Goal: Information Seeking & Learning: Compare options

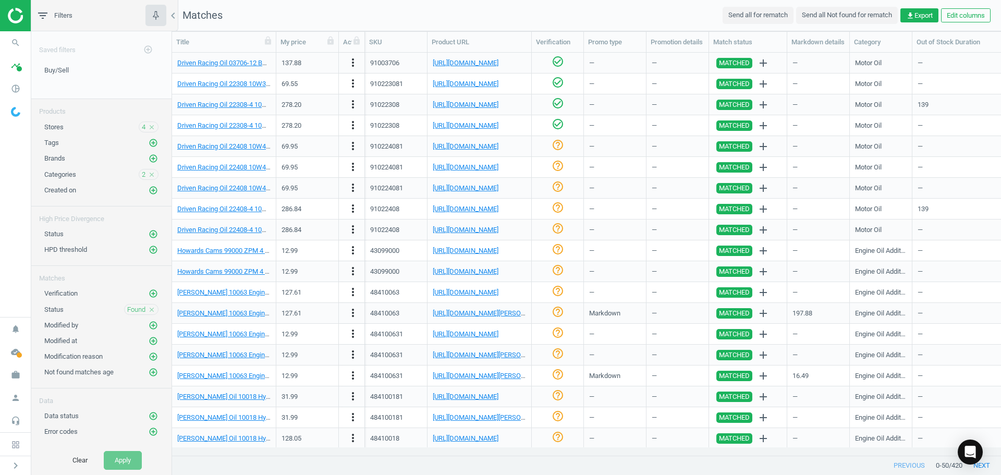
click at [973, 287] on div "—" at bounding box center [959, 292] width 83 height 18
click at [11, 200] on nav "search Search timeline Data delivery Overview Matches dashboard Matches Rematch…" at bounding box center [15, 174] width 31 height 286
click at [243, 145] on link "Driven Racing Oil 22408 10W40 Crate Engine Oil 1 Gallon Jug" at bounding box center [266, 146] width 178 height 8
click at [446, 144] on link "[URL][DOMAIN_NAME]" at bounding box center [466, 146] width 66 height 8
click at [554, 144] on icon "check_circle_outline" at bounding box center [558, 145] width 13 height 13
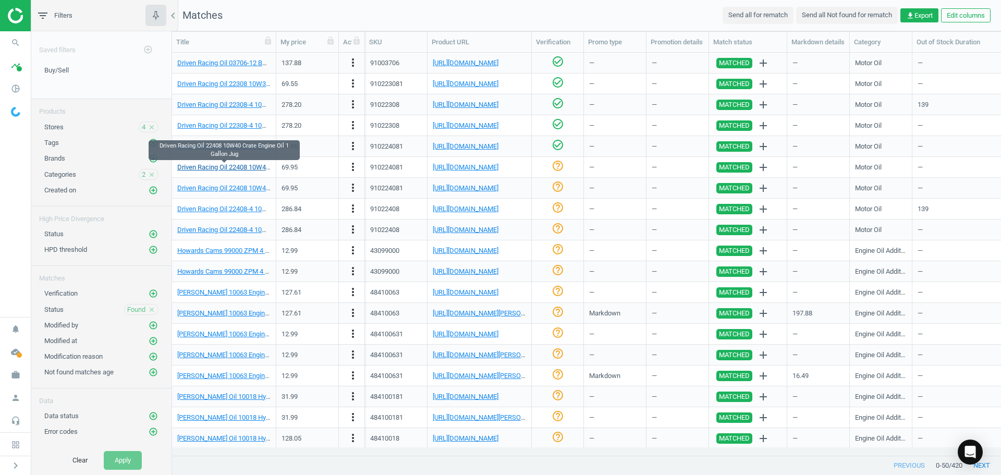
click at [250, 165] on link "Driven Racing Oil 22408 10W40 Crate Engine Oil 1 Gallon Jug" at bounding box center [266, 167] width 178 height 8
click at [464, 166] on link "[URL][DOMAIN_NAME]" at bounding box center [466, 167] width 66 height 8
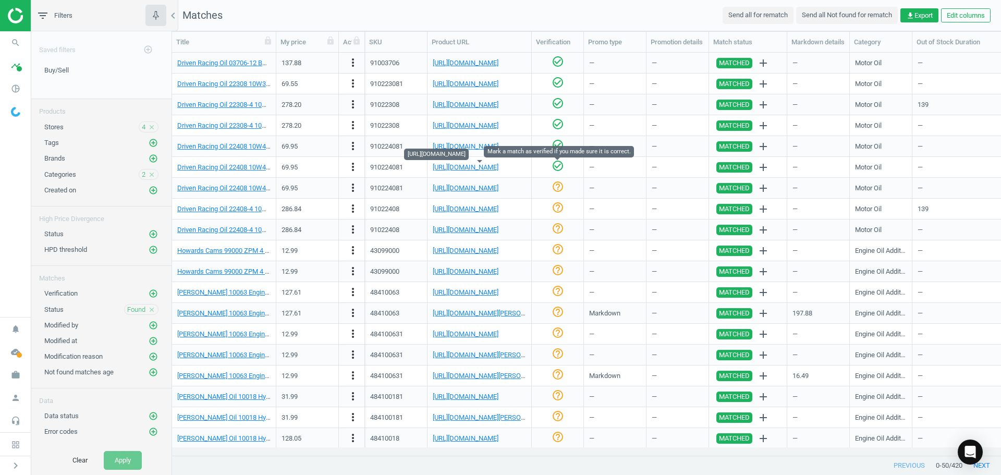
click at [553, 163] on icon "check_circle_outline" at bounding box center [558, 166] width 13 height 13
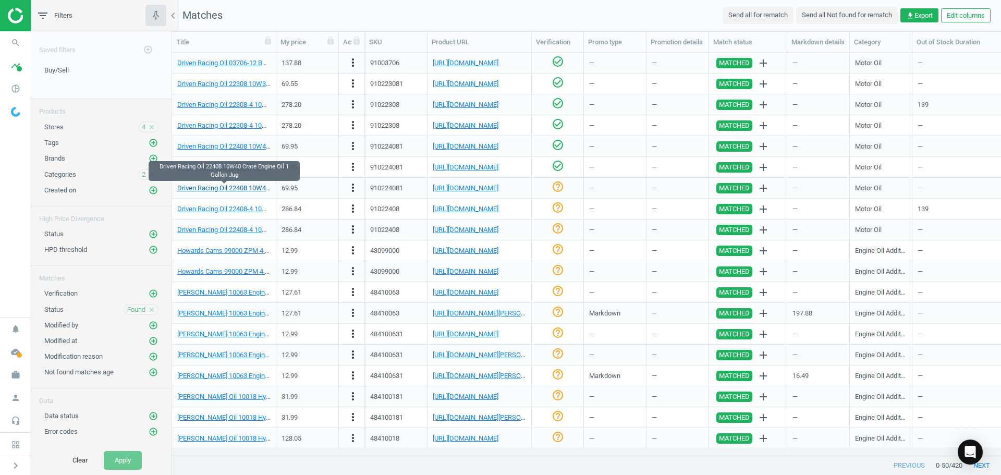
click at [240, 186] on link "Driven Racing Oil 22408 10W40 Crate Engine Oil 1 Gallon Jug" at bounding box center [266, 188] width 178 height 8
click at [458, 188] on link "[URL][DOMAIN_NAME]" at bounding box center [466, 188] width 66 height 8
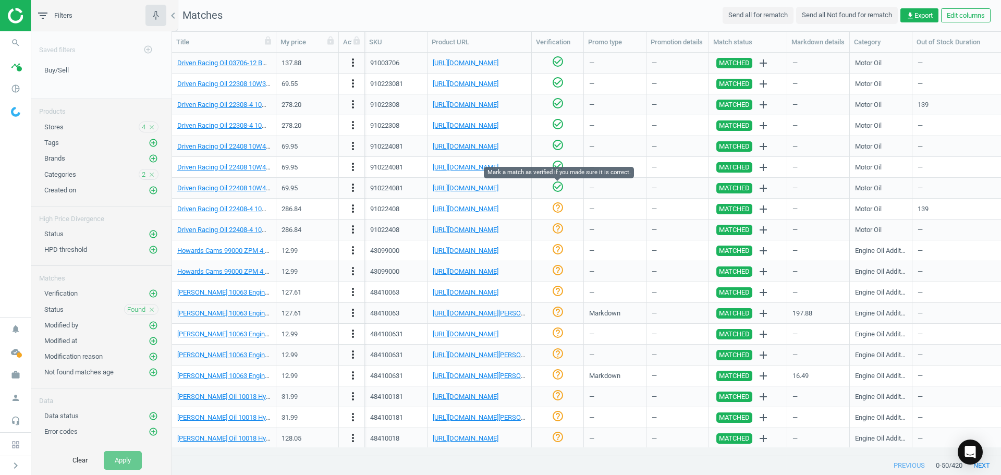
click at [555, 186] on icon "check_circle_outline" at bounding box center [558, 186] width 13 height 13
click at [460, 211] on link "[URL][DOMAIN_NAME]" at bounding box center [466, 209] width 66 height 8
click at [241, 210] on link "Driven Racing Oil 22408-4 10W40 Crate Engine Oil 4X1 Gallon" at bounding box center [266, 209] width 179 height 8
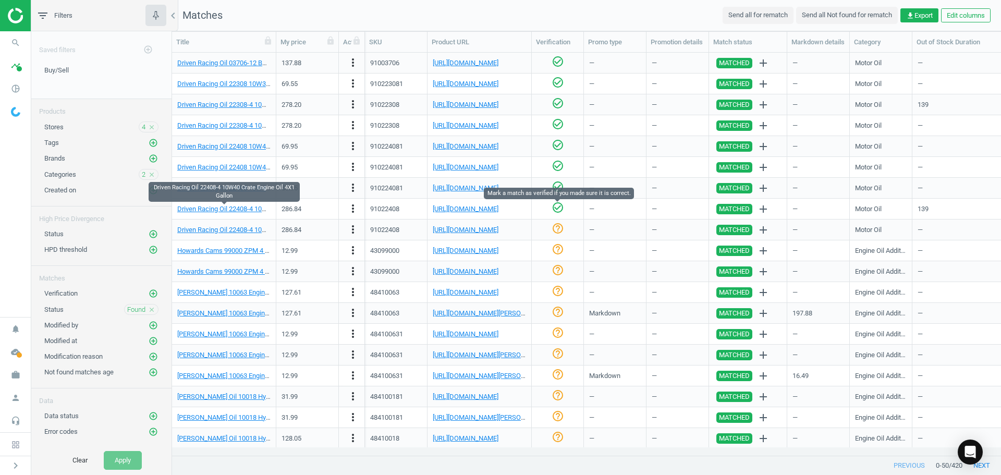
click at [557, 210] on icon "check_circle_outline" at bounding box center [558, 207] width 13 height 13
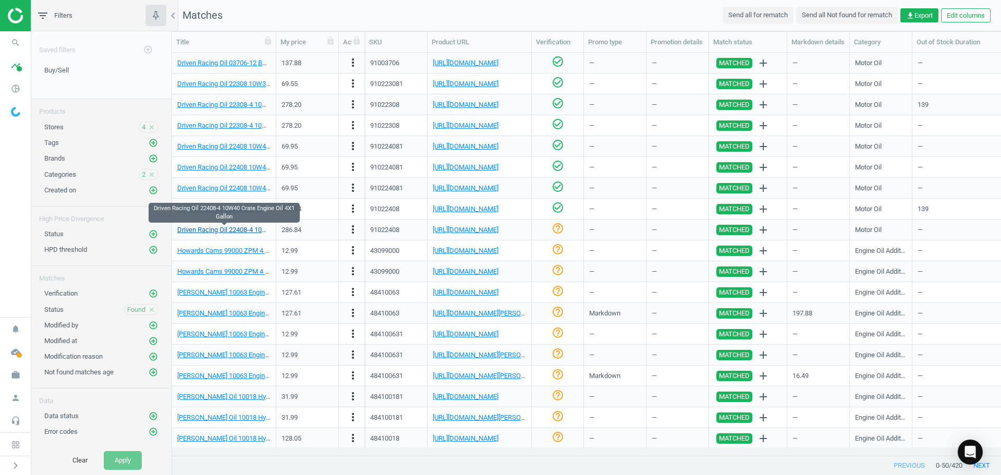
click at [240, 231] on link "Driven Racing Oil 22408-4 10W40 Crate Engine Oil 4X1 Gallon" at bounding box center [266, 230] width 179 height 8
click at [492, 233] on link "[URL][DOMAIN_NAME]" at bounding box center [466, 230] width 66 height 8
click at [555, 228] on icon "help_outline" at bounding box center [558, 228] width 13 height 13
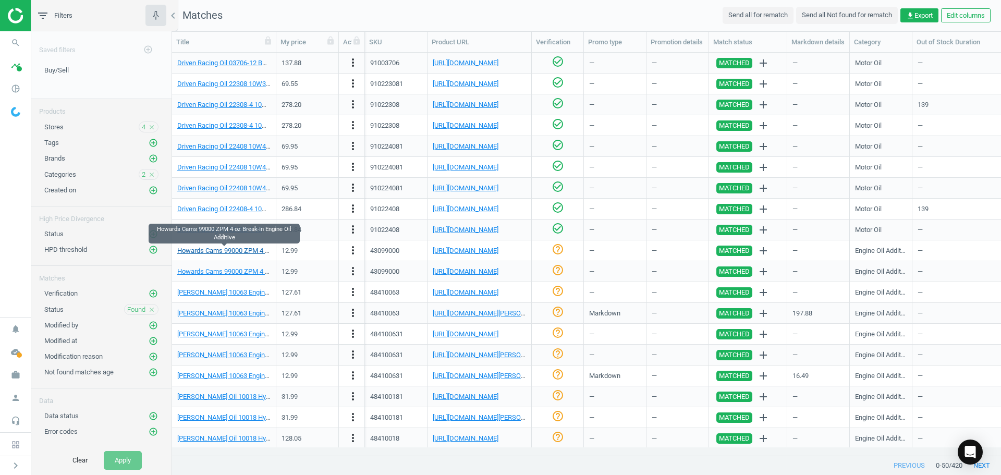
click at [236, 251] on link "Howards Cams 99000 ZPM 4 oz Break-In Engine Oil Additive" at bounding box center [265, 251] width 177 height 8
click at [447, 247] on link "[URL][DOMAIN_NAME]" at bounding box center [466, 251] width 66 height 8
click at [565, 252] on div "help_outline" at bounding box center [557, 250] width 41 height 18
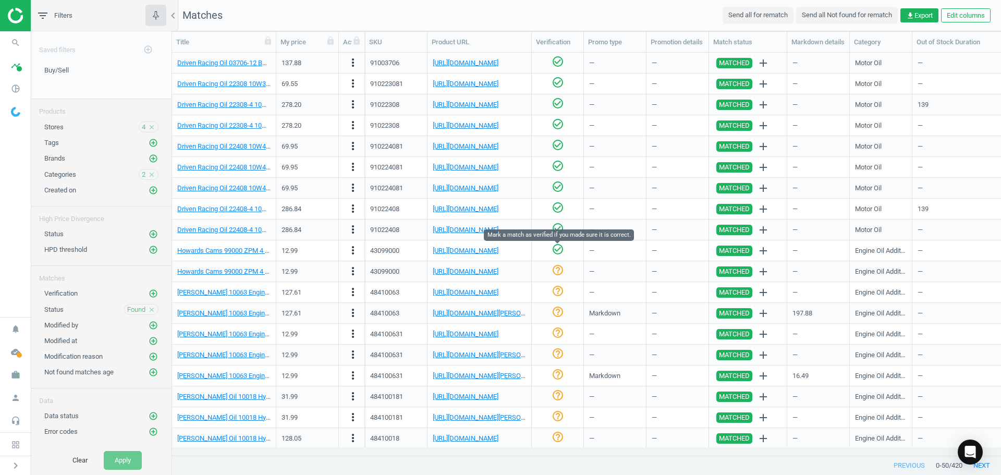
click at [559, 252] on icon "check_circle_outline" at bounding box center [558, 249] width 13 height 13
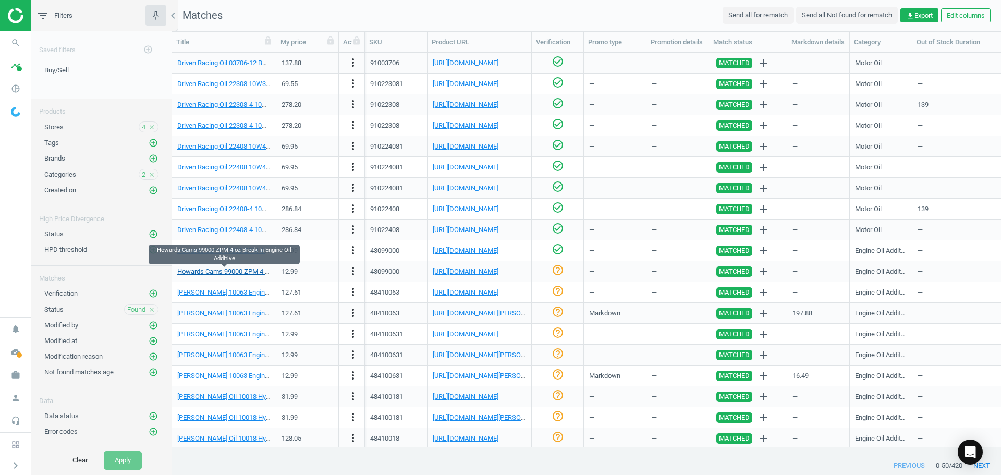
click at [254, 274] on link "Howards Cams 99000 ZPM 4 oz Break-In Engine Oil Additive" at bounding box center [265, 271] width 177 height 8
click at [473, 271] on link "[URL][DOMAIN_NAME]" at bounding box center [466, 271] width 66 height 8
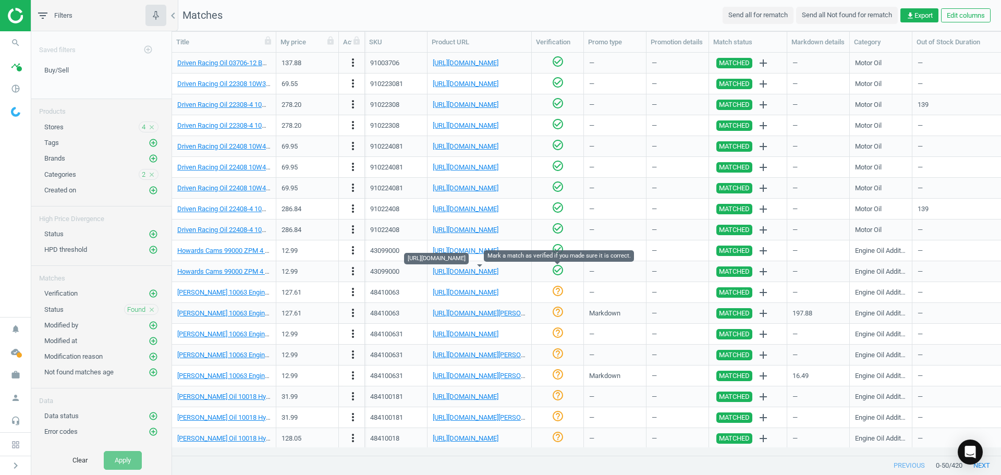
click at [557, 269] on icon "check_circle_outline" at bounding box center [558, 270] width 13 height 13
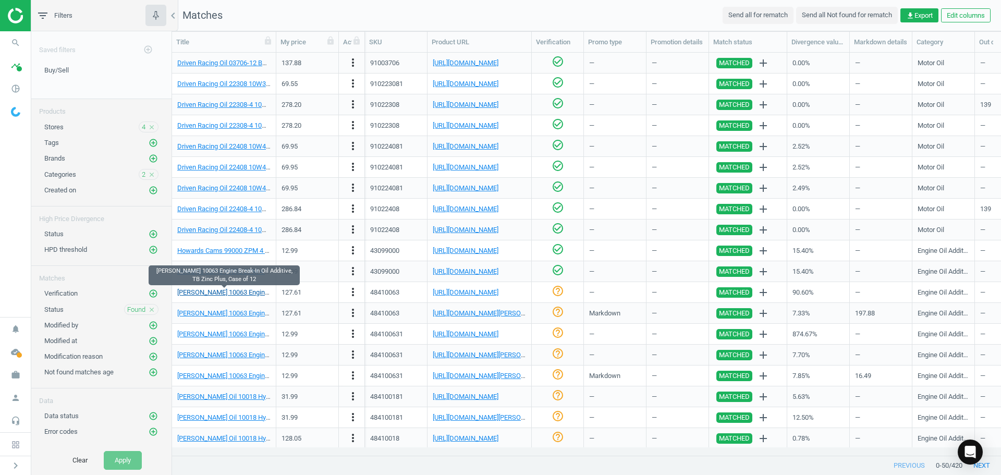
click at [221, 296] on link "[PERSON_NAME] 10063 Engine Break-In Oil Additive, TB Zinc Plus, Case of 12" at bounding box center [291, 292] width 228 height 8
click at [453, 293] on link "[URL][DOMAIN_NAME]" at bounding box center [466, 292] width 66 height 8
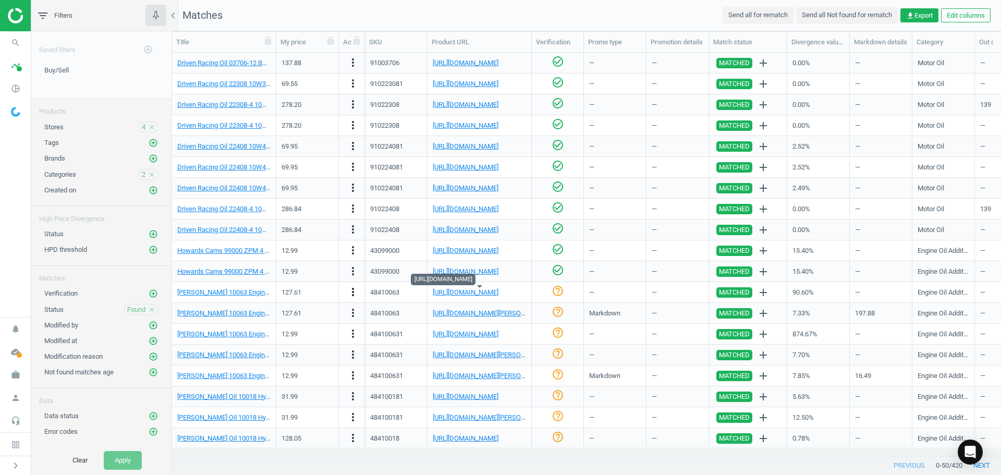
click at [353, 296] on icon "more_vert" at bounding box center [353, 292] width 13 height 13
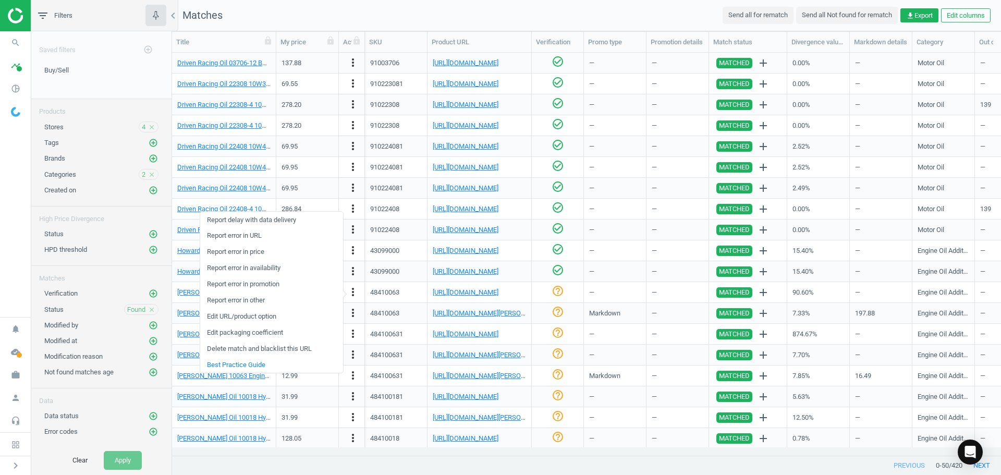
click at [269, 332] on link "Edit packaging coefficient" at bounding box center [271, 333] width 143 height 16
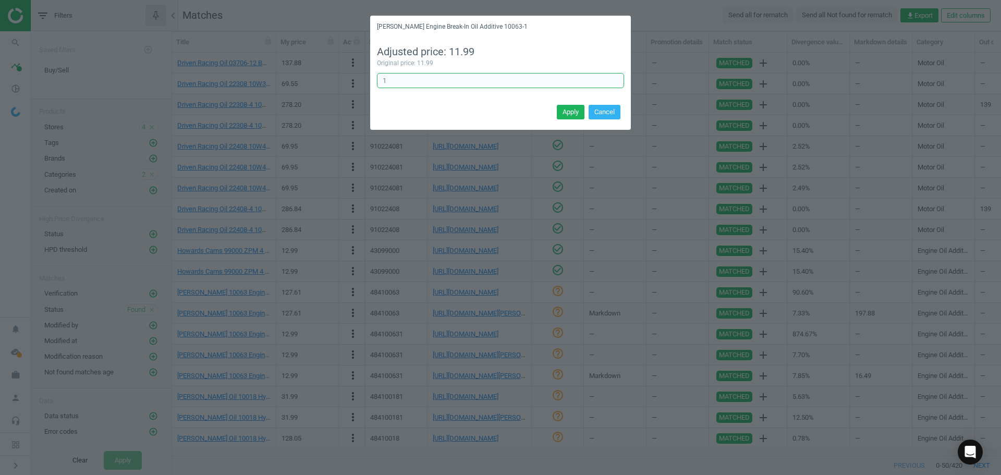
click at [419, 83] on input "1" at bounding box center [500, 81] width 247 height 16
type input "12"
click at [564, 111] on button "Apply" at bounding box center [571, 112] width 28 height 15
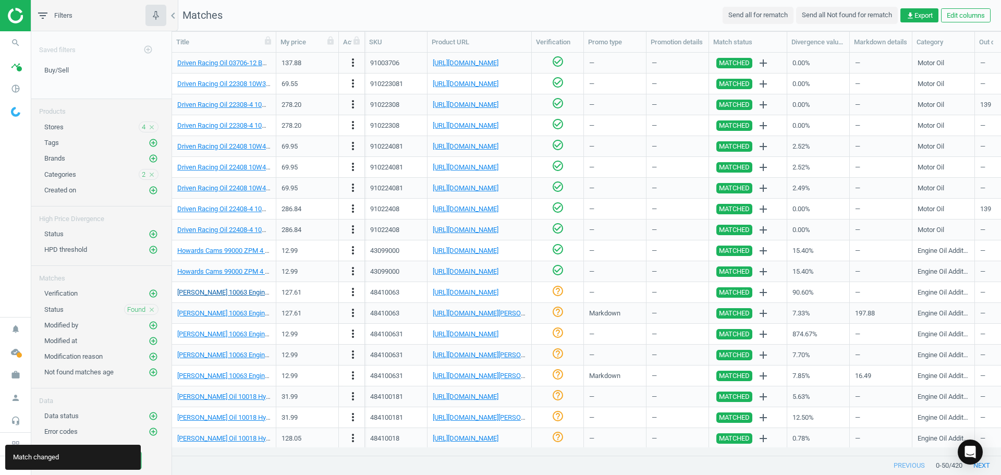
click at [235, 289] on link "[PERSON_NAME] 10063 Engine Break-In Oil Additive, TB Zinc Plus, Case of 12" at bounding box center [291, 292] width 228 height 8
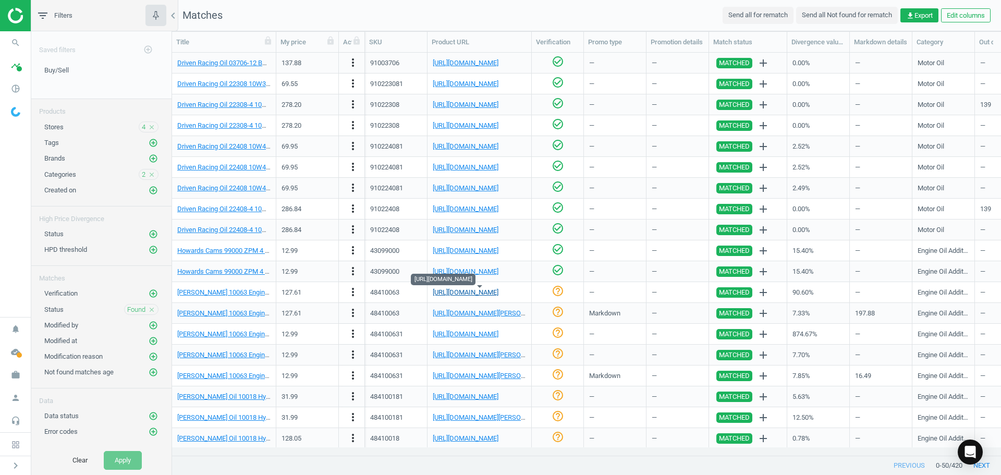
click at [498, 294] on link "[URL][DOMAIN_NAME]" at bounding box center [466, 292] width 66 height 8
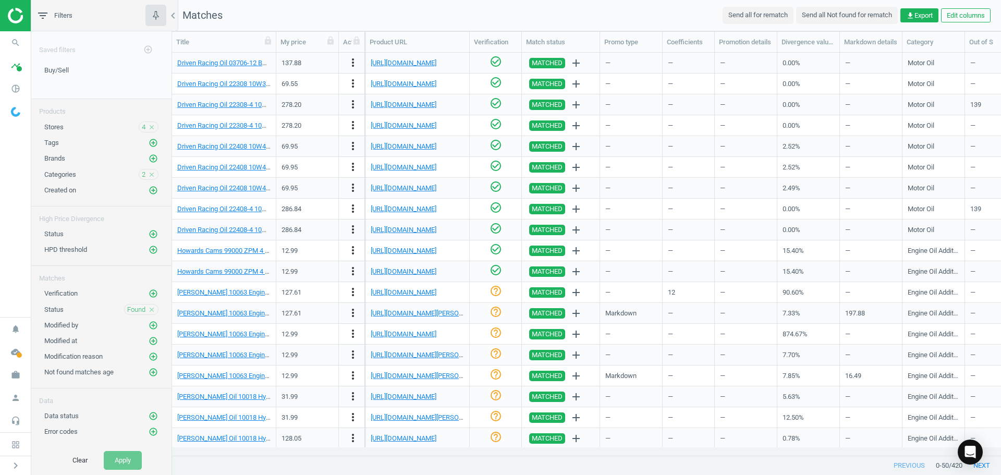
scroll to position [0, 112]
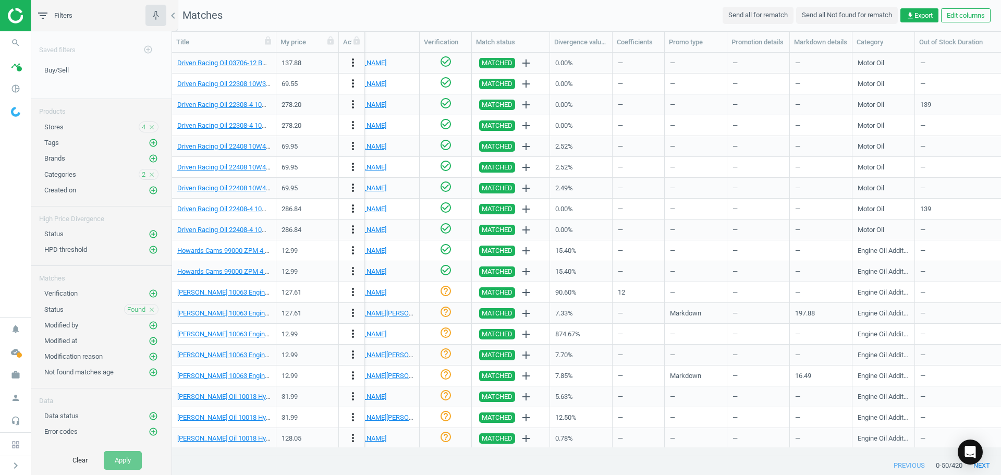
click at [723, 2] on nav "Matches Send all for rematch Send all Not found for rematch get_app Export Edit…" at bounding box center [586, 15] width 829 height 31
click at [244, 317] on link "[PERSON_NAME] 10063 Engine Break-In Oil Additive, TB Zinc Plus, Case of 12" at bounding box center [291, 313] width 228 height 8
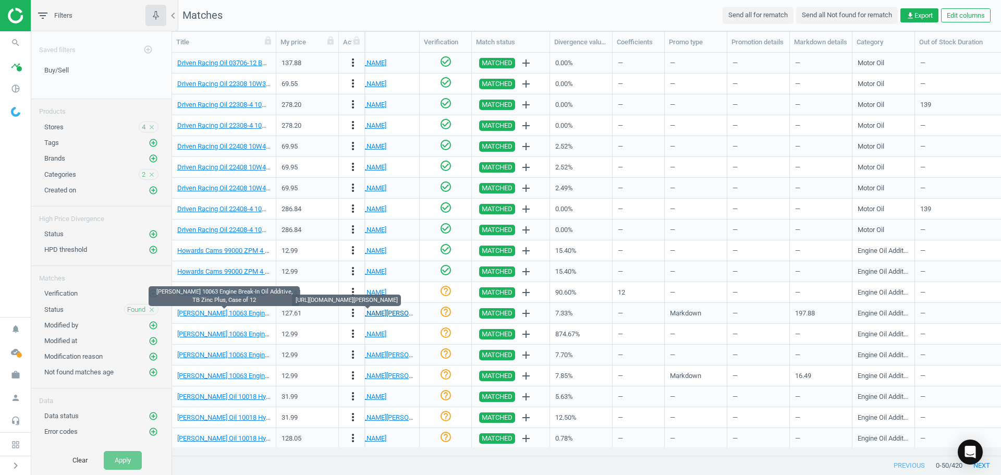
click at [392, 312] on link "[URL][DOMAIN_NAME][PERSON_NAME]" at bounding box center [379, 313] width 116 height 8
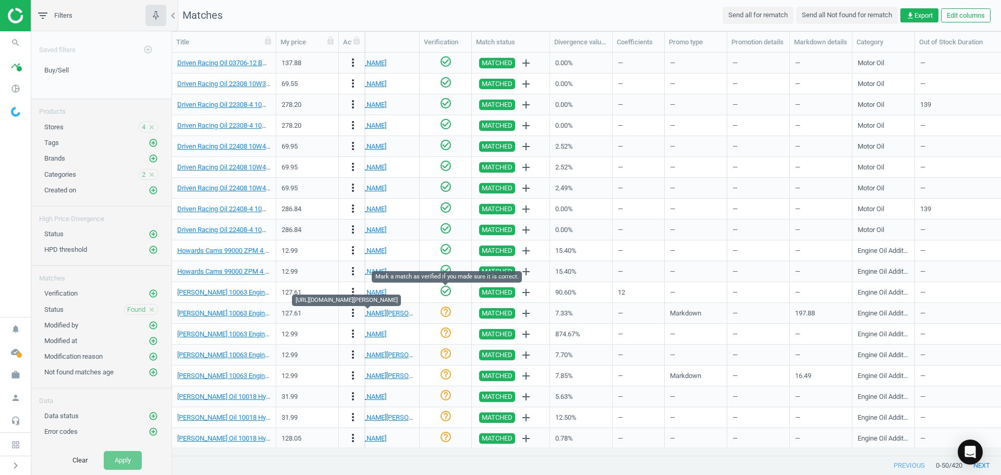
click at [446, 293] on icon "check_circle_outline" at bounding box center [446, 291] width 13 height 13
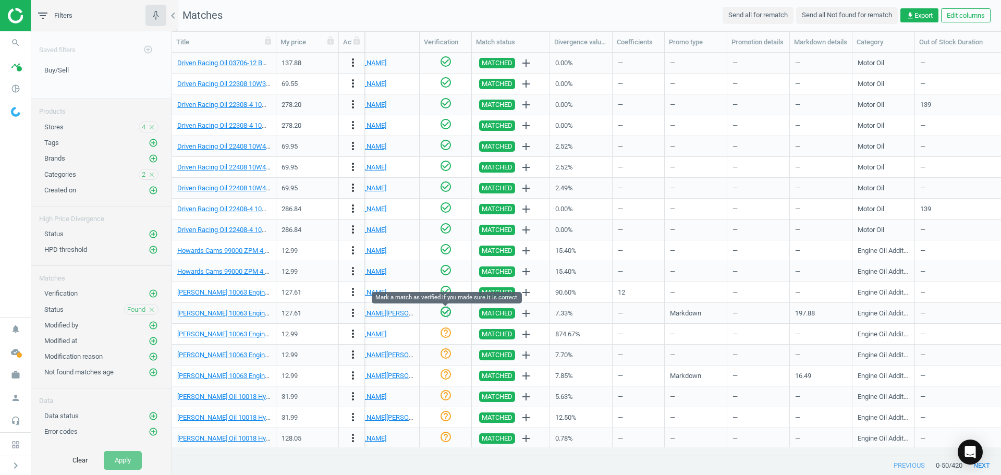
click at [447, 313] on icon "check_circle_outline" at bounding box center [446, 312] width 13 height 13
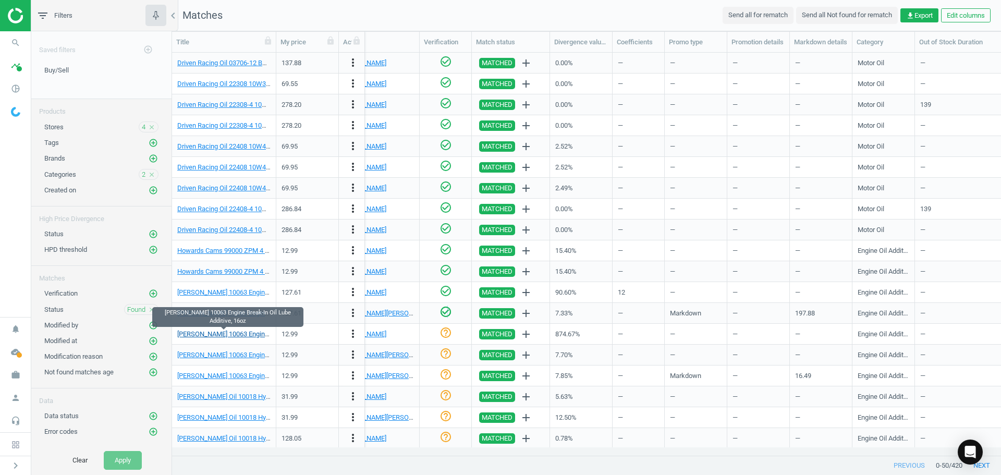
click at [252, 335] on link "[PERSON_NAME] 10063 Engine Break-In Oil Lube Additive, 16oz" at bounding box center [270, 334] width 186 height 8
click at [386, 335] on link "[URL][DOMAIN_NAME]" at bounding box center [354, 334] width 66 height 8
click at [233, 337] on link "[PERSON_NAME] 10063 Engine Break-In Oil Lube Additive, 16oz" at bounding box center [270, 334] width 186 height 8
click at [386, 333] on link "[URL][DOMAIN_NAME]" at bounding box center [354, 334] width 66 height 8
click at [355, 336] on icon "more_vert" at bounding box center [353, 333] width 13 height 13
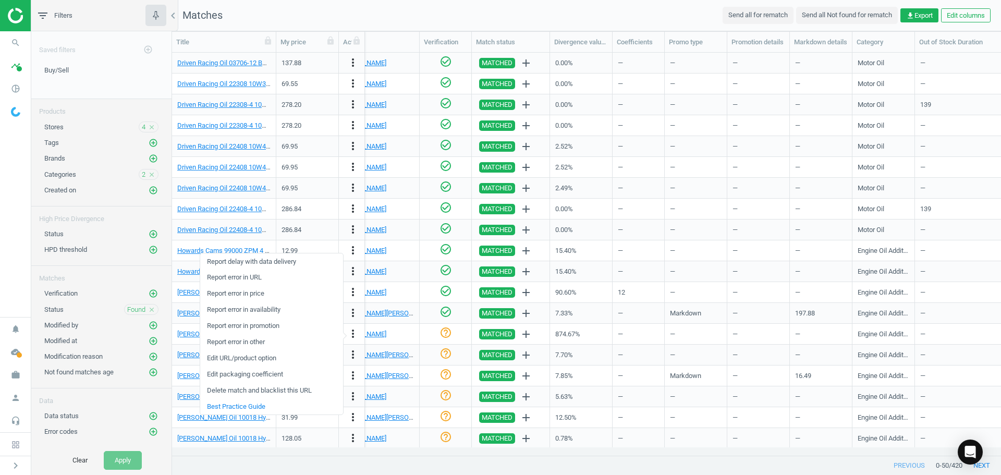
click at [263, 375] on link "Edit packaging coefficient" at bounding box center [271, 375] width 143 height 16
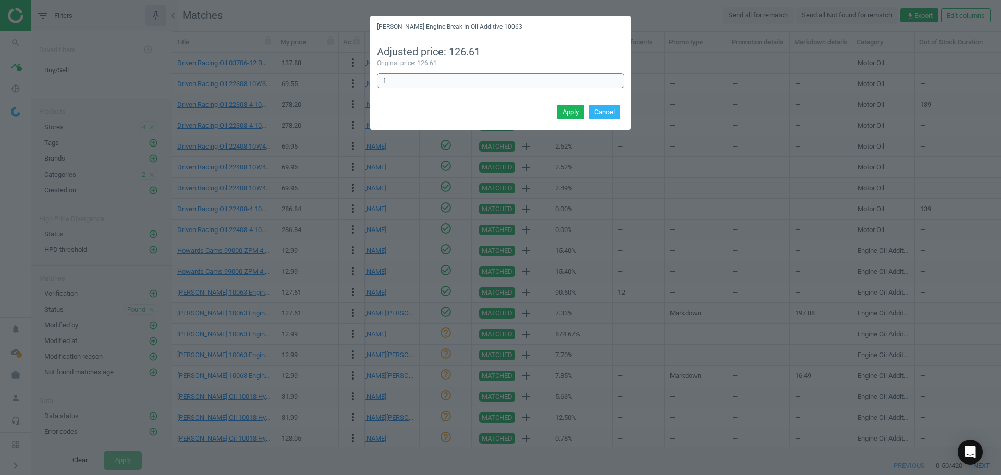
click at [398, 82] on input "1" at bounding box center [500, 81] width 247 height 16
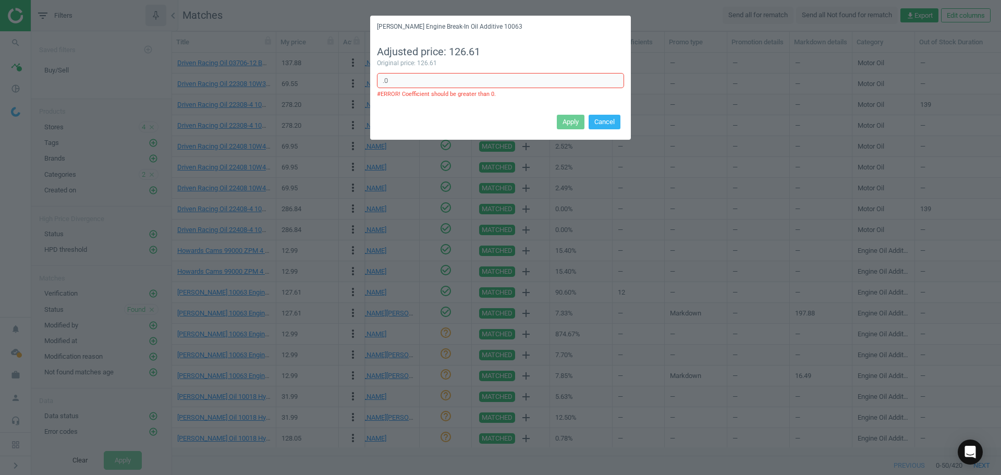
type input "."
click at [616, 120] on button "Cancel" at bounding box center [605, 122] width 32 height 15
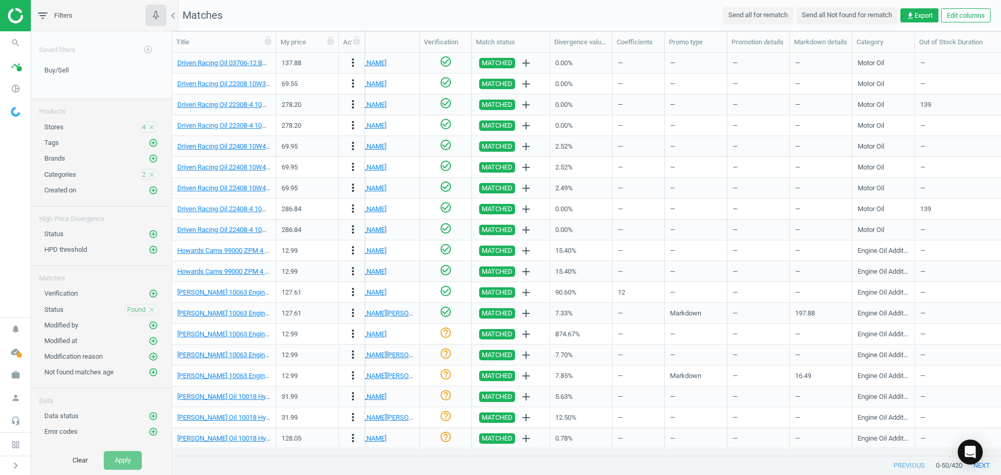
click at [19, 233] on nav "search Search timeline Data delivery Overview Matches dashboard Matches Rematch…" at bounding box center [15, 174] width 31 height 286
click at [239, 333] on link "[PERSON_NAME] 10063 Engine Break-In Oil Lube Additive, 16oz" at bounding box center [270, 334] width 186 height 8
click at [386, 336] on link "[URL][DOMAIN_NAME]" at bounding box center [354, 334] width 66 height 8
click at [352, 334] on icon "more_vert" at bounding box center [353, 333] width 13 height 13
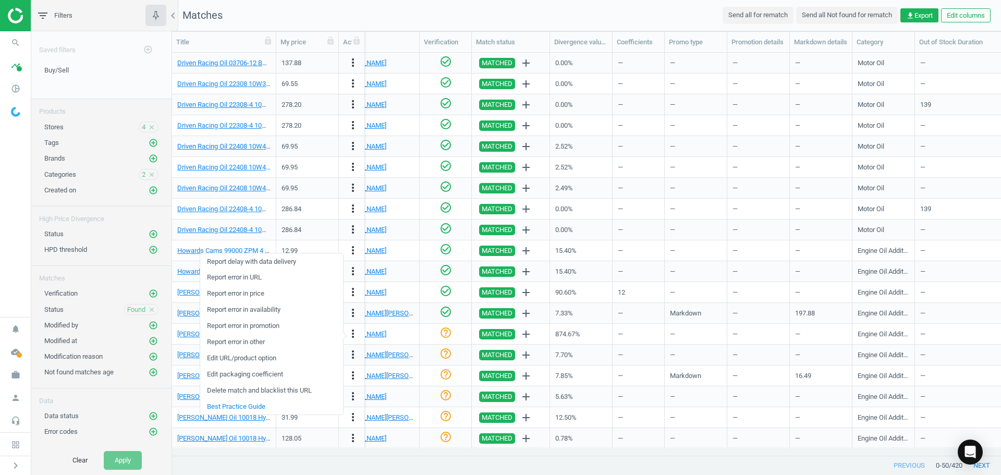
click at [253, 277] on link "Report error in URL" at bounding box center [271, 278] width 143 height 16
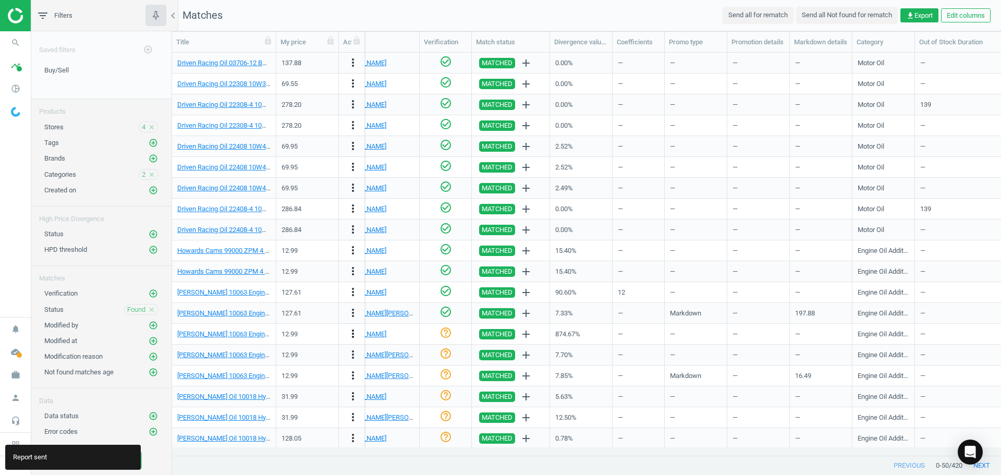
click at [353, 333] on icon "more_vert" at bounding box center [353, 333] width 13 height 13
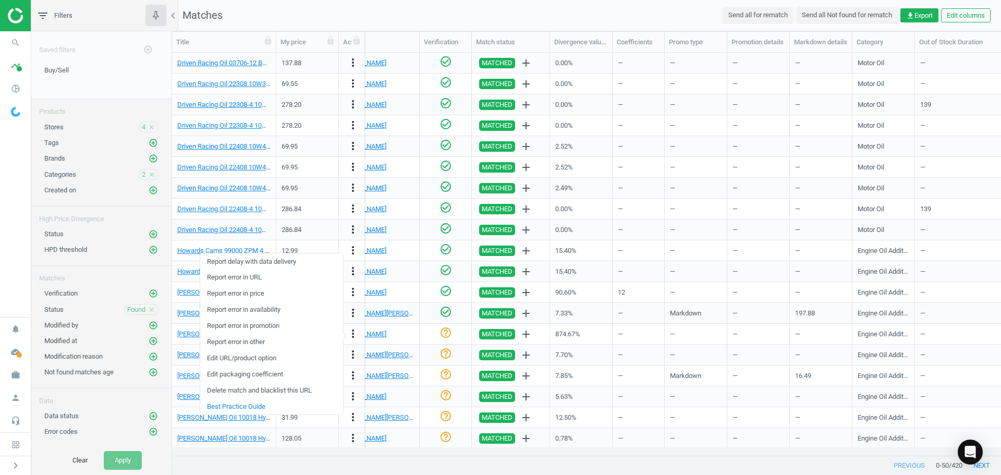
click at [261, 360] on link "Edit URL/product option" at bounding box center [271, 358] width 143 height 16
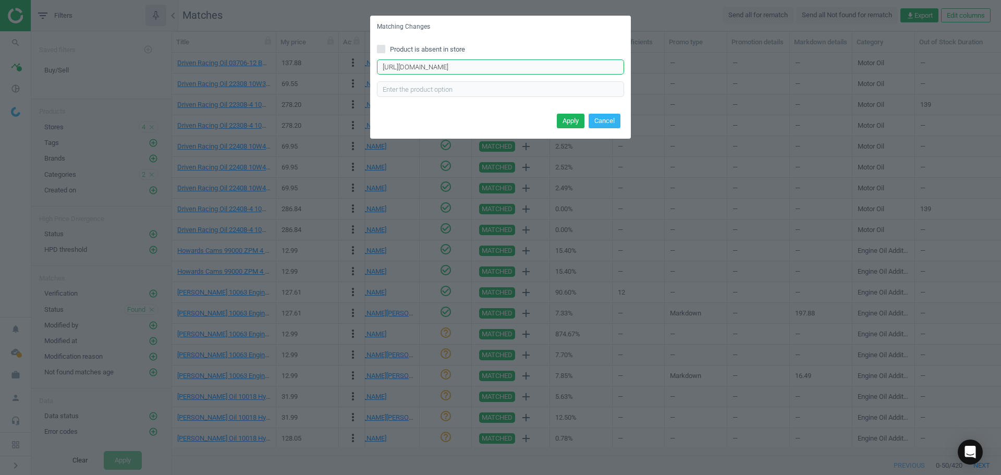
drag, startPoint x: 463, startPoint y: 66, endPoint x: 274, endPoint y: 62, distance: 188.8
click at [274, 62] on div "Matching Changes Product is absent in store [URL][DOMAIN_NAME] Enter correct pr…" at bounding box center [500, 237] width 1001 height 475
paste input "[URL][DOMAIN_NAME]"
type input "[URL][DOMAIN_NAME]"
click at [563, 123] on button "Apply" at bounding box center [571, 121] width 28 height 15
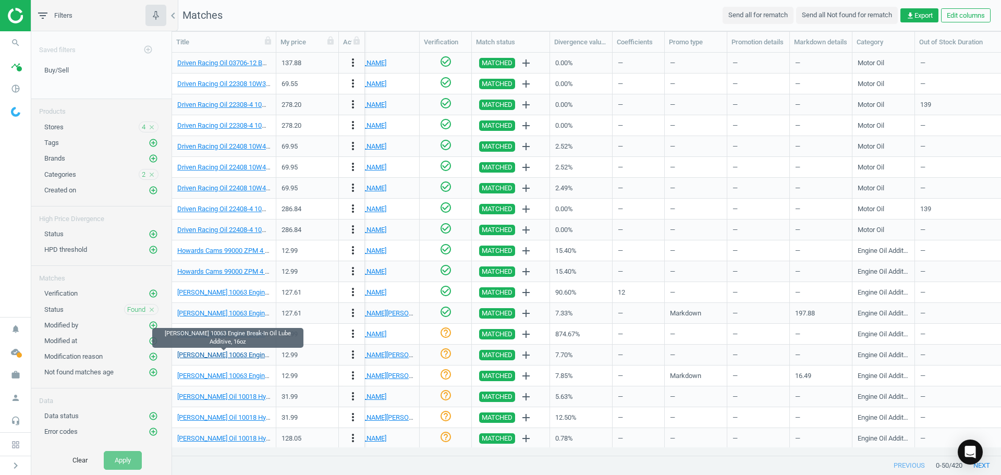
click at [229, 357] on link "[PERSON_NAME] 10063 Engine Break-In Oil Lube Additive, 16oz" at bounding box center [270, 355] width 186 height 8
click at [389, 356] on link "[URL][DOMAIN_NAME][PERSON_NAME]" at bounding box center [379, 355] width 116 height 8
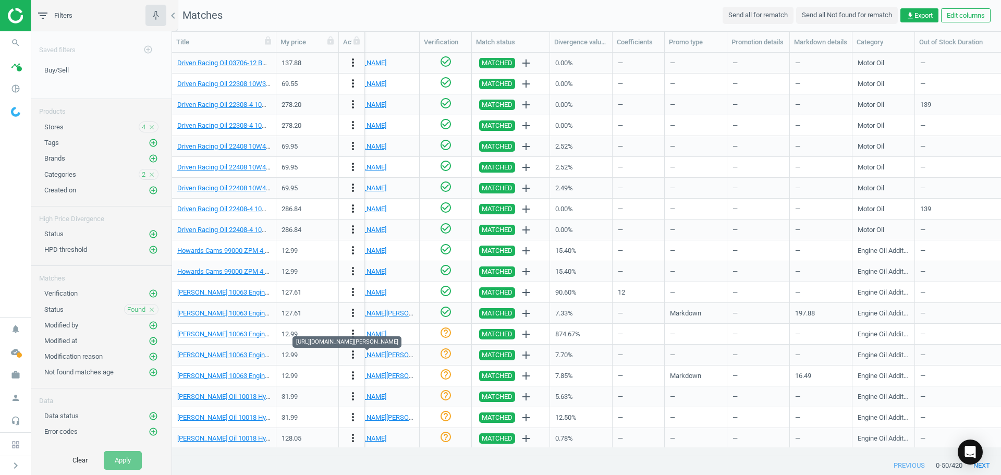
click at [447, 353] on icon "help_outline" at bounding box center [446, 353] width 13 height 13
click at [253, 381] on div "[PERSON_NAME] 10063 Engine Break-In Oil Lube Additive, 16oz" at bounding box center [223, 376] width 93 height 18
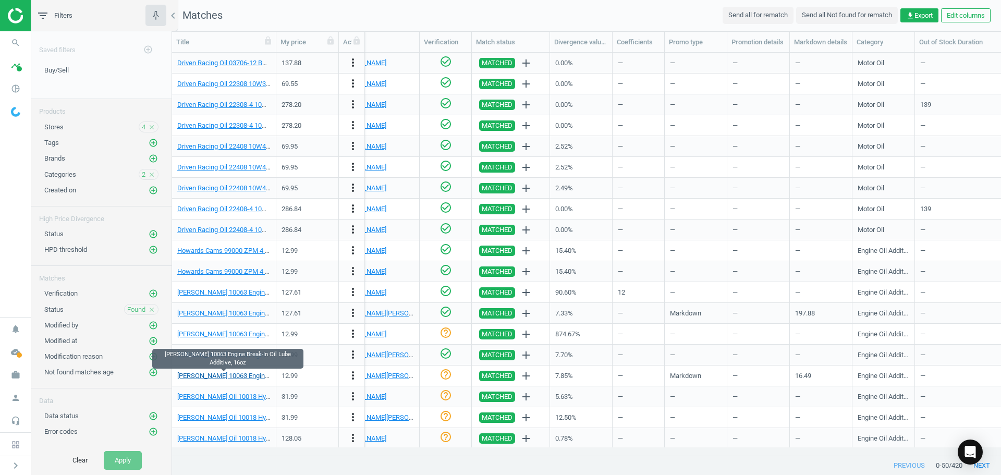
click at [251, 379] on link "[PERSON_NAME] 10063 Engine Break-In Oil Lube Additive, 16oz" at bounding box center [270, 376] width 186 height 8
click at [387, 375] on link "[URL][DOMAIN_NAME][PERSON_NAME]" at bounding box center [379, 376] width 116 height 8
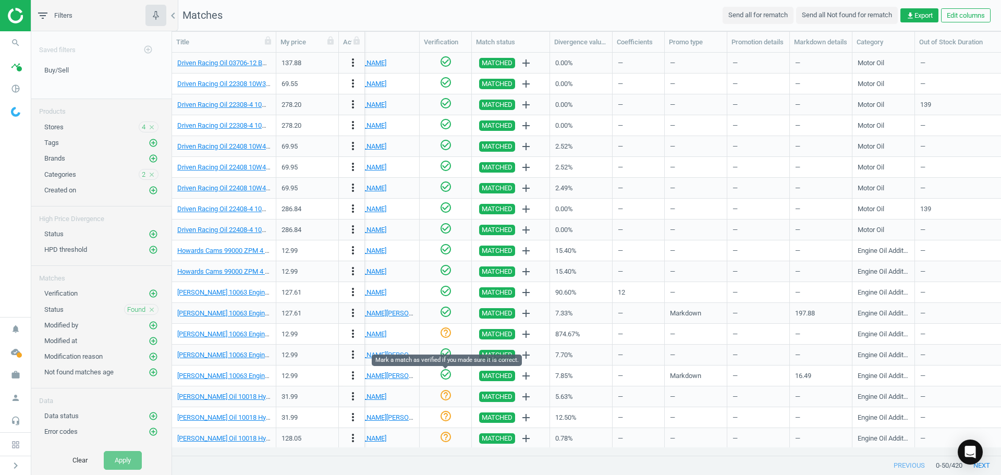
click at [444, 375] on icon "check_circle_outline" at bounding box center [446, 374] width 13 height 13
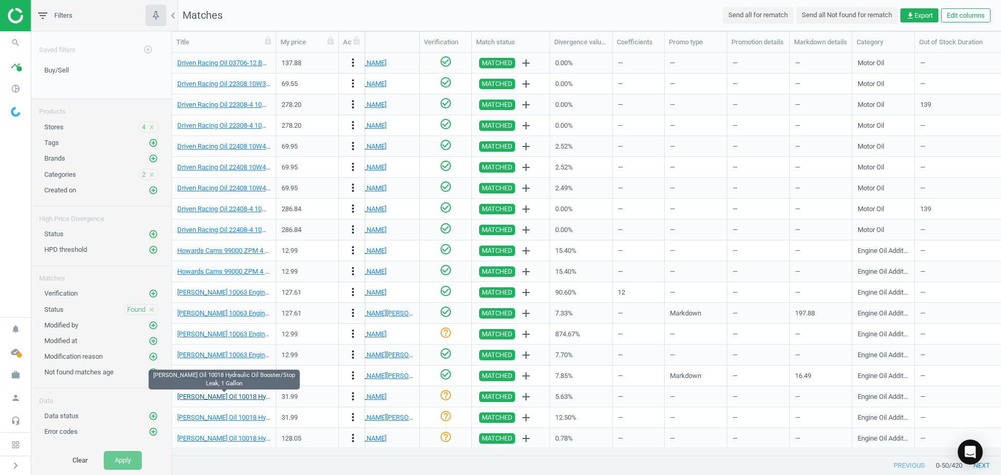
click at [253, 398] on link "[PERSON_NAME] Oil 10018 Hydraulic Oil Booster/Stop Leak, 1 Gallon" at bounding box center [278, 397] width 202 height 8
click at [386, 398] on link "[URL][DOMAIN_NAME]" at bounding box center [354, 397] width 66 height 8
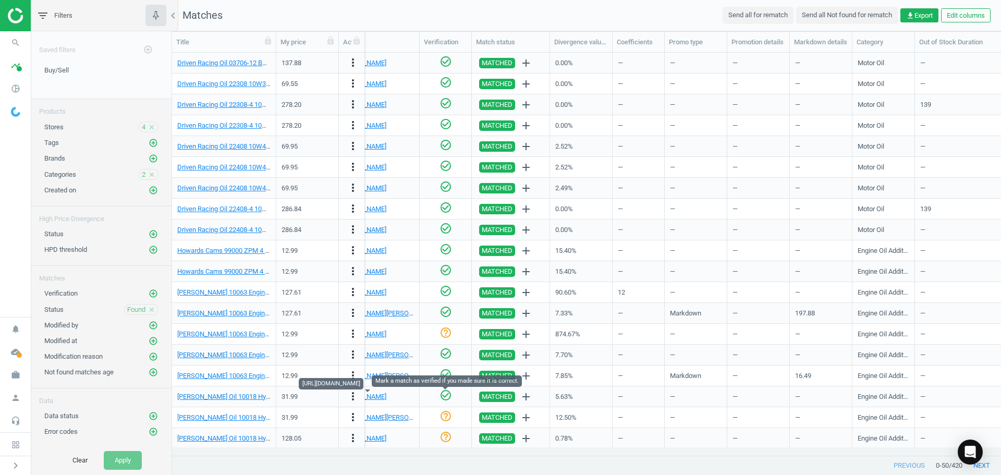
click at [445, 395] on icon "check_circle_outline" at bounding box center [446, 395] width 13 height 13
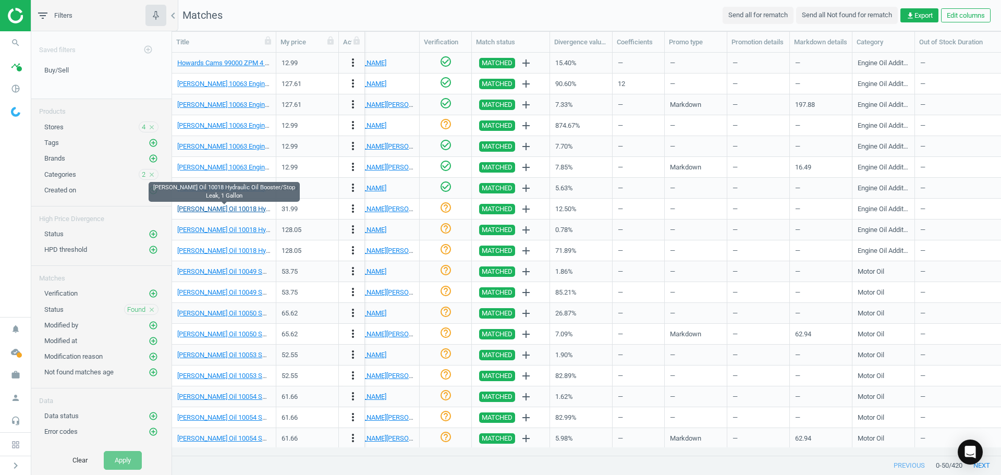
click at [253, 208] on link "[PERSON_NAME] Oil 10018 Hydraulic Oil Booster/Stop Leak, 1 Gallon" at bounding box center [278, 209] width 202 height 8
click at [388, 206] on link "[URL][DOMAIN_NAME][PERSON_NAME]" at bounding box center [379, 209] width 116 height 8
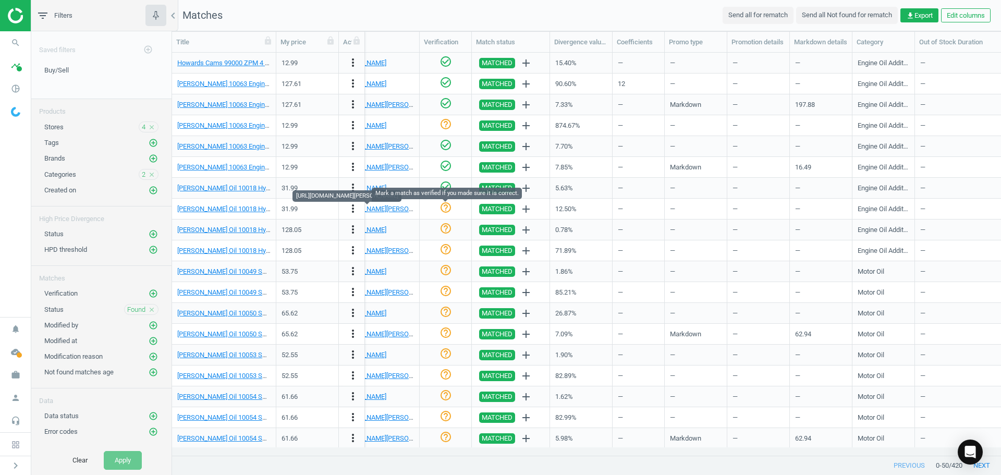
click at [447, 205] on icon "help_outline" at bounding box center [446, 207] width 13 height 13
click at [226, 229] on link "[PERSON_NAME] Oil 10018 Hydraulic Oil Booster/Stop Leak, 1 Gallon, Case/4" at bounding box center [290, 230] width 226 height 8
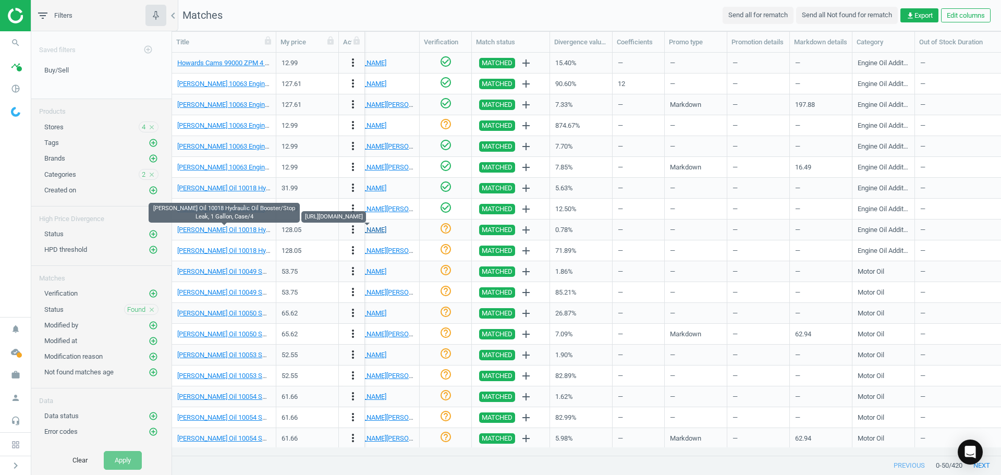
click at [386, 228] on link "[URL][DOMAIN_NAME]" at bounding box center [354, 230] width 66 height 8
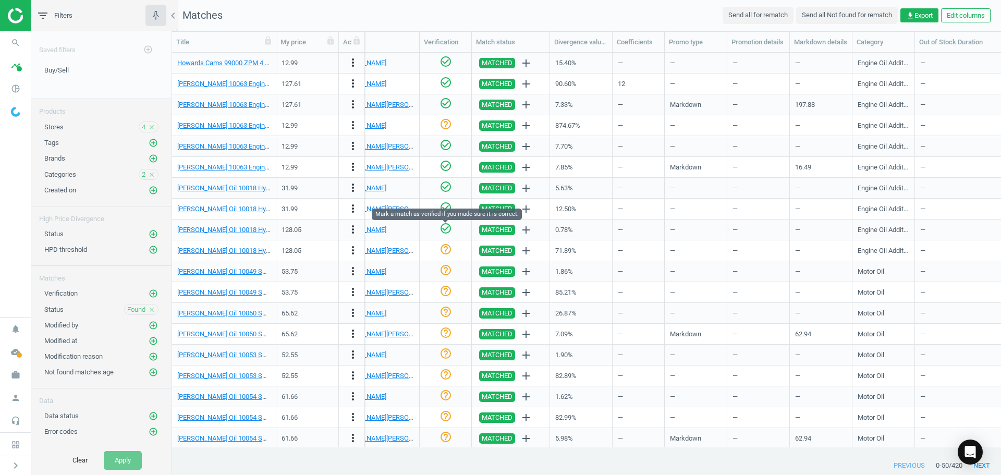
click at [447, 228] on icon "check_circle_outline" at bounding box center [446, 228] width 13 height 13
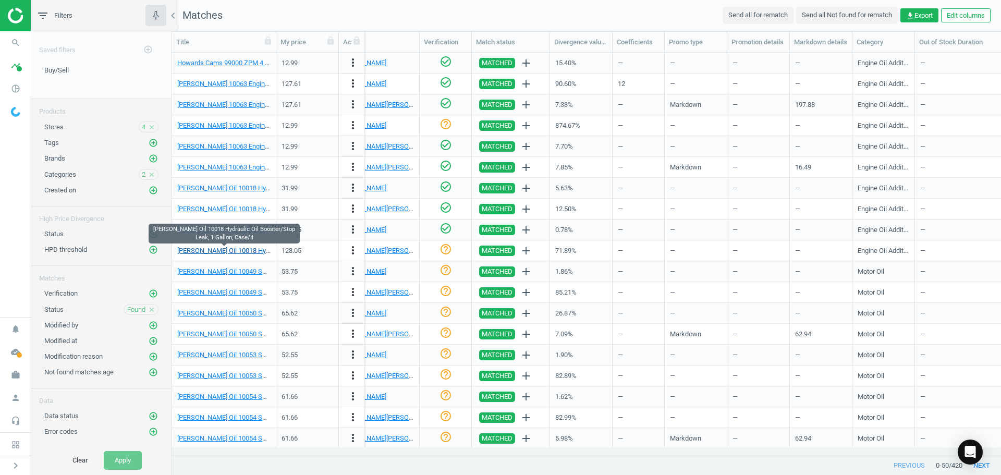
click at [257, 248] on link "[PERSON_NAME] Oil 10018 Hydraulic Oil Booster/Stop Leak, 1 Gallon, Case/4" at bounding box center [290, 251] width 226 height 8
click at [396, 247] on link "[URL][DOMAIN_NAME][PERSON_NAME]" at bounding box center [379, 251] width 116 height 8
click at [351, 249] on icon "more_vert" at bounding box center [353, 250] width 13 height 13
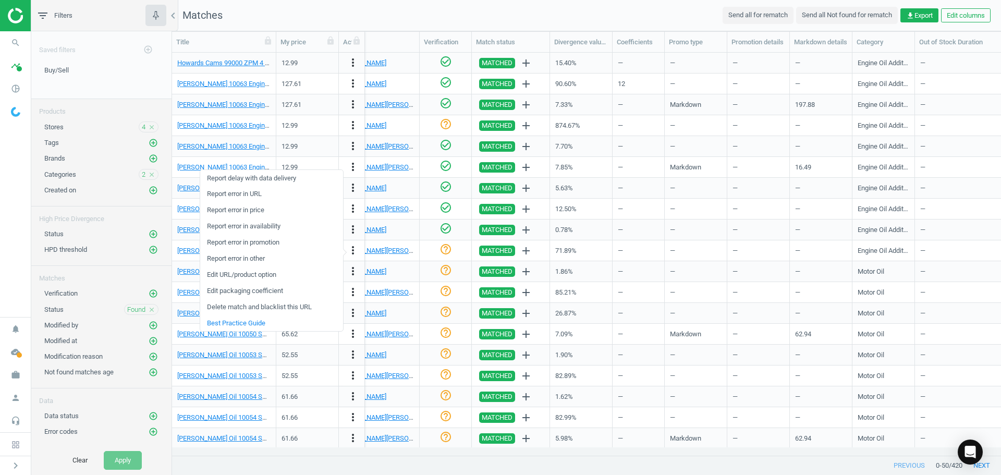
click at [272, 293] on link "Edit packaging coefficient" at bounding box center [271, 291] width 143 height 16
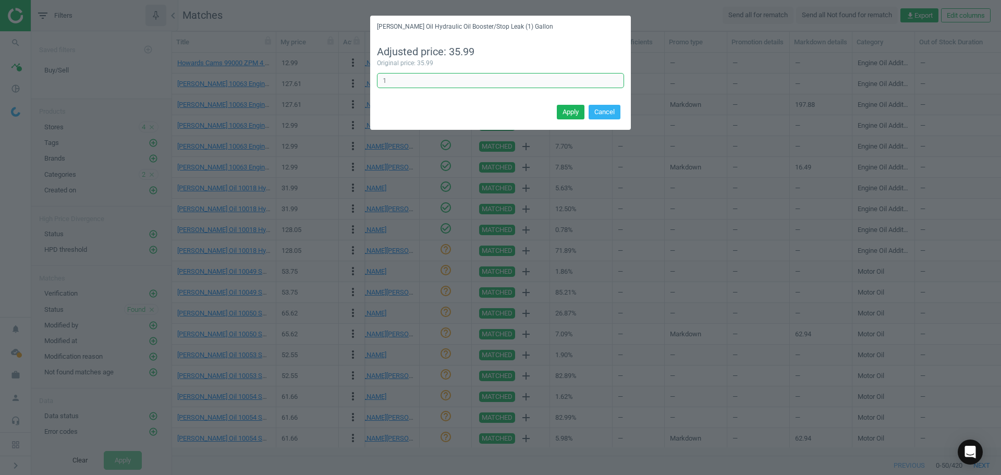
click at [440, 85] on input "1" at bounding box center [500, 81] width 247 height 16
type input "1"
type input "4"
click at [577, 113] on button "Apply" at bounding box center [571, 112] width 28 height 15
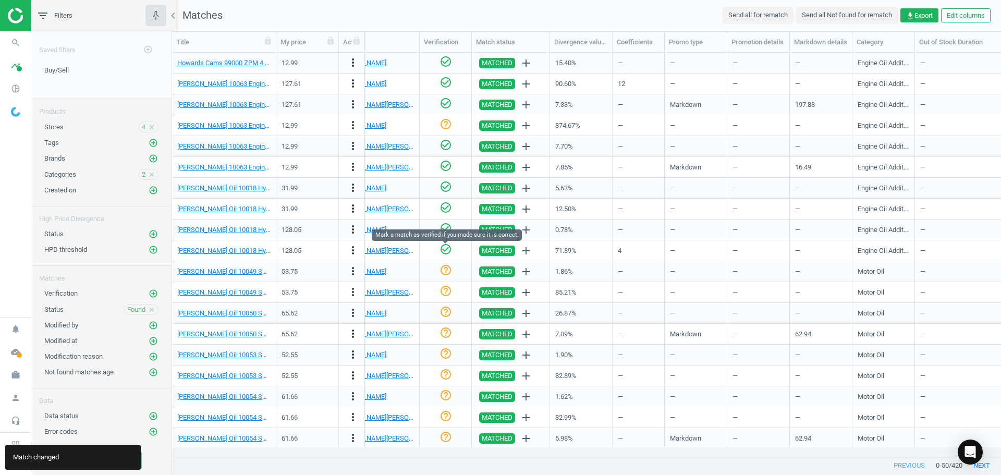
click at [448, 249] on icon "check_circle_outline" at bounding box center [446, 249] width 13 height 13
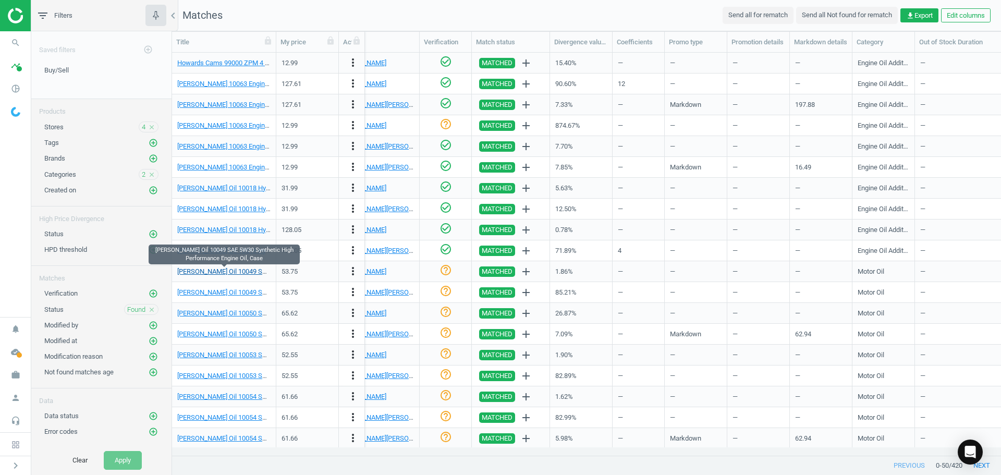
click at [223, 273] on link "[PERSON_NAME] Oil 10049 SAE 5W30 Synthetic High Performance Engine Oil, Case" at bounding box center [299, 271] width 245 height 8
click at [386, 274] on link "[URL][DOMAIN_NAME]" at bounding box center [354, 271] width 66 height 8
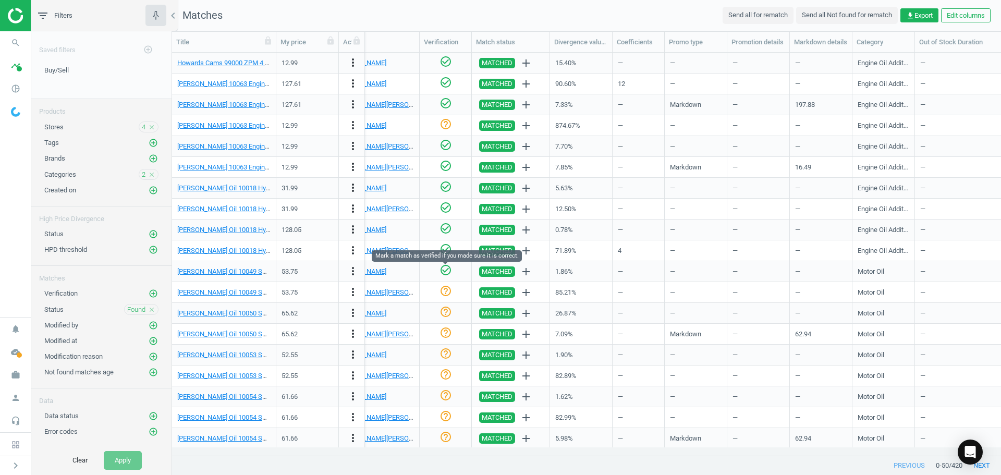
click at [451, 270] on icon "check_circle_outline" at bounding box center [446, 270] width 13 height 13
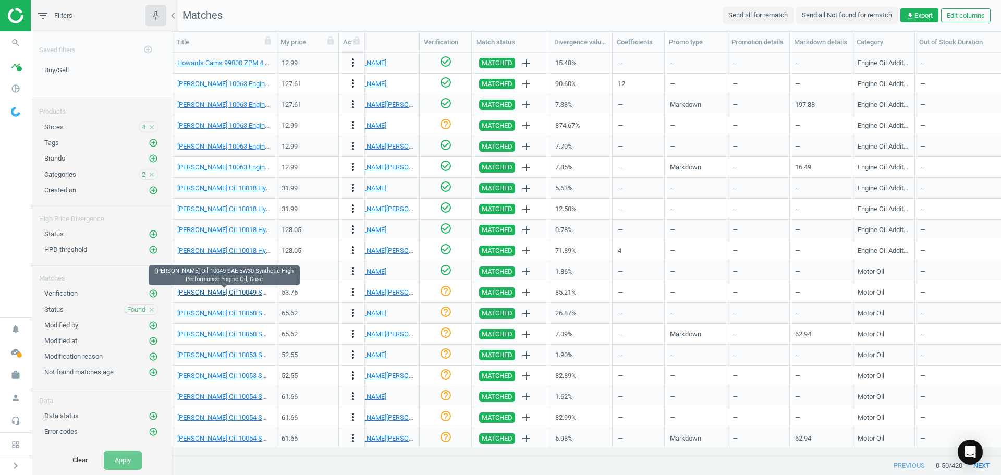
click at [254, 291] on link "[PERSON_NAME] Oil 10049 SAE 5W30 Synthetic High Performance Engine Oil, Case" at bounding box center [299, 292] width 245 height 8
click at [395, 295] on link "[URL][DOMAIN_NAME][PERSON_NAME]" at bounding box center [379, 292] width 116 height 8
click at [237, 294] on link "[PERSON_NAME] Oil 10049 SAE 5W30 Synthetic High Performance Engine Oil, Case" at bounding box center [299, 292] width 245 height 8
click at [354, 290] on icon "more_vert" at bounding box center [353, 292] width 13 height 13
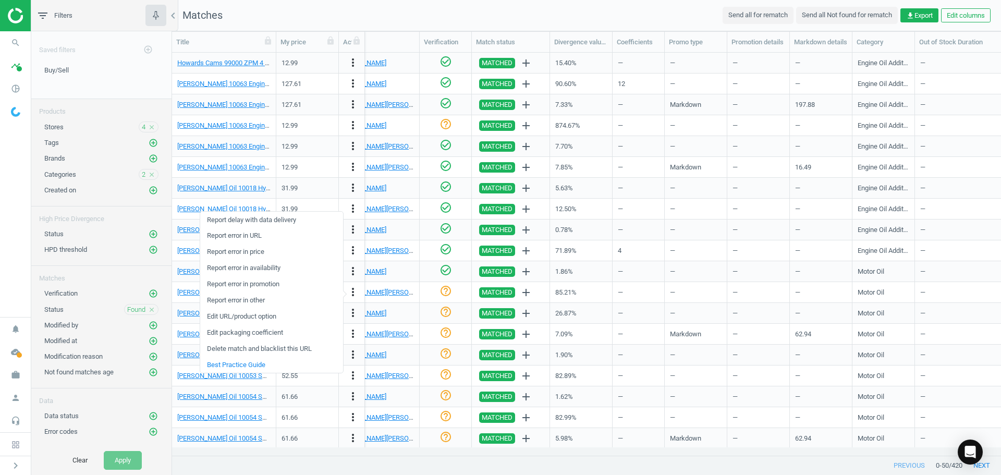
click at [271, 331] on link "Edit packaging coefficient" at bounding box center [271, 333] width 143 height 16
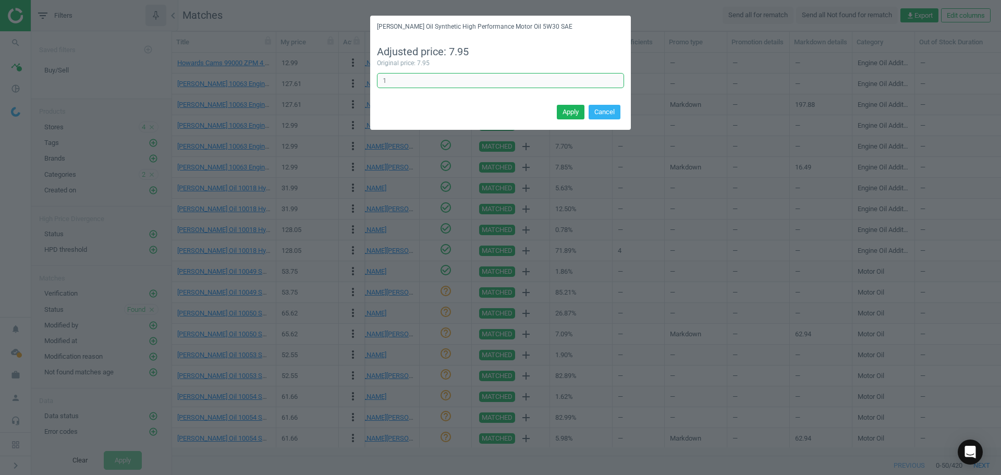
click at [496, 86] on input "1" at bounding box center [500, 81] width 247 height 16
type input "6"
click at [573, 111] on button "Apply" at bounding box center [571, 112] width 28 height 15
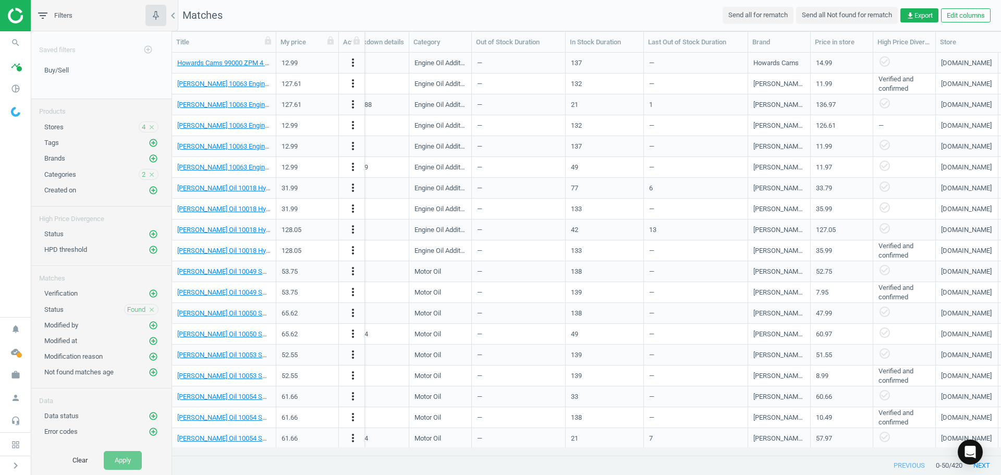
scroll to position [0, 609]
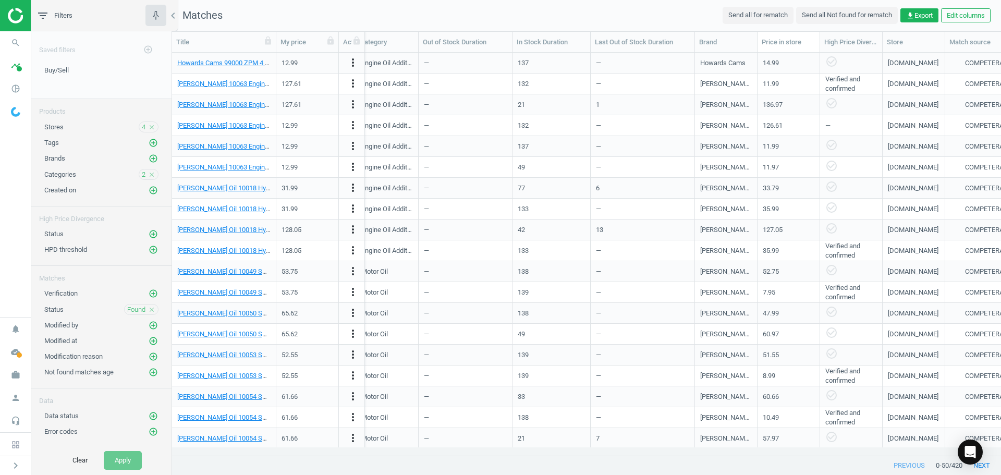
click at [644, 65] on div "—" at bounding box center [642, 63] width 93 height 18
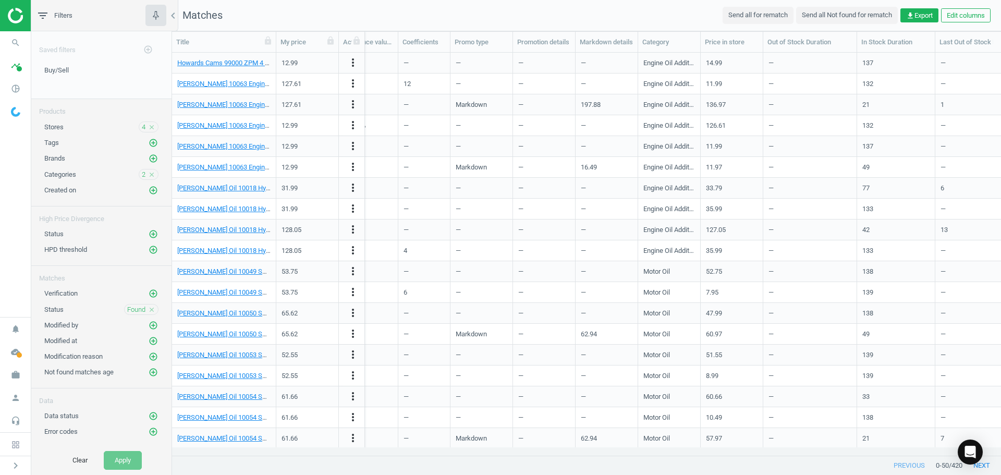
scroll to position [0, 226]
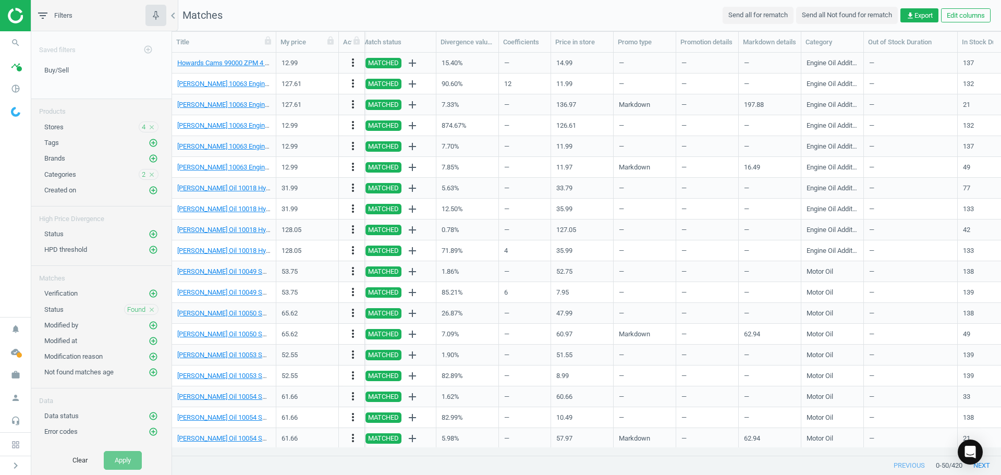
drag, startPoint x: 572, startPoint y: 457, endPoint x: 563, endPoint y: 453, distance: 10.3
click at [553, 457] on div "previous 0 - 50 / 420 next" at bounding box center [586, 465] width 829 height 19
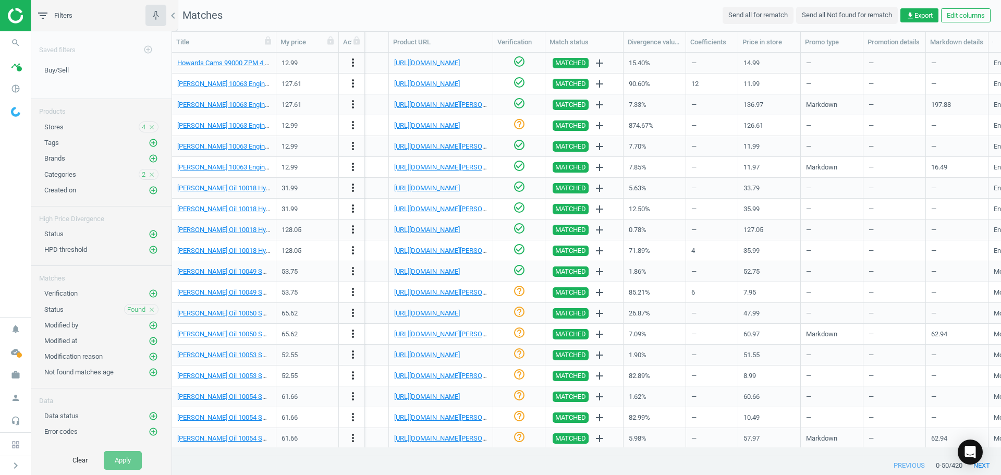
scroll to position [0, 0]
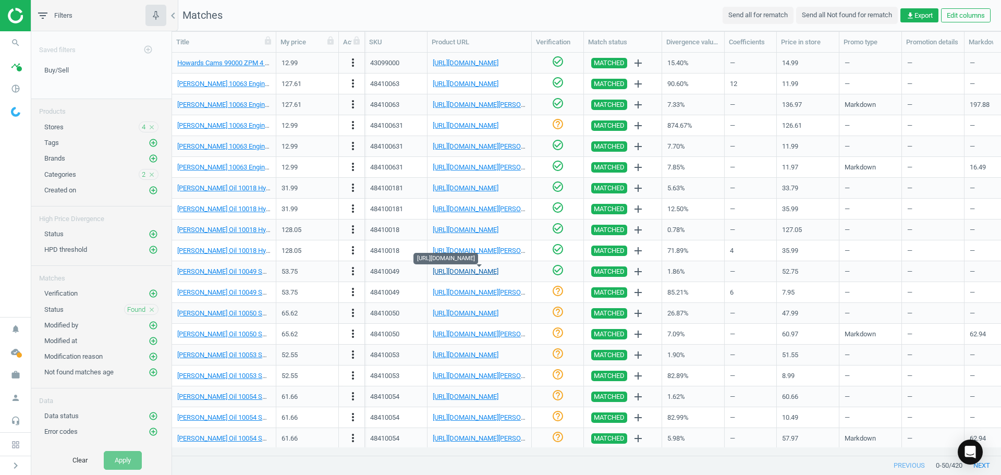
click at [496, 272] on link "[URL][DOMAIN_NAME]" at bounding box center [466, 271] width 66 height 8
click at [482, 295] on link "[URL][DOMAIN_NAME][PERSON_NAME]" at bounding box center [491, 292] width 116 height 8
click at [352, 291] on icon "more_vert" at bounding box center [353, 292] width 13 height 13
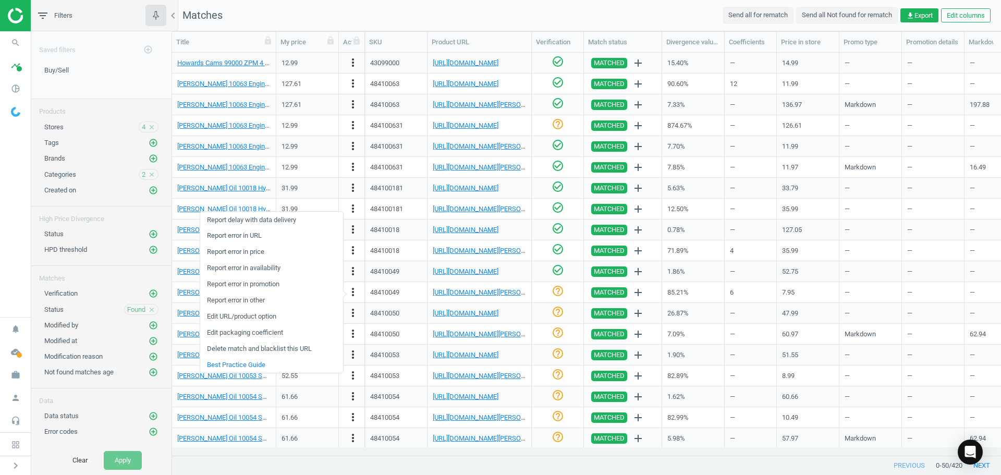
click at [300, 334] on link "Edit packaging coefficient" at bounding box center [271, 333] width 143 height 16
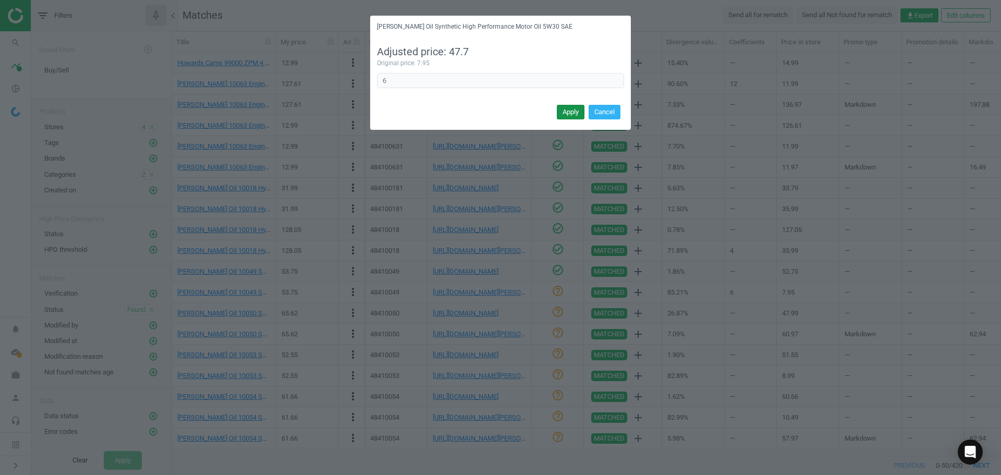
click at [576, 111] on button "Apply" at bounding box center [571, 112] width 28 height 15
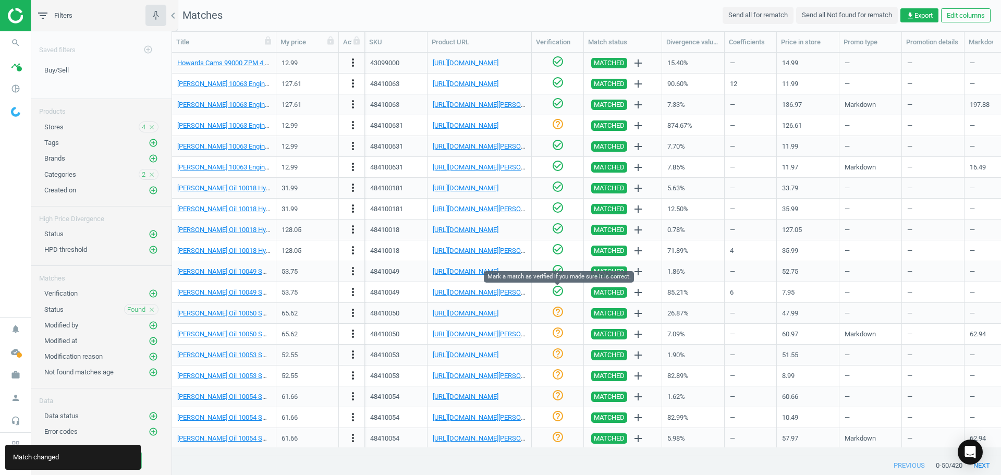
click at [555, 291] on icon "check_circle_outline" at bounding box center [558, 291] width 13 height 13
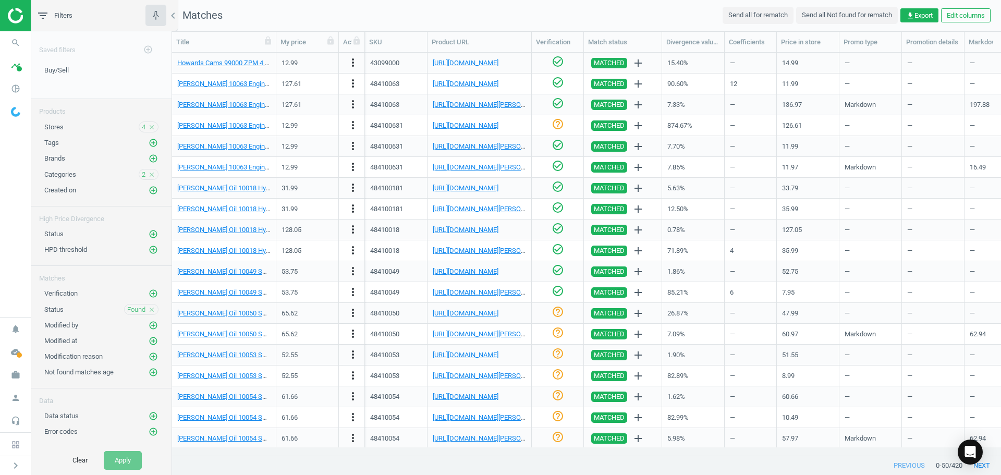
click at [19, 193] on nav "search Search timeline Data delivery Overview Matches dashboard Matches Rematch…" at bounding box center [15, 174] width 31 height 286
click at [259, 314] on link "[PERSON_NAME] Oil 10050 SAE 10W30 Synthetic Engine Oil, 6 Qt Case" at bounding box center [280, 313] width 207 height 8
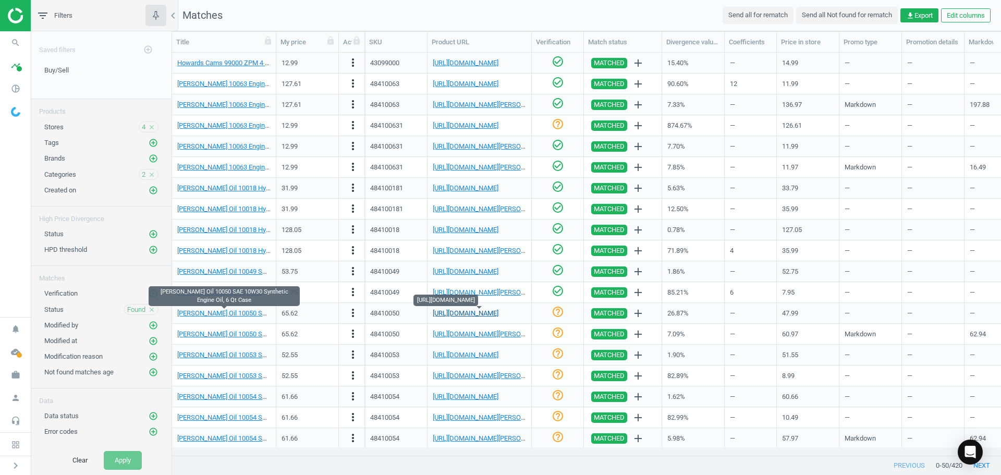
click at [473, 313] on link "[URL][DOMAIN_NAME]" at bounding box center [466, 313] width 66 height 8
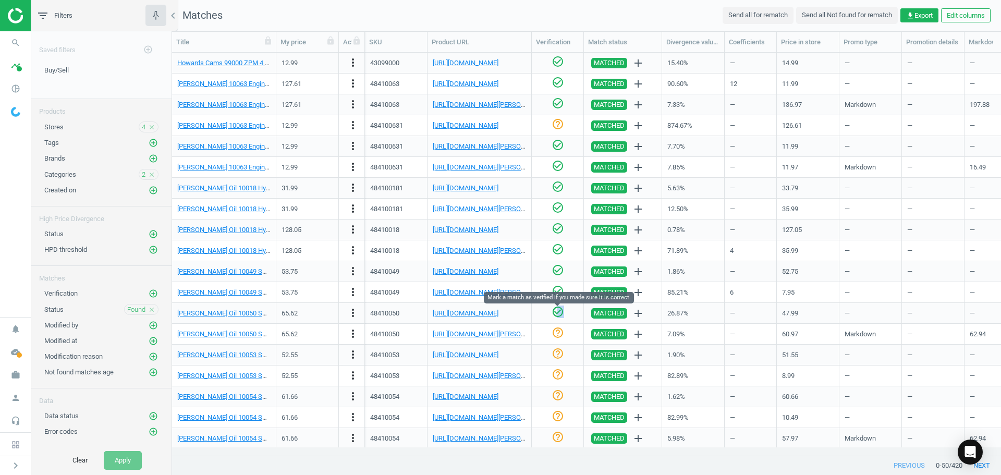
click at [558, 318] on div "check_circle_outline" at bounding box center [558, 313] width 13 height 15
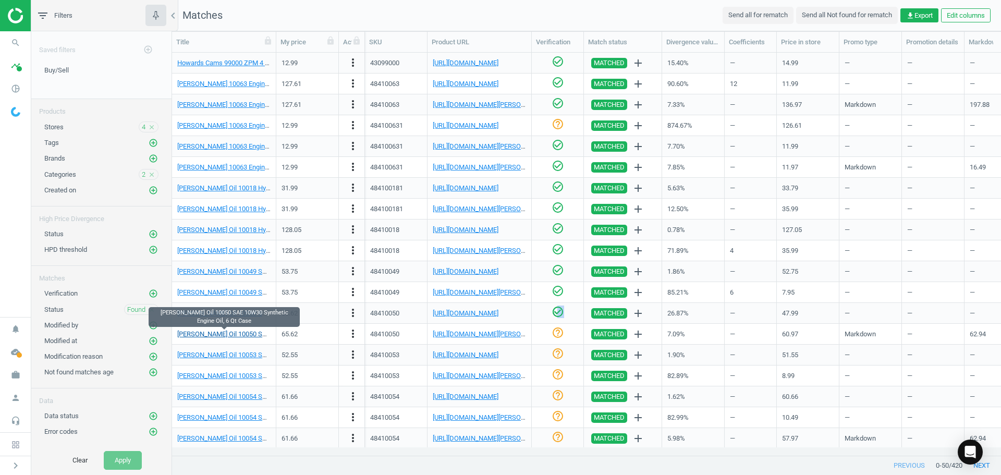
click at [251, 335] on link "[PERSON_NAME] Oil 10050 SAE 10W30 Synthetic Engine Oil, 6 Qt Case" at bounding box center [280, 334] width 207 height 8
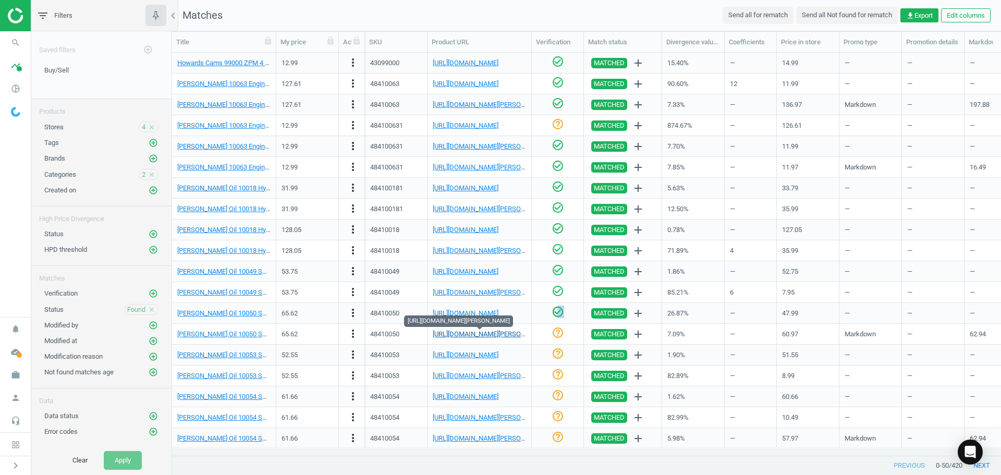
click at [456, 331] on link "[URL][DOMAIN_NAME][PERSON_NAME]" at bounding box center [491, 334] width 116 height 8
click at [558, 332] on icon "help_outline" at bounding box center [558, 332] width 13 height 13
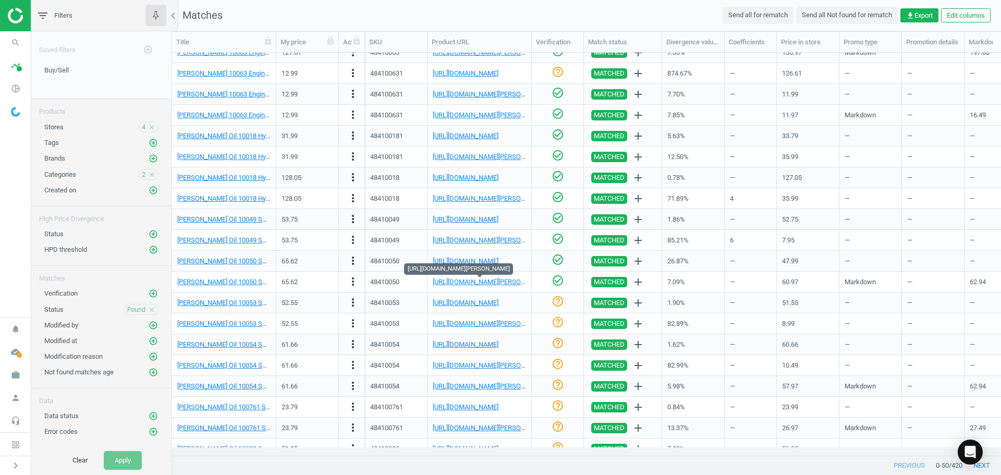
scroll to position [313, 0]
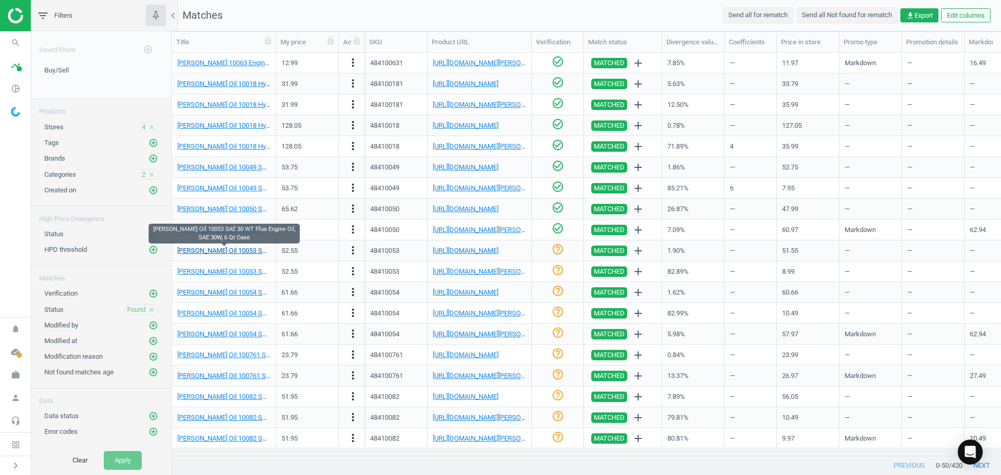
click at [242, 249] on link "[PERSON_NAME] Oil 10053 SAE 30 WT Plus Engine Oil, SAE 30W, 6 Qt Case" at bounding box center [287, 251] width 221 height 8
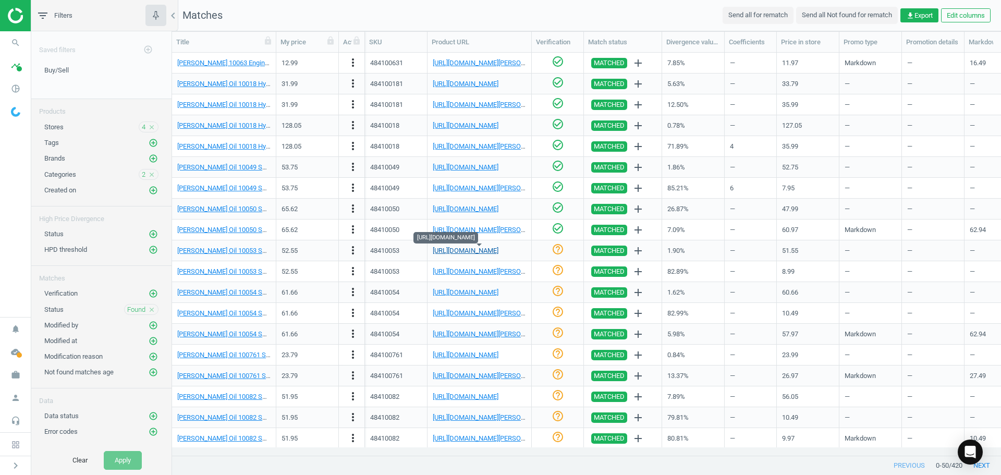
click at [468, 249] on link "[URL][DOMAIN_NAME]" at bounding box center [466, 251] width 66 height 8
click at [558, 252] on icon "check_circle_outline" at bounding box center [558, 249] width 13 height 13
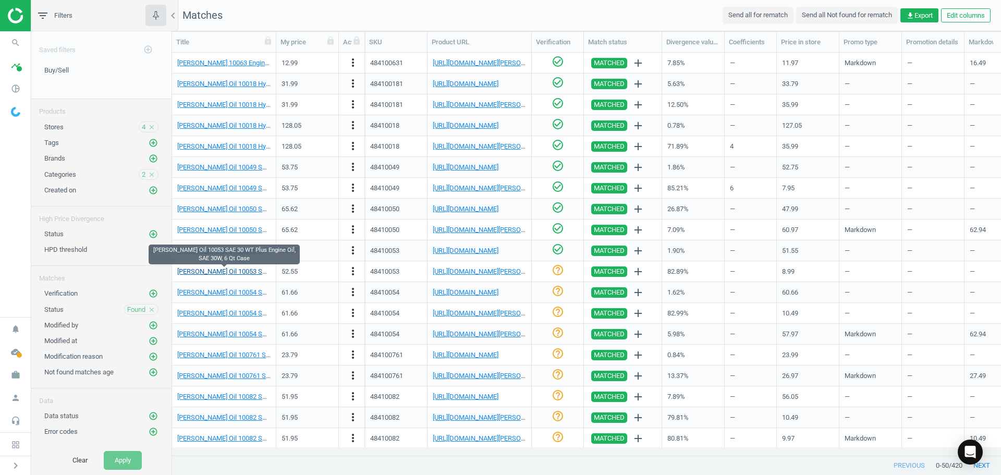
click at [248, 268] on link "[PERSON_NAME] Oil 10053 SAE 30 WT Plus Engine Oil, SAE 30W, 6 Qt Case" at bounding box center [287, 271] width 221 height 8
click at [452, 269] on link "[URL][DOMAIN_NAME][PERSON_NAME]" at bounding box center [491, 271] width 116 height 8
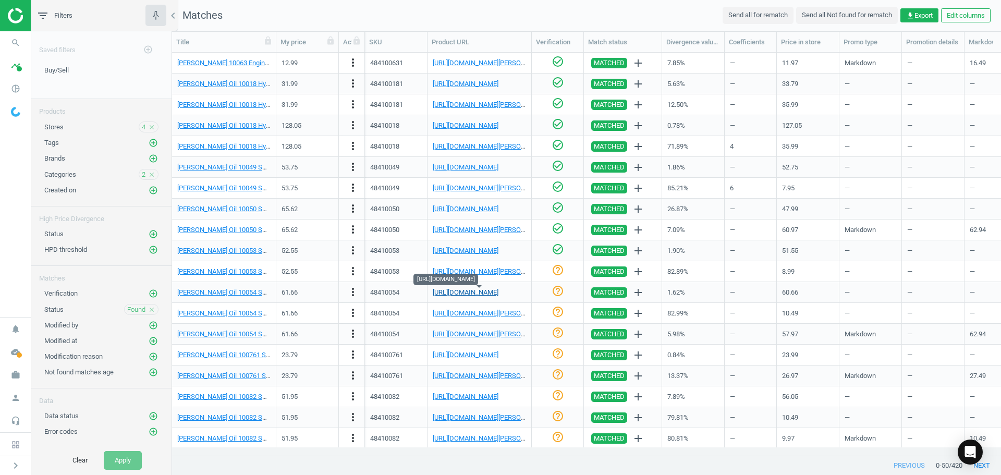
click at [458, 291] on link "[URL][DOMAIN_NAME]" at bounding box center [466, 292] width 66 height 8
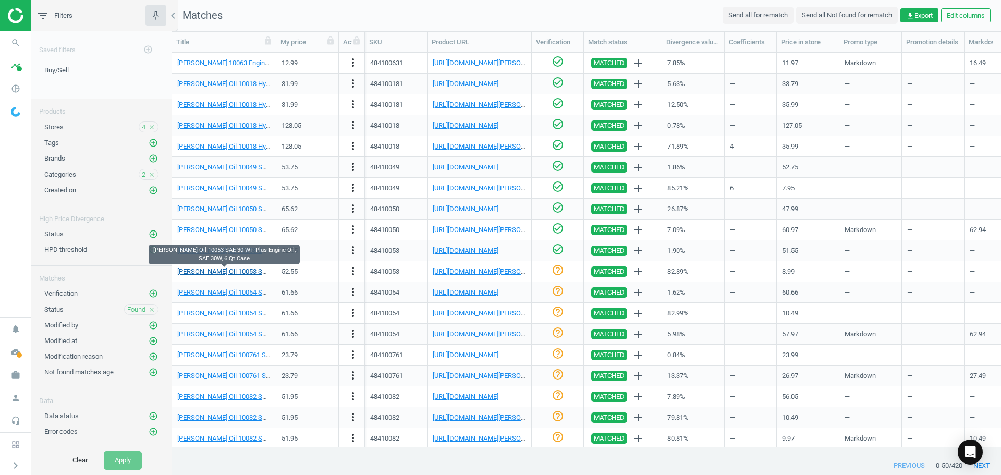
click at [248, 275] on link "[PERSON_NAME] Oil 10053 SAE 30 WT Plus Engine Oil, SAE 30W, 6 Qt Case" at bounding box center [287, 271] width 221 height 8
click at [484, 274] on link "[URL][DOMAIN_NAME][PERSON_NAME]" at bounding box center [491, 271] width 116 height 8
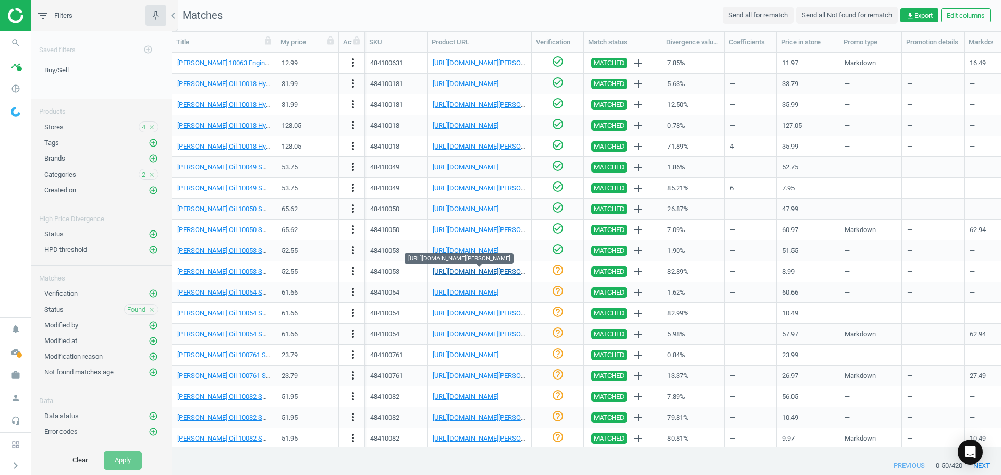
click at [472, 273] on link "[URL][DOMAIN_NAME][PERSON_NAME]" at bounding box center [491, 271] width 116 height 8
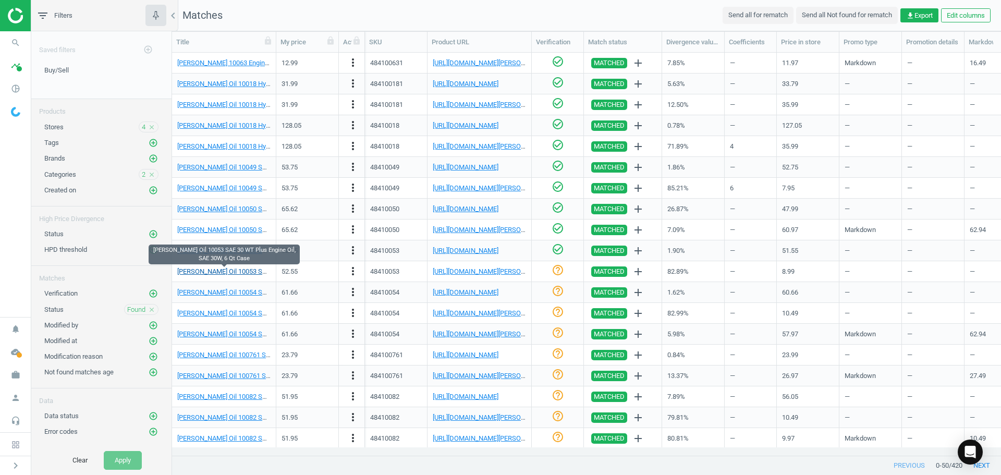
click at [259, 272] on link "[PERSON_NAME] Oil 10053 SAE 30 WT Plus Engine Oil, SAE 30W, 6 Qt Case" at bounding box center [287, 271] width 221 height 8
click at [348, 272] on icon "more_vert" at bounding box center [353, 271] width 13 height 13
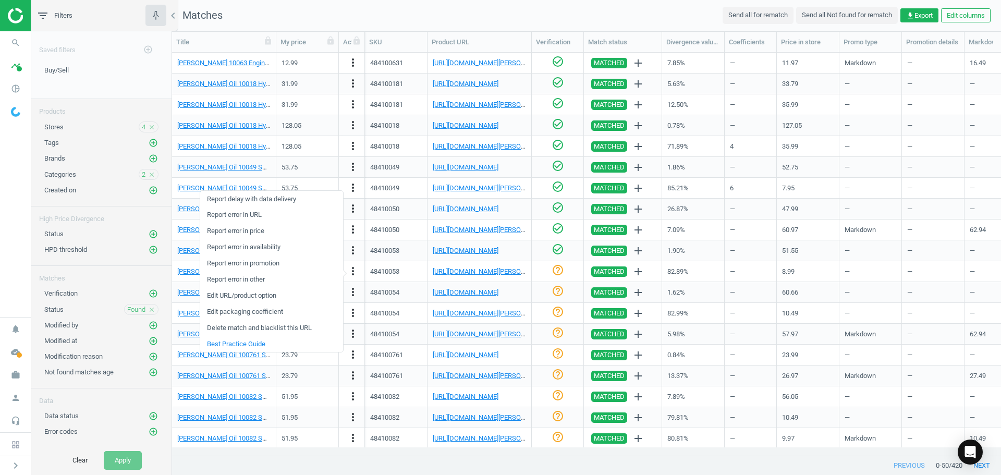
click at [271, 315] on link "Edit packaging coefficient" at bounding box center [271, 312] width 143 height 16
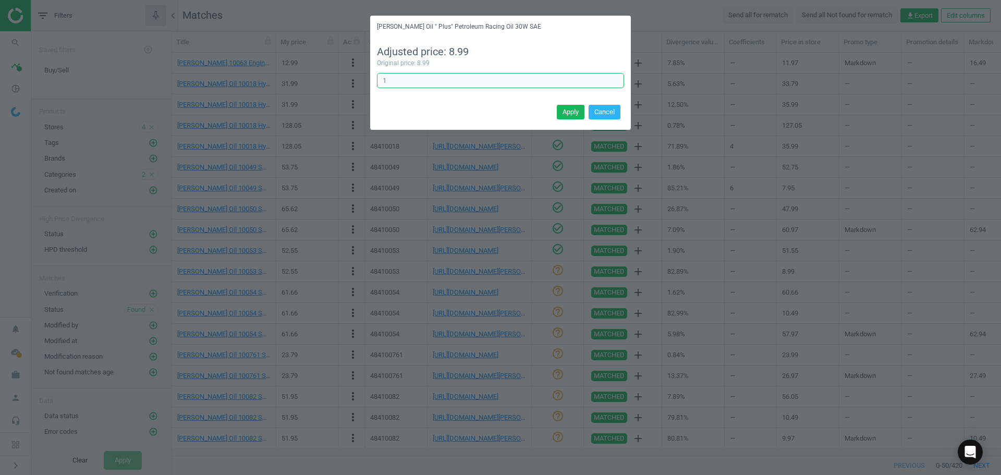
click at [474, 84] on input "1" at bounding box center [500, 81] width 247 height 16
type input "6"
click at [572, 112] on button "Apply" at bounding box center [571, 112] width 28 height 15
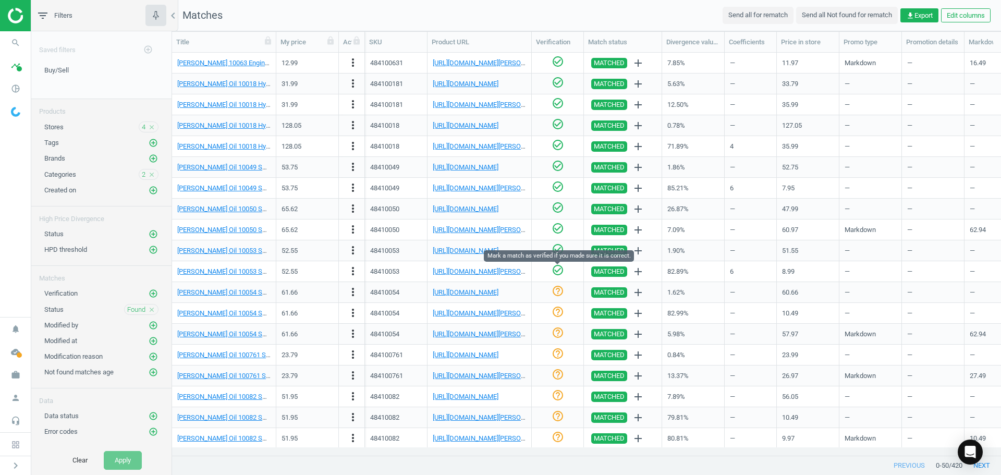
click at [556, 270] on icon "check_circle_outline" at bounding box center [558, 270] width 13 height 13
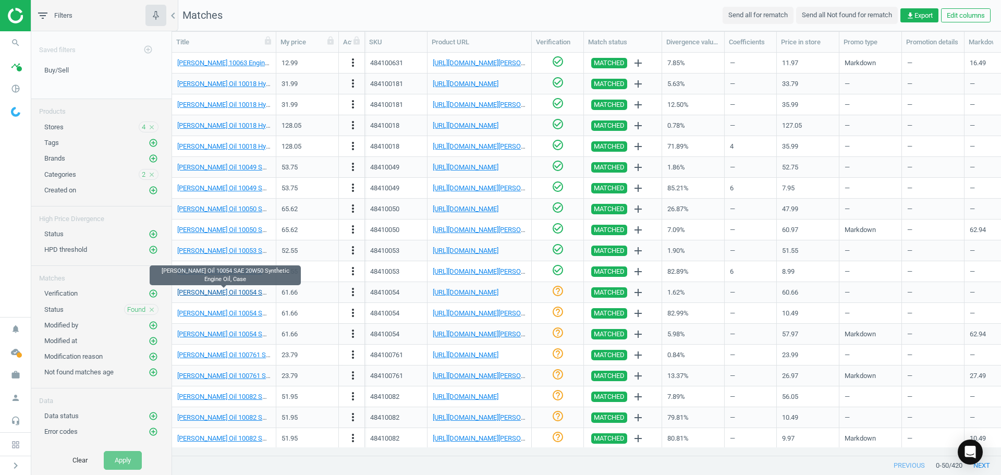
click at [236, 294] on link "[PERSON_NAME] Oil 10054 SAE 20W50 Synthetic Engine Oil, Case" at bounding box center [273, 292] width 193 height 8
click at [470, 287] on div "[URL][DOMAIN_NAME]" at bounding box center [479, 292] width 93 height 18
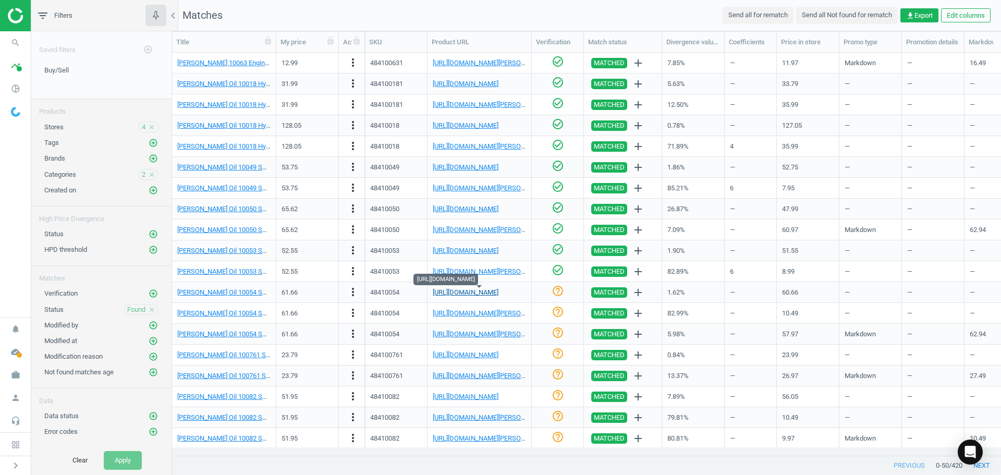
click at [473, 295] on link "[URL][DOMAIN_NAME]" at bounding box center [466, 292] width 66 height 8
click at [250, 291] on link "[PERSON_NAME] Oil 10054 SAE 20W50 Synthetic Engine Oil, Case" at bounding box center [273, 292] width 193 height 8
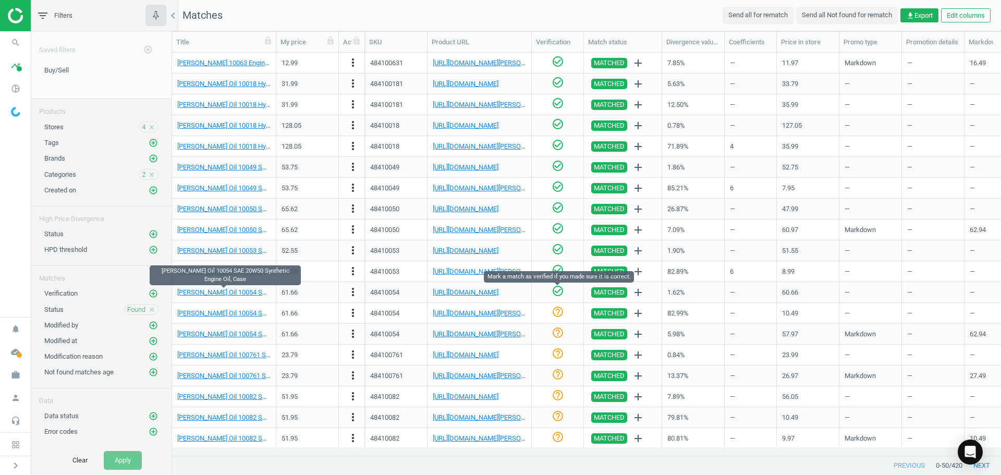
click at [558, 291] on icon "check_circle_outline" at bounding box center [558, 291] width 13 height 13
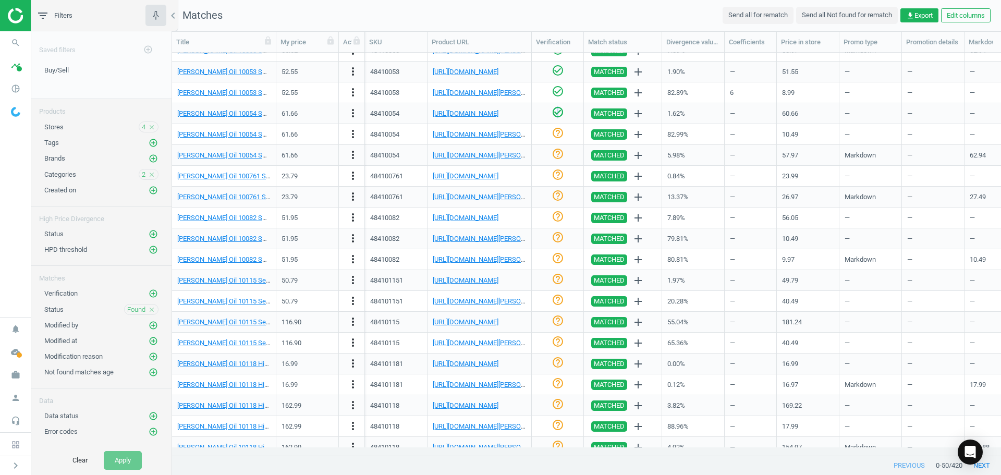
scroll to position [440, 0]
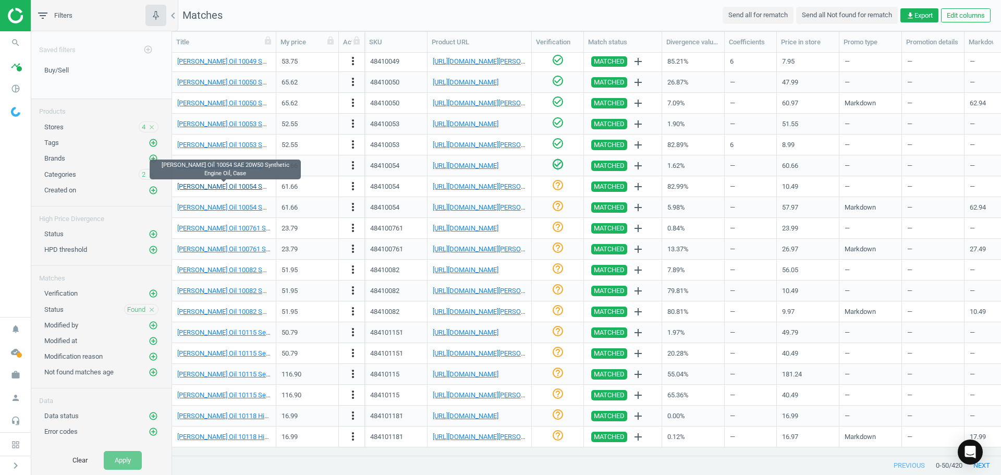
click at [241, 183] on link "[PERSON_NAME] Oil 10054 SAE 20W50 Synthetic Engine Oil, Case" at bounding box center [273, 186] width 193 height 8
click at [459, 188] on link "[URL][DOMAIN_NAME][PERSON_NAME]" at bounding box center [491, 186] width 116 height 8
click at [354, 187] on icon "more_vert" at bounding box center [353, 186] width 13 height 13
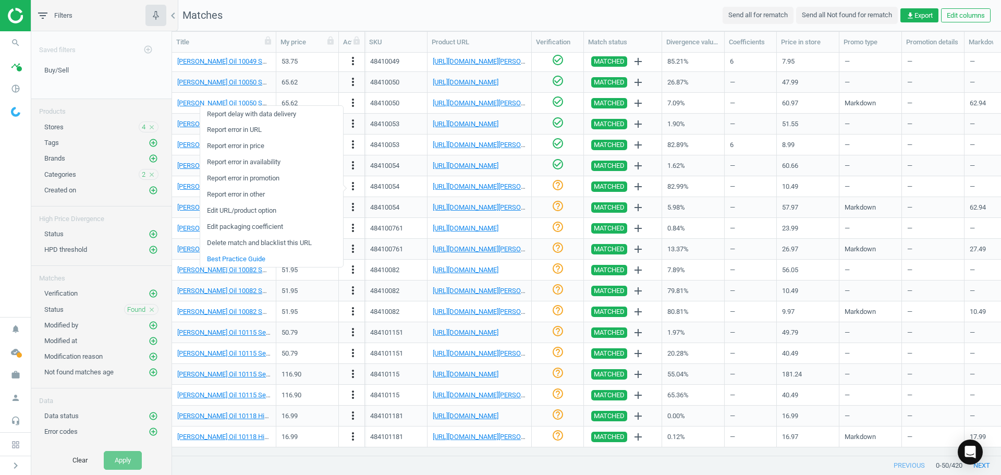
click at [273, 226] on link "Edit packaging coefficient" at bounding box center [271, 227] width 143 height 16
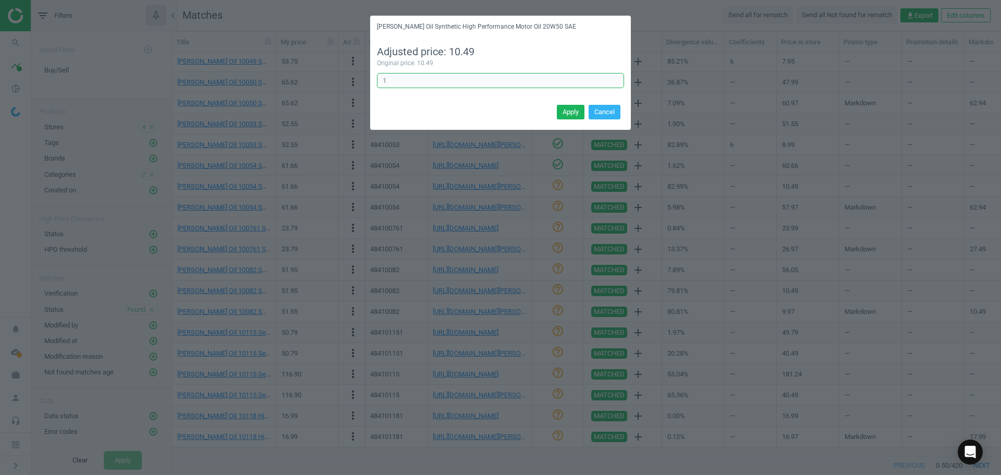
click at [431, 84] on input "1" at bounding box center [500, 81] width 247 height 16
type input "6"
click at [574, 110] on button "Apply" at bounding box center [571, 112] width 28 height 15
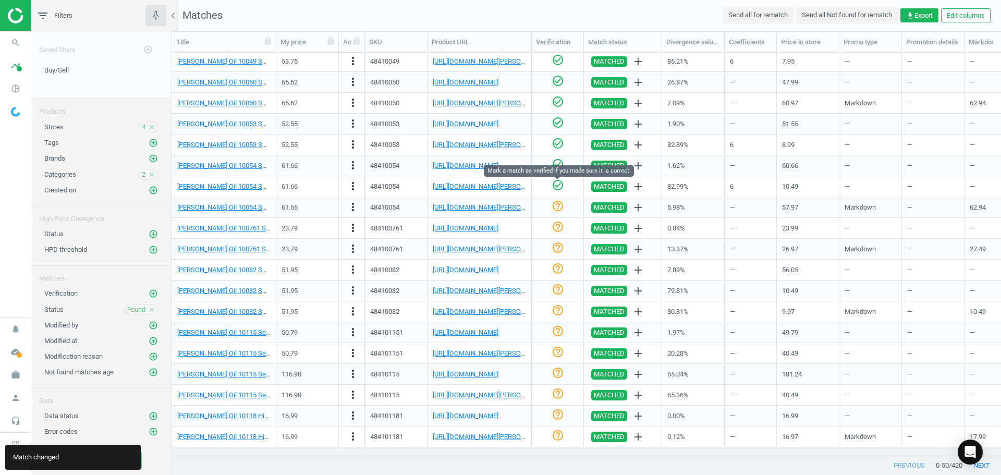
click at [556, 185] on icon "check_circle_outline" at bounding box center [558, 185] width 13 height 13
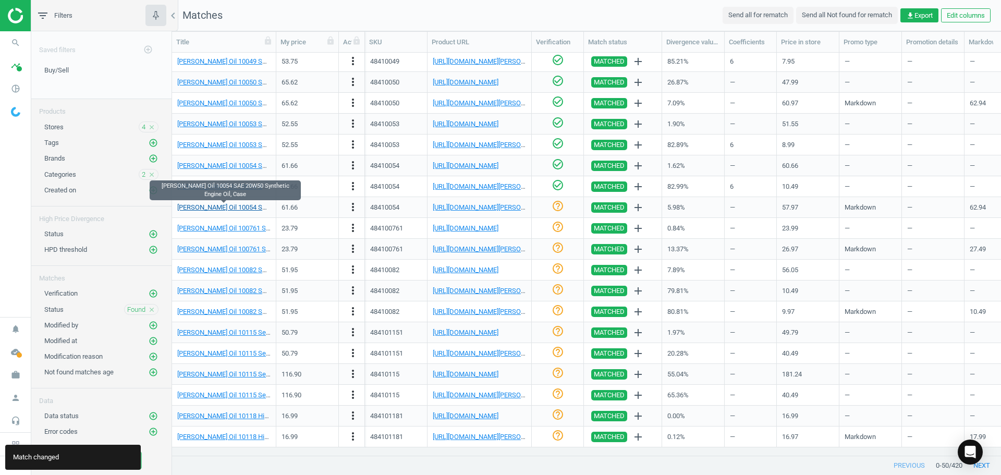
click at [233, 208] on link "[PERSON_NAME] Oil 10054 SAE 20W50 Synthetic Engine Oil, Case" at bounding box center [273, 207] width 193 height 8
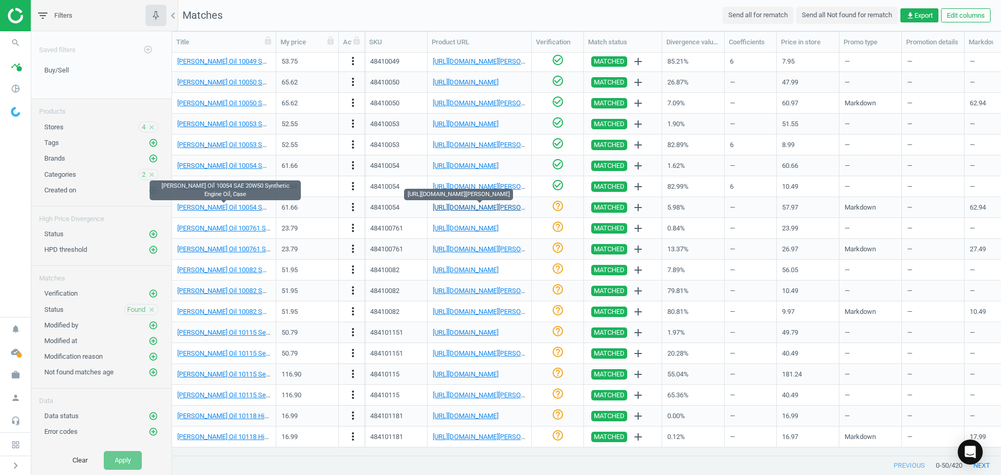
click at [495, 208] on link "[URL][DOMAIN_NAME][PERSON_NAME]" at bounding box center [491, 207] width 116 height 8
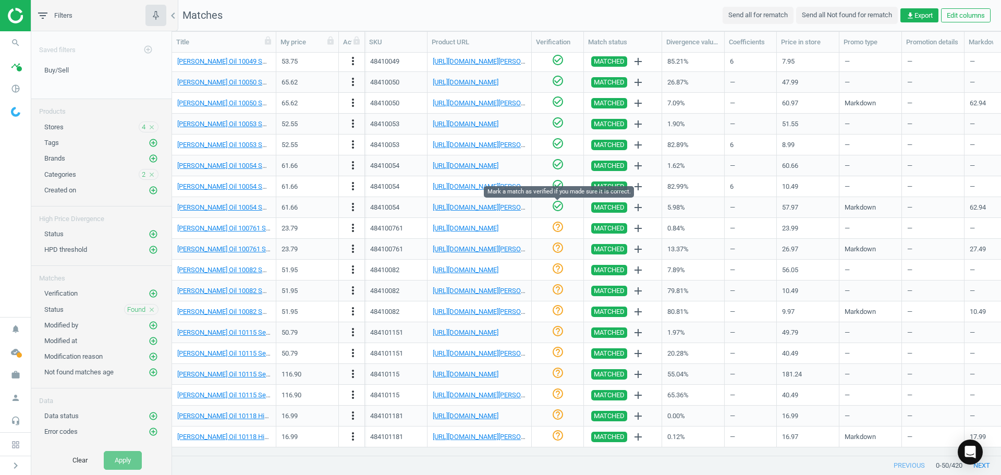
click at [553, 206] on icon "check_circle_outline" at bounding box center [558, 206] width 13 height 13
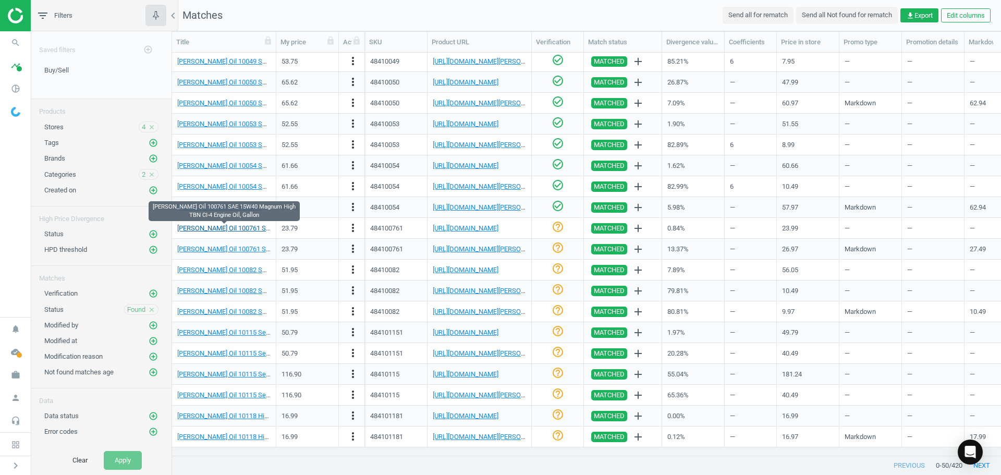
click at [247, 228] on link "[PERSON_NAME] Oil 100761 SAE 15W40 Magnum High TBN CI-4 Engine Oil, Gallon" at bounding box center [298, 228] width 242 height 8
click at [468, 226] on link "[URL][DOMAIN_NAME]" at bounding box center [466, 228] width 66 height 8
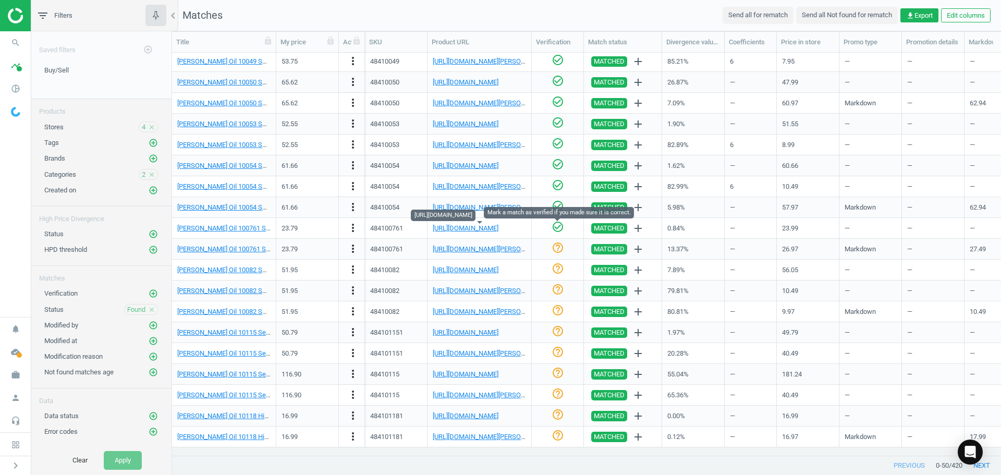
click at [556, 225] on icon "check_circle_outline" at bounding box center [558, 227] width 13 height 13
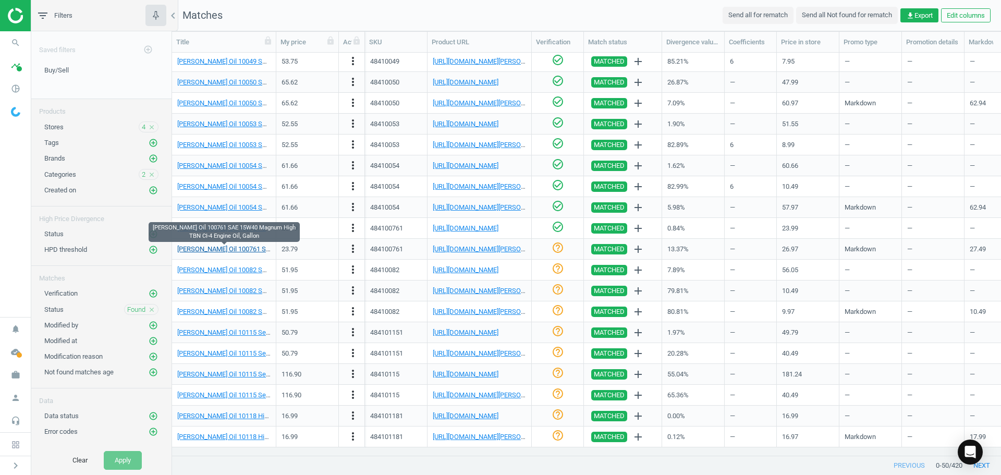
click at [263, 247] on link "[PERSON_NAME] Oil 100761 SAE 15W40 Magnum High TBN CI-4 Engine Oil, Gallon" at bounding box center [298, 249] width 242 height 8
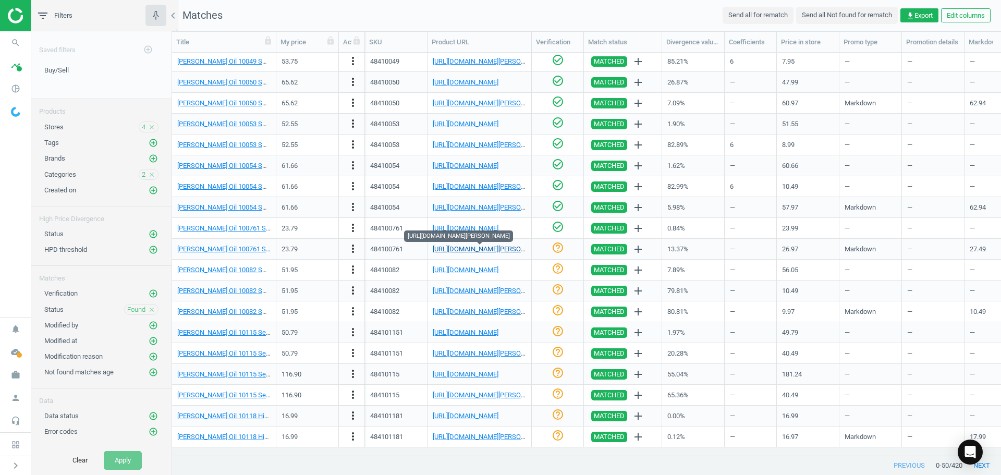
click at [465, 247] on link "[URL][DOMAIN_NAME][PERSON_NAME]" at bounding box center [491, 249] width 116 height 8
click at [557, 248] on icon "check_circle_outline" at bounding box center [558, 247] width 13 height 13
click at [247, 276] on div "[PERSON_NAME] Oil 10082 SAE 5W20 Synthetic Motor Oil, Case" at bounding box center [223, 270] width 93 height 18
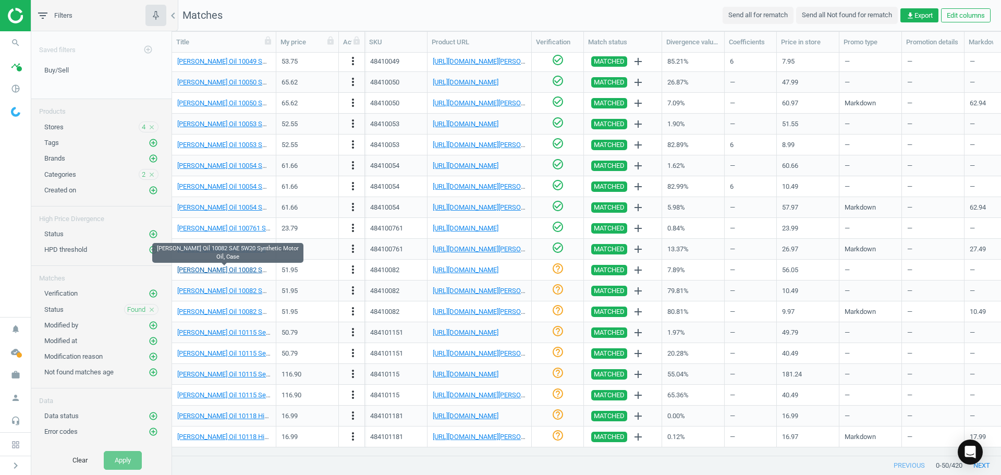
click at [251, 266] on link "[PERSON_NAME] Oil 10082 SAE 5W20 Synthetic Motor Oil, Case" at bounding box center [270, 270] width 187 height 8
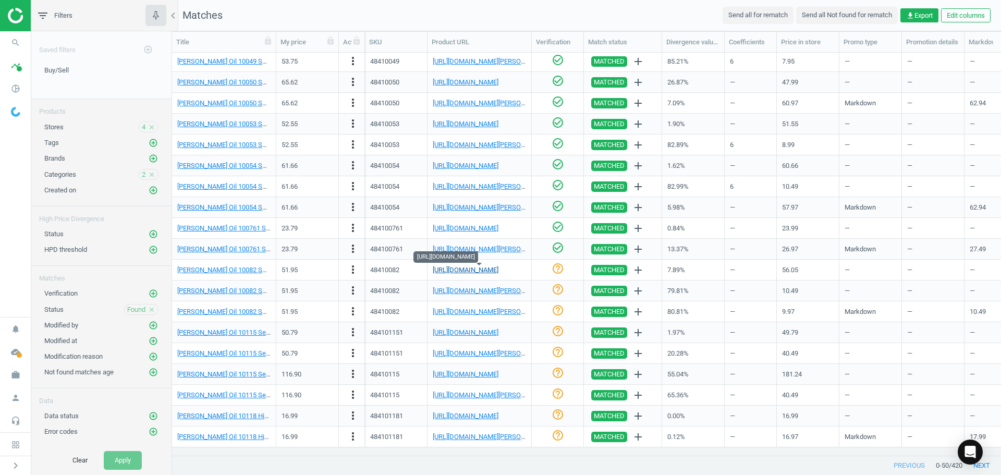
click at [459, 272] on link "[URL][DOMAIN_NAME]" at bounding box center [466, 270] width 66 height 8
click at [555, 270] on icon "check_circle_outline" at bounding box center [558, 268] width 13 height 13
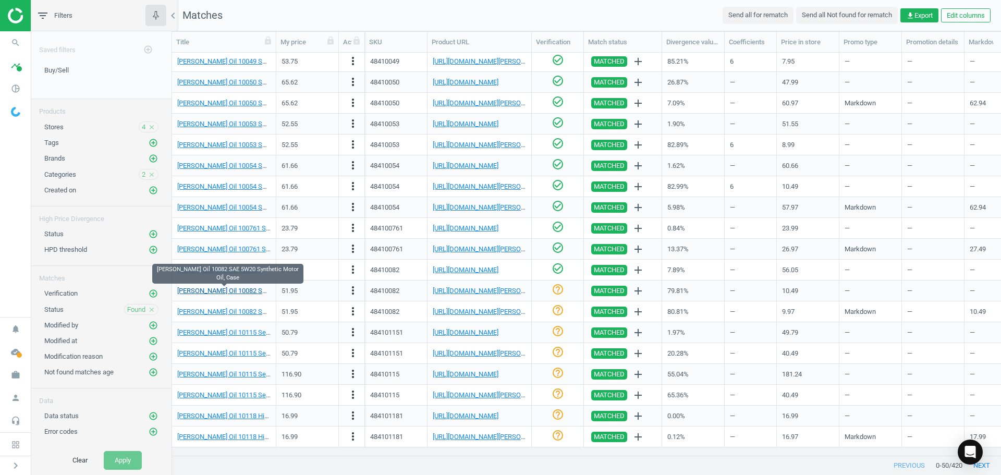
click at [246, 291] on link "[PERSON_NAME] Oil 10082 SAE 5W20 Synthetic Motor Oil, Case" at bounding box center [270, 291] width 187 height 8
click at [465, 290] on link "[URL][DOMAIN_NAME][PERSON_NAME]" at bounding box center [491, 291] width 116 height 8
click at [357, 288] on icon "more_vert" at bounding box center [353, 290] width 13 height 13
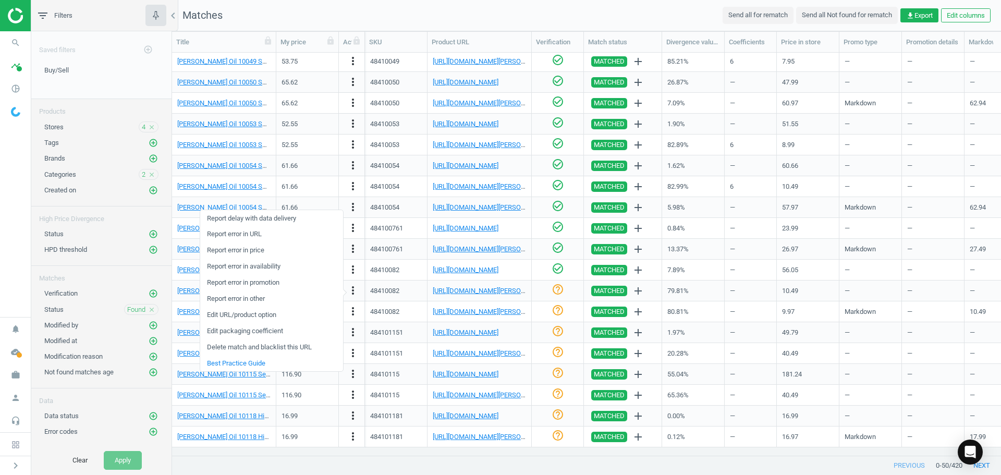
click at [282, 333] on link "Edit packaging coefficient" at bounding box center [271, 331] width 143 height 16
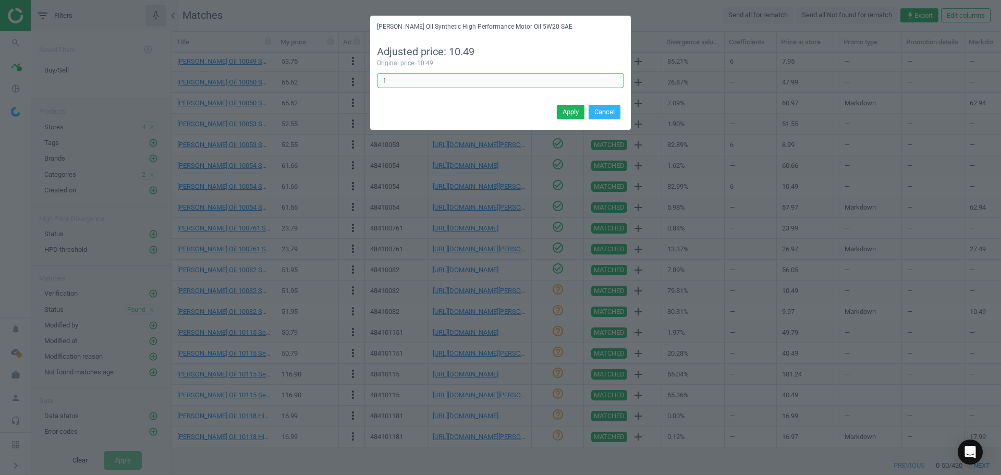
drag, startPoint x: 372, startPoint y: 72, endPoint x: 255, endPoint y: 79, distance: 116.4
click at [265, 77] on div "[PERSON_NAME] Oil Synthetic High Performance Motor Oil 5W20 SAE Adjusted price:…" at bounding box center [500, 237] width 1001 height 475
type input "6"
click at [571, 116] on button "Apply" at bounding box center [571, 112] width 28 height 15
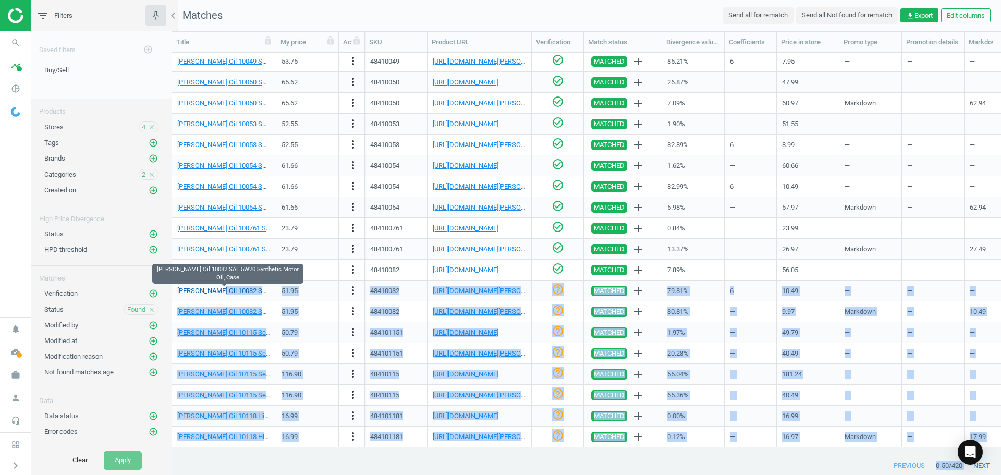
click at [208, 290] on link "[PERSON_NAME] Oil 10082 SAE 5W20 Synthetic Motor Oil, Case" at bounding box center [270, 291] width 187 height 8
click at [476, 293] on link "[URL][DOMAIN_NAME][PERSON_NAME]" at bounding box center [491, 291] width 116 height 8
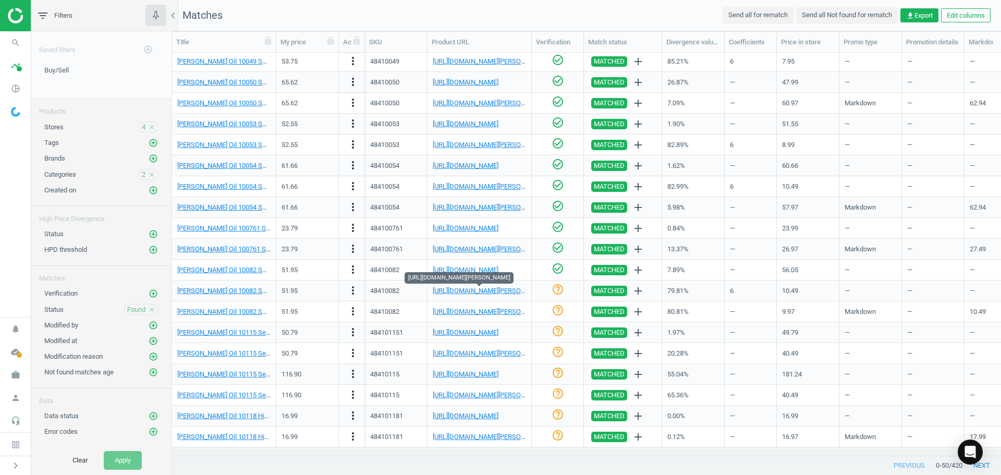
click at [558, 291] on icon "check_circle_outline" at bounding box center [558, 289] width 13 height 13
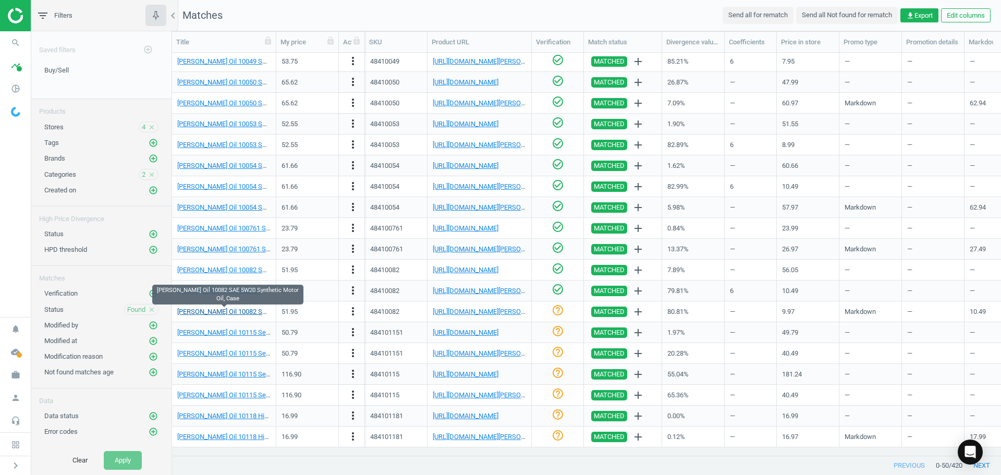
click at [231, 313] on link "[PERSON_NAME] Oil 10082 SAE 5W20 Synthetic Motor Oil, Case" at bounding box center [270, 312] width 187 height 8
click at [485, 314] on link "[URL][DOMAIN_NAME][PERSON_NAME]" at bounding box center [491, 312] width 116 height 8
click at [497, 306] on div "[URL][DOMAIN_NAME][PERSON_NAME]" at bounding box center [479, 311] width 93 height 18
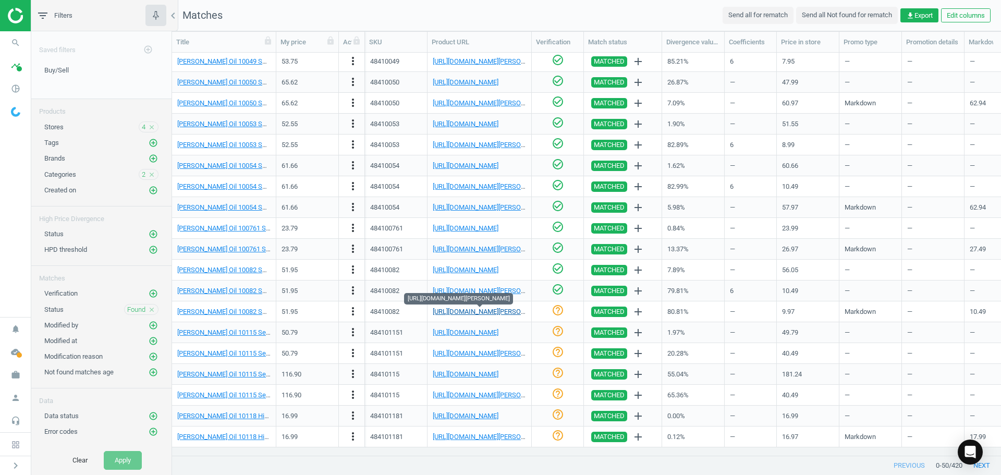
click at [497, 310] on link "[URL][DOMAIN_NAME][PERSON_NAME]" at bounding box center [491, 312] width 116 height 8
click at [352, 312] on icon "more_vert" at bounding box center [353, 311] width 13 height 13
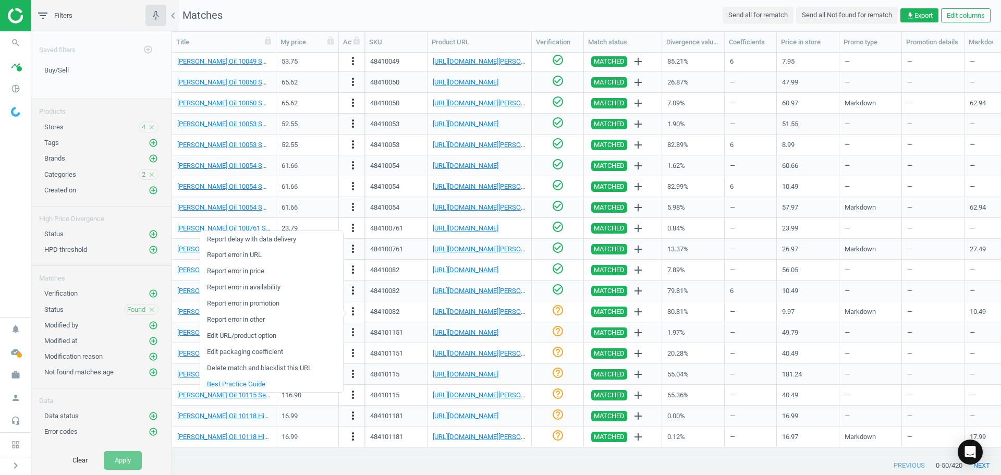
click at [267, 337] on link "Edit URL/product option" at bounding box center [271, 336] width 143 height 16
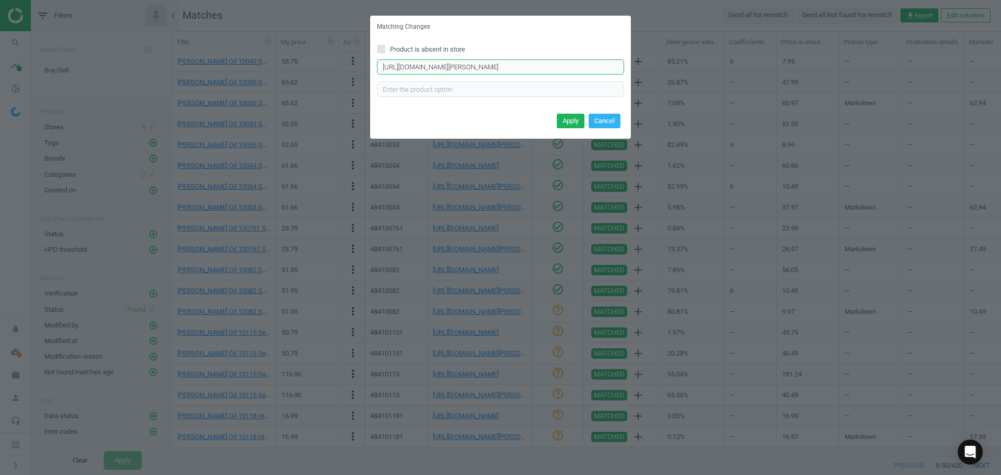
drag, startPoint x: 600, startPoint y: 69, endPoint x: 91, endPoint y: 56, distance: 508.5
click at [91, 56] on div "Matching Changes Product is absent in store [URL][DOMAIN_NAME][PERSON_NAME] Ent…" at bounding box center [500, 237] width 1001 height 475
type input "l-5w-20-1-quart"
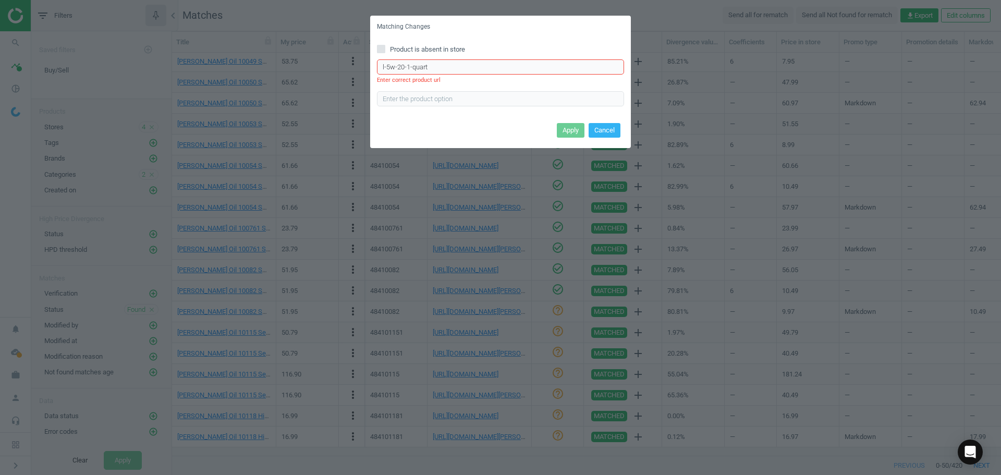
drag, startPoint x: 452, startPoint y: 68, endPoint x: 241, endPoint y: 60, distance: 211.3
click at [251, 60] on div "Matching Changes Product is absent in store l-5w-20-1-quart Enter correct produ…" at bounding box center [500, 237] width 1001 height 475
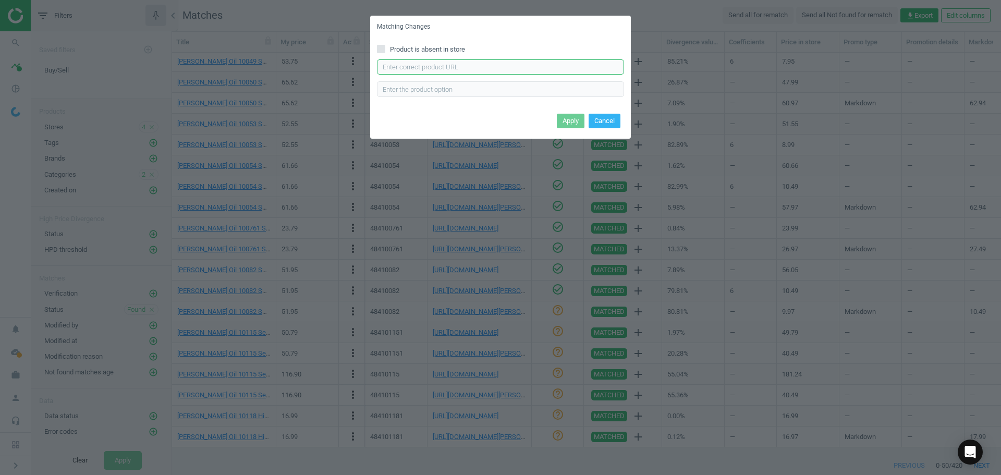
paste input "[URL][DOMAIN_NAME][PERSON_NAME]"
type input "[URL][DOMAIN_NAME][PERSON_NAME]"
click at [572, 124] on button "Apply" at bounding box center [571, 121] width 28 height 15
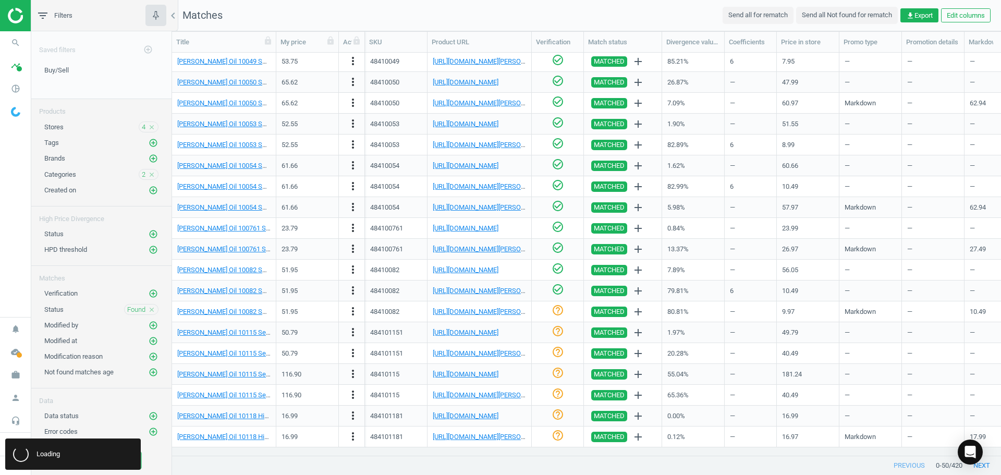
scroll to position [0, 0]
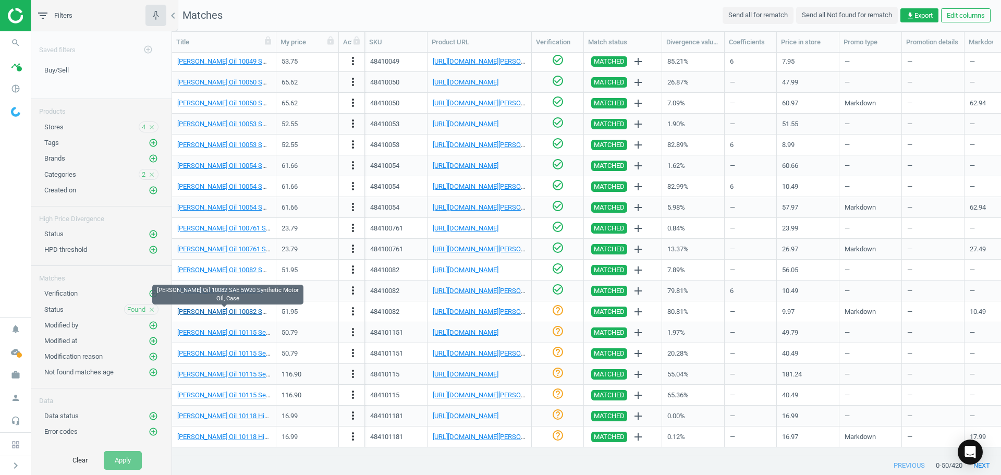
click at [243, 312] on link "[PERSON_NAME] Oil 10082 SAE 5W20 Synthetic Motor Oil, Case" at bounding box center [270, 312] width 187 height 8
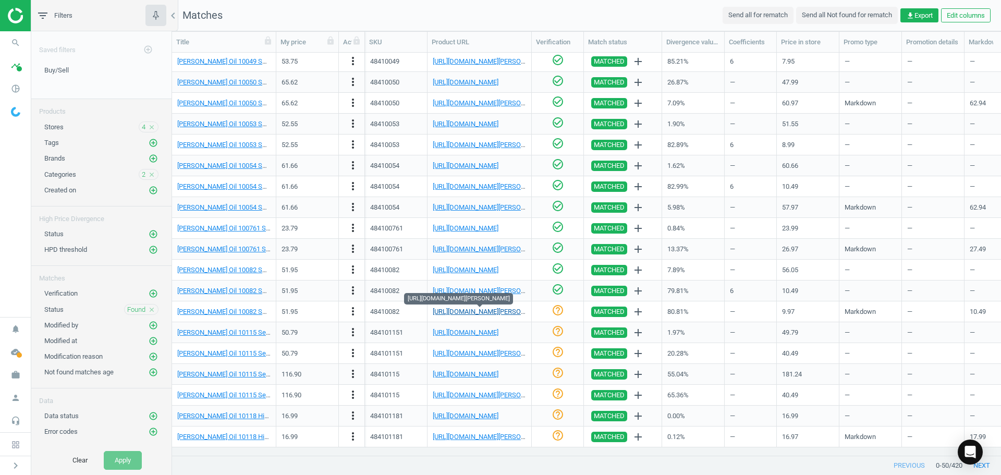
click at [480, 310] on link "[URL][DOMAIN_NAME][PERSON_NAME]" at bounding box center [491, 312] width 116 height 8
click at [257, 312] on link "[PERSON_NAME] Oil 10082 SAE 5W20 Synthetic Motor Oil, Case" at bounding box center [270, 312] width 187 height 8
click at [457, 312] on link "[URL][DOMAIN_NAME][PERSON_NAME]" at bounding box center [491, 312] width 116 height 8
click at [501, 309] on link "[URL][DOMAIN_NAME][PERSON_NAME]" at bounding box center [491, 312] width 116 height 8
click at [481, 15] on nav "Matches Send all for rematch Send all Not found for rematch get_app Export Edit…" at bounding box center [586, 15] width 829 height 31
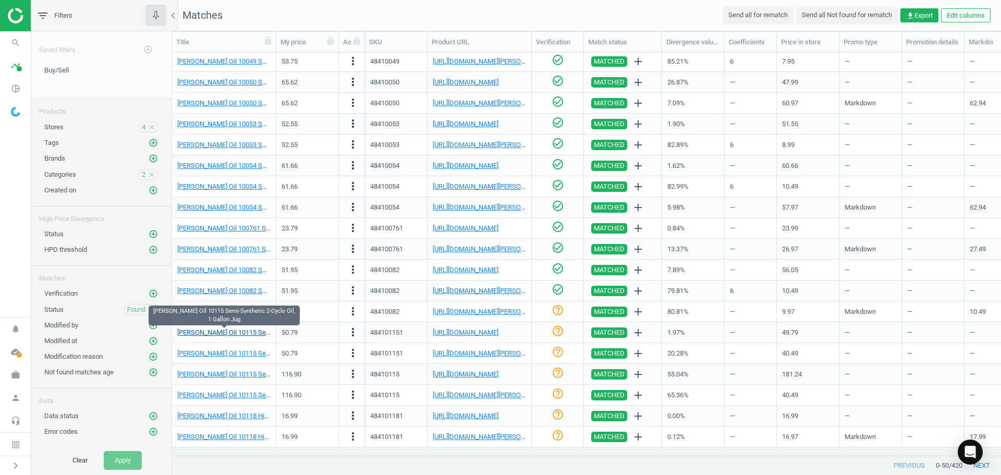
click at [235, 336] on link "[PERSON_NAME] Oil 10115 Semi-Synthetic 2-Cycle Oil, 1 Gallon Jug" at bounding box center [276, 332] width 198 height 8
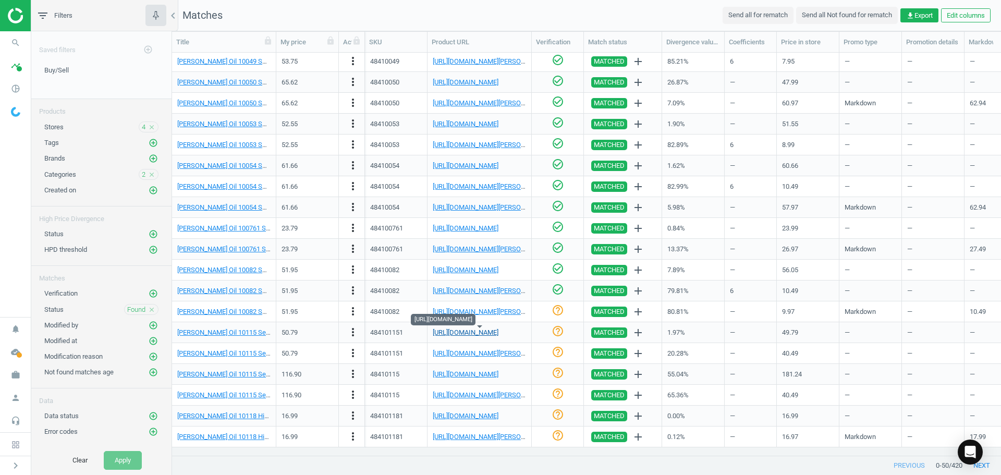
click at [474, 332] on link "[URL][DOMAIN_NAME]" at bounding box center [466, 332] width 66 height 8
click at [555, 330] on icon "check_circle_outline" at bounding box center [558, 331] width 13 height 13
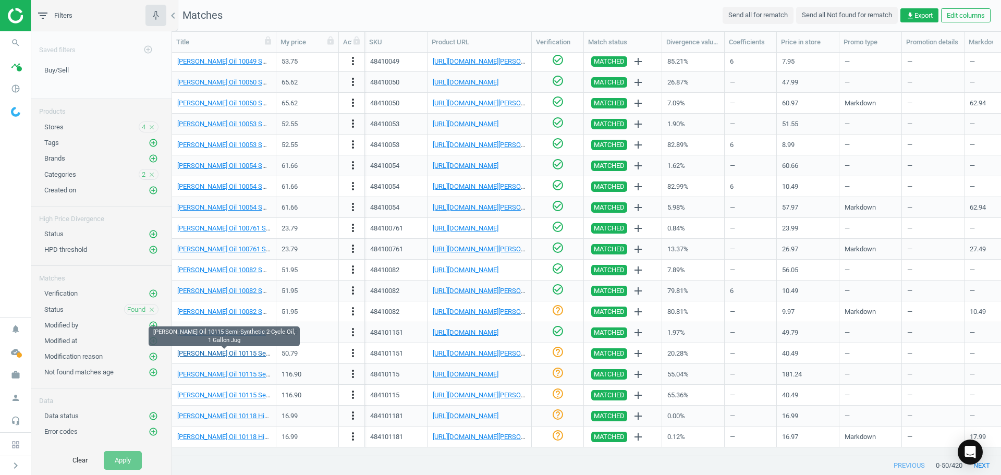
click at [235, 350] on link "[PERSON_NAME] Oil 10115 Semi-Synthetic 2-Cycle Oil, 1 Gallon Jug" at bounding box center [276, 353] width 198 height 8
click at [476, 350] on link "[URL][DOMAIN_NAME][PERSON_NAME]" at bounding box center [491, 353] width 116 height 8
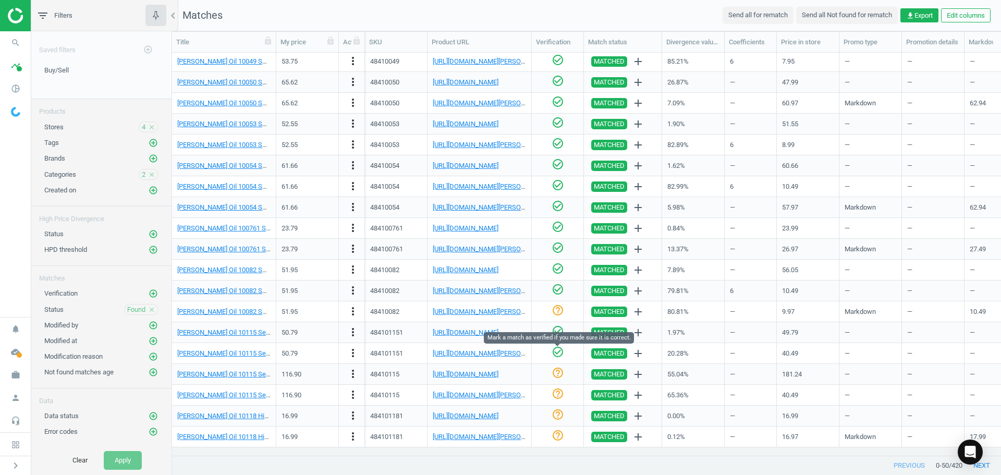
click at [557, 354] on icon "check_circle_outline" at bounding box center [558, 352] width 13 height 13
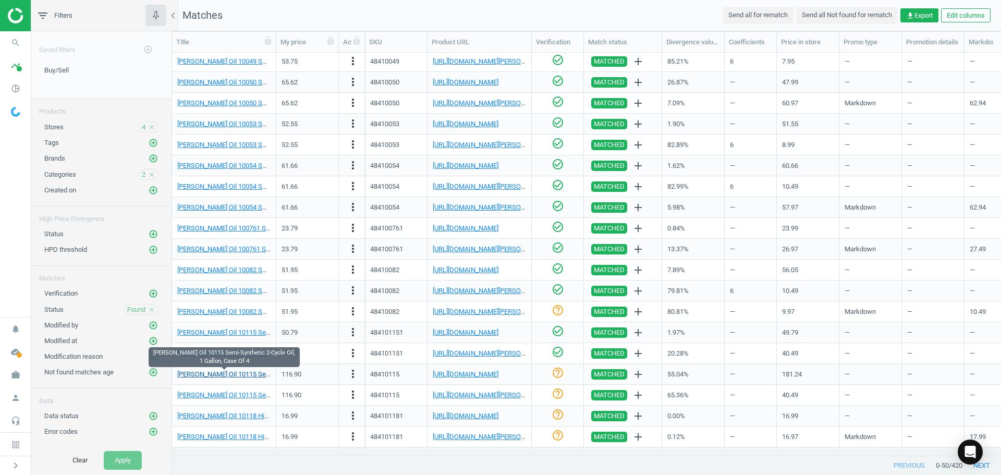
click at [224, 374] on link "[PERSON_NAME] Oil 10115 Semi-Synthetic 2-Cycle Oil, 1 Gallon, Case Of 4" at bounding box center [286, 374] width 218 height 8
click at [498, 372] on link "[URL][DOMAIN_NAME]" at bounding box center [466, 374] width 66 height 8
click at [249, 376] on link "[PERSON_NAME] Oil 10115 Semi-Synthetic 2-Cycle Oil, 1 Gallon, Case Of 4" at bounding box center [286, 374] width 218 height 8
click at [554, 374] on icon "check_circle_outline" at bounding box center [558, 373] width 13 height 13
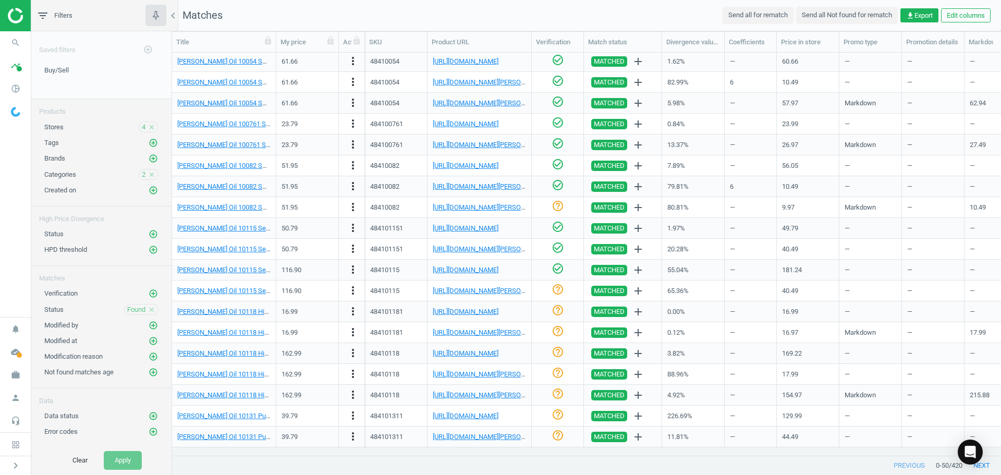
scroll to position [596, 0]
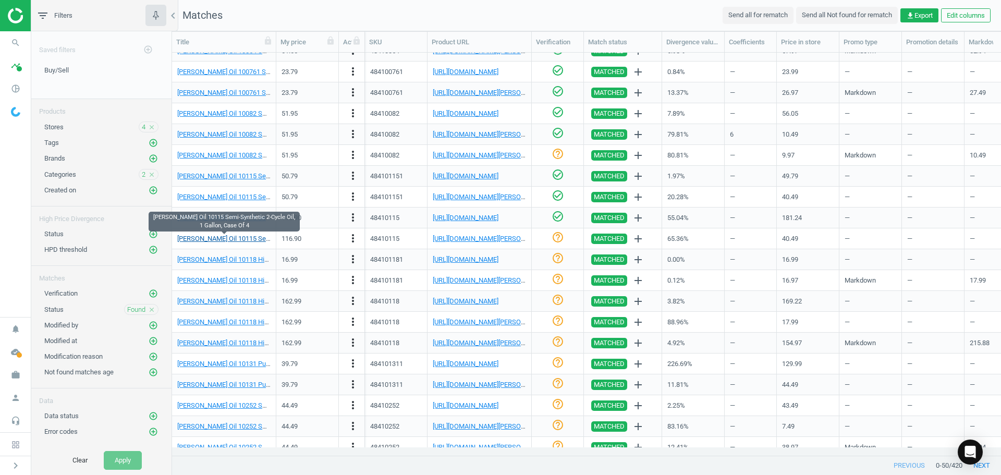
click at [231, 239] on link "[PERSON_NAME] Oil 10115 Semi-Synthetic 2-Cycle Oil, 1 Gallon, Case Of 4" at bounding box center [286, 239] width 218 height 8
click at [462, 237] on link "[URL][DOMAIN_NAME][PERSON_NAME]" at bounding box center [491, 239] width 116 height 8
click at [355, 238] on icon "more_vert" at bounding box center [353, 238] width 13 height 13
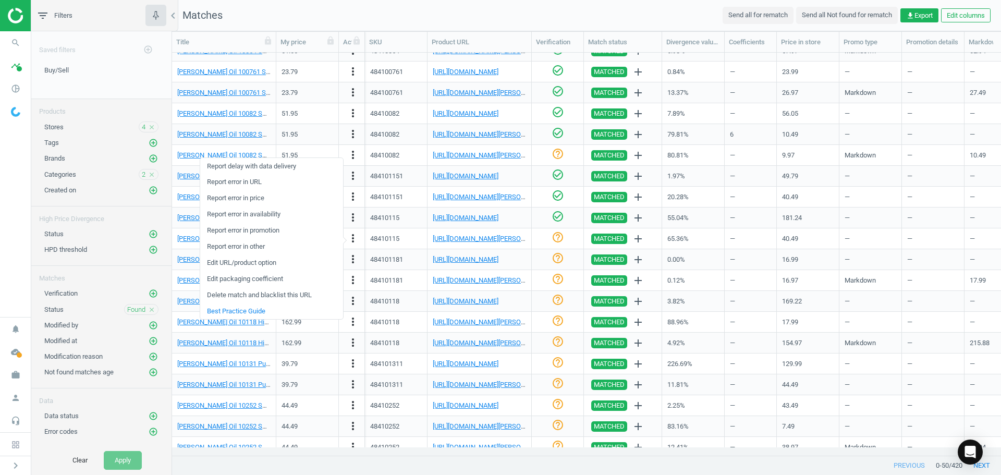
click at [297, 277] on link "Edit packaging coefficient" at bounding box center [271, 279] width 143 height 16
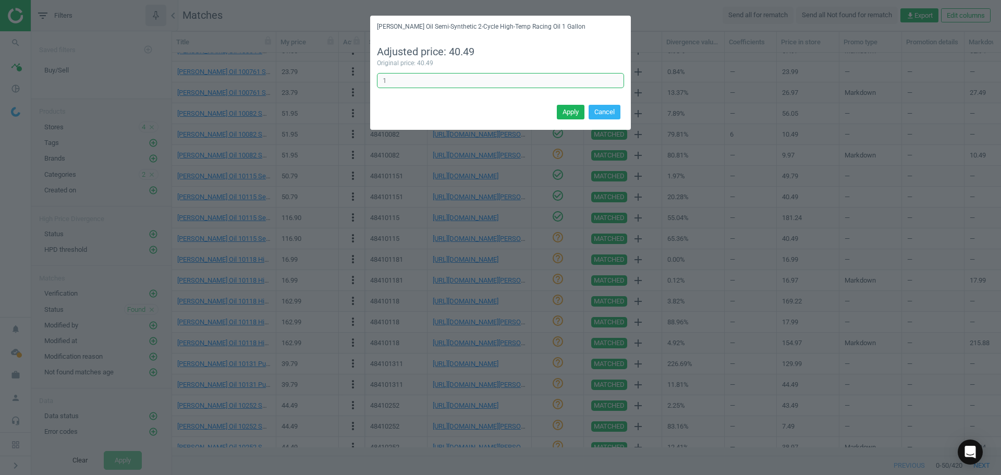
drag, startPoint x: 471, startPoint y: 84, endPoint x: 294, endPoint y: 72, distance: 178.2
click at [294, 72] on div "[PERSON_NAME] Oil Semi-Synthetic 2-Cycle High-Temp Racing Oil 1 Gallon Adjusted…" at bounding box center [500, 237] width 1001 height 475
type input "4"
click at [564, 113] on button "Apply" at bounding box center [571, 112] width 28 height 15
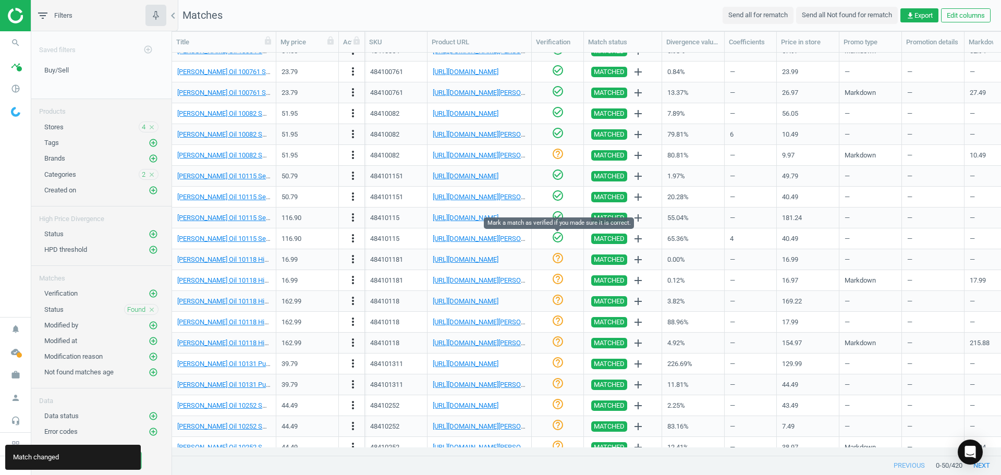
click at [557, 238] on icon "check_circle_outline" at bounding box center [558, 237] width 13 height 13
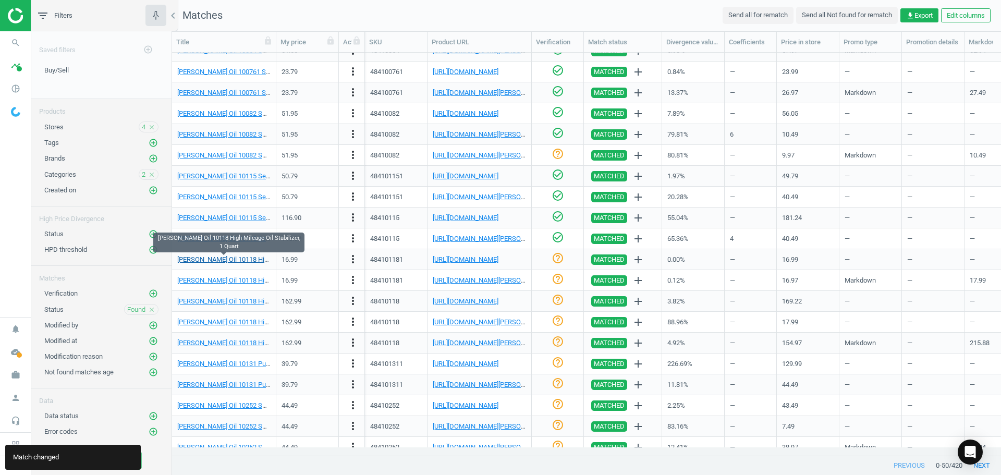
click at [238, 256] on link "[PERSON_NAME] Oil 10118 High Mileage Oil Stabilizer, 1 Quart" at bounding box center [267, 259] width 181 height 8
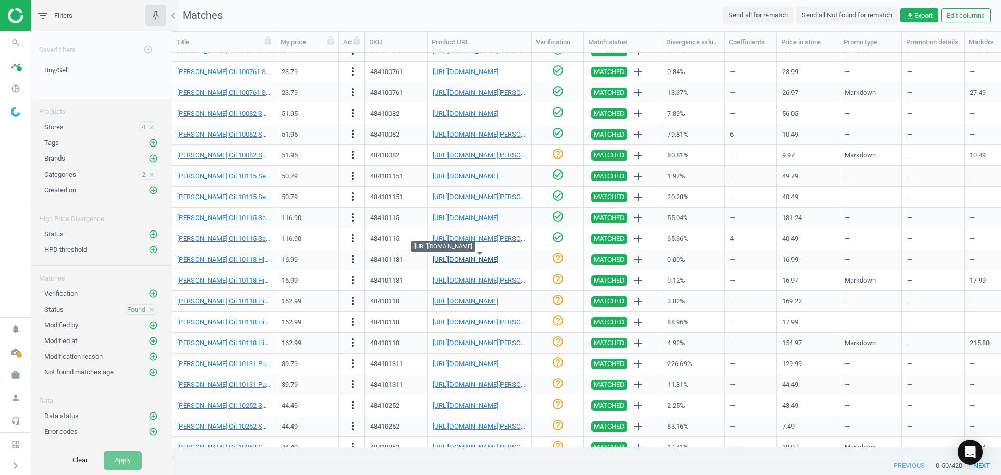
click at [498, 261] on link "[URL][DOMAIN_NAME]" at bounding box center [466, 259] width 66 height 8
click at [558, 260] on icon "check_circle_outline" at bounding box center [558, 258] width 13 height 13
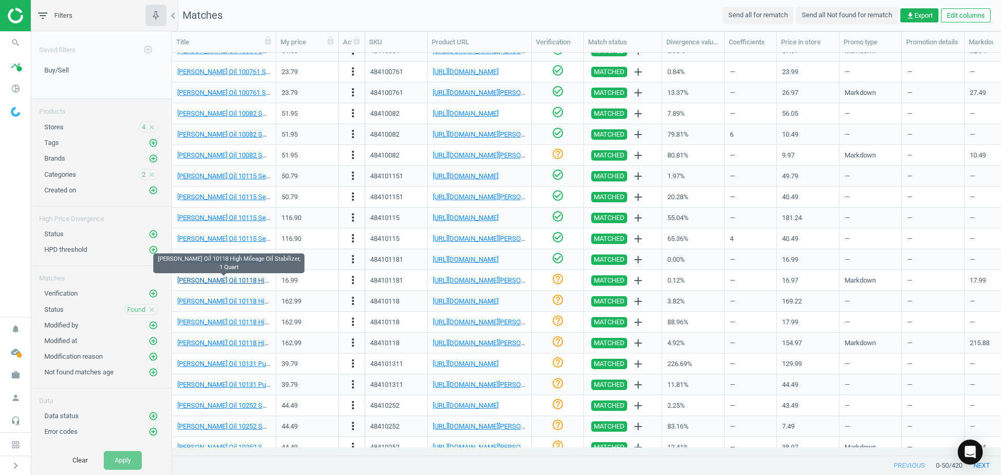
click at [245, 278] on link "[PERSON_NAME] Oil 10118 High Mileage Oil Stabilizer, 1 Quart" at bounding box center [267, 280] width 181 height 8
click at [505, 278] on link "[URL][DOMAIN_NAME][PERSON_NAME]" at bounding box center [491, 280] width 116 height 8
click at [555, 279] on icon "help_outline" at bounding box center [558, 279] width 13 height 13
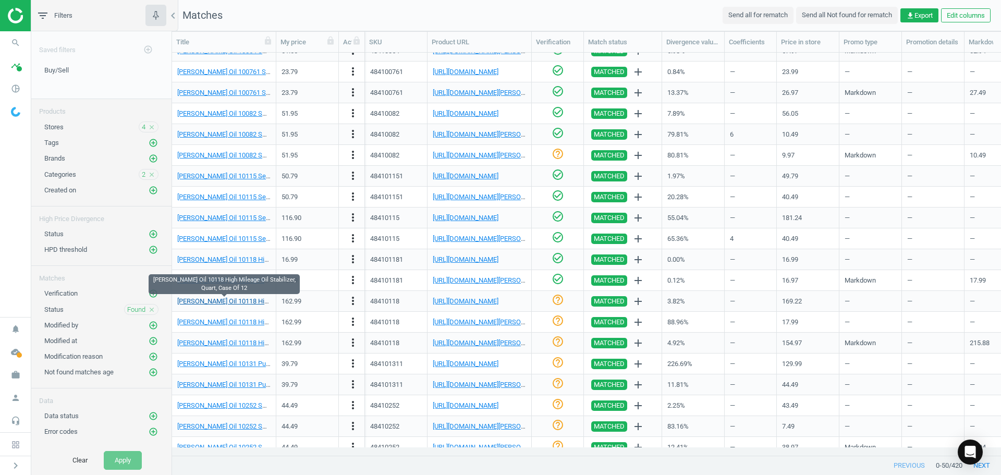
click at [245, 298] on link "[PERSON_NAME] Oil 10118 High Mileage Oil Stabilizer, Quart, Case Of 12" at bounding box center [283, 301] width 212 height 8
click at [484, 301] on link "[URL][DOMAIN_NAME]" at bounding box center [466, 301] width 66 height 8
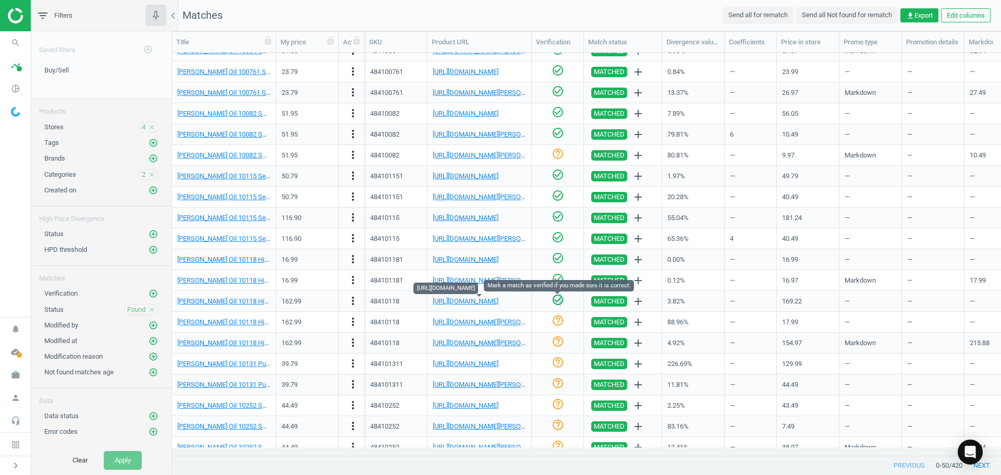
click at [559, 299] on icon "check_circle_outline" at bounding box center [558, 300] width 13 height 13
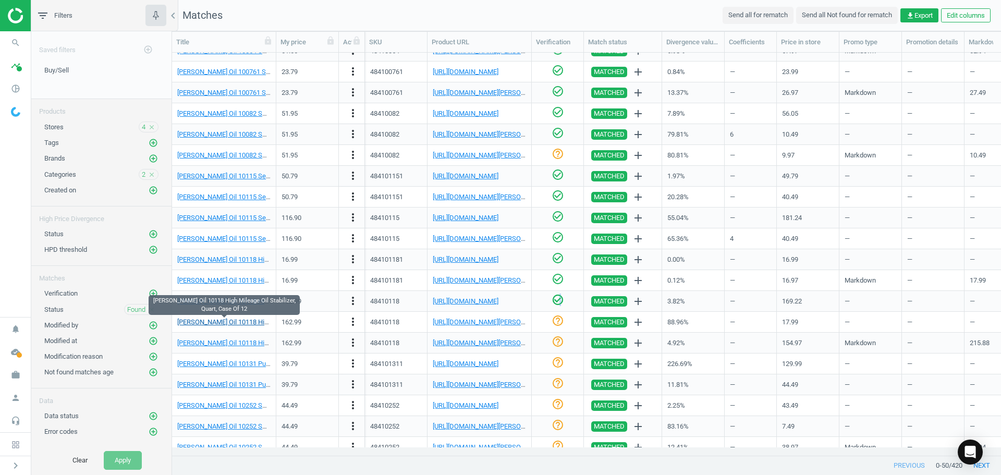
click at [238, 322] on link "[PERSON_NAME] Oil 10118 High Mileage Oil Stabilizer, Quart, Case Of 12" at bounding box center [283, 322] width 212 height 8
click at [484, 322] on link "[URL][DOMAIN_NAME][PERSON_NAME]" at bounding box center [491, 322] width 116 height 8
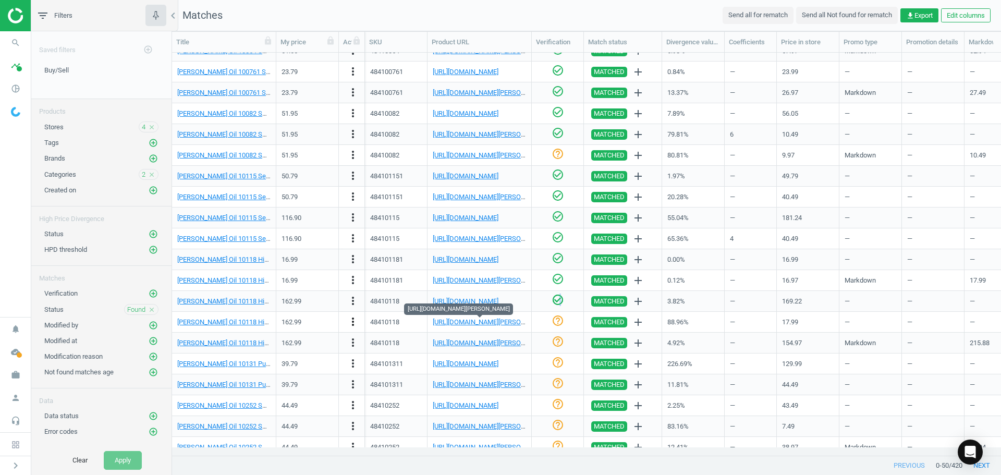
click at [354, 322] on icon "more_vert" at bounding box center [353, 321] width 13 height 13
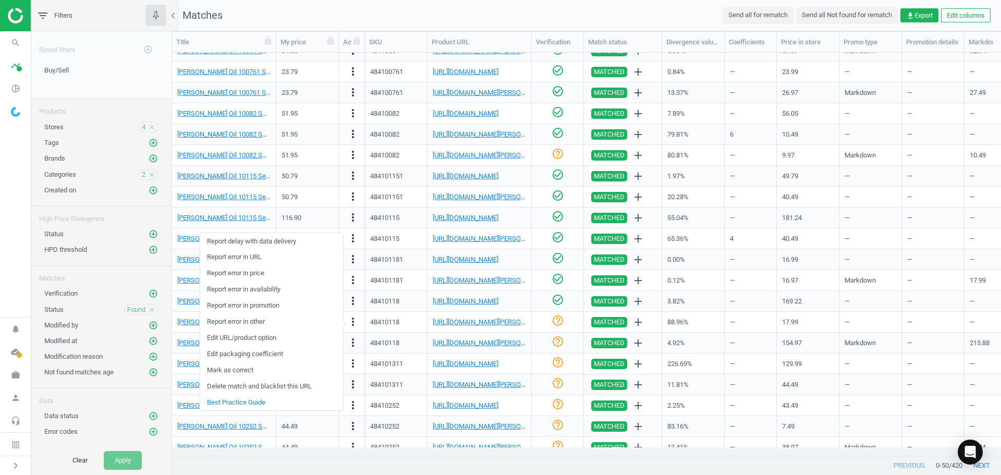
click at [277, 353] on link "Edit packaging coefficient" at bounding box center [271, 354] width 143 height 16
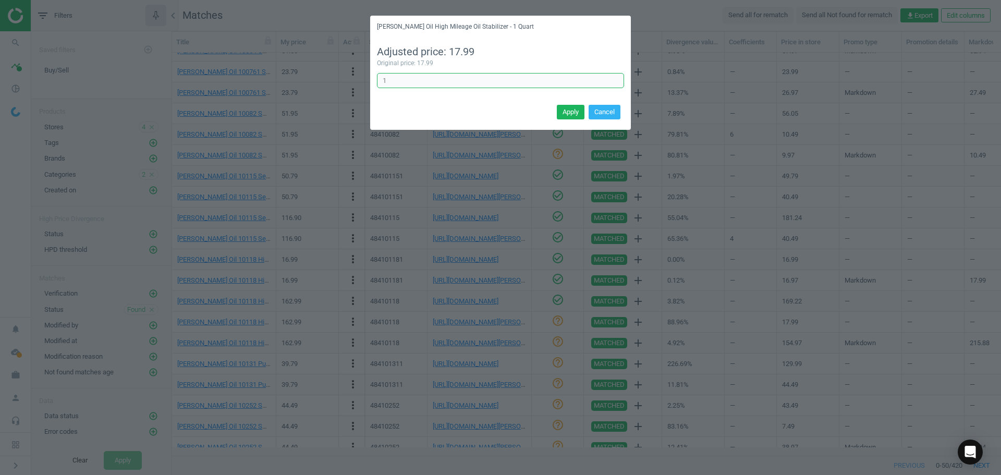
click at [414, 85] on input "1" at bounding box center [500, 81] width 247 height 16
type input "12"
click at [559, 108] on button "Apply" at bounding box center [571, 112] width 28 height 15
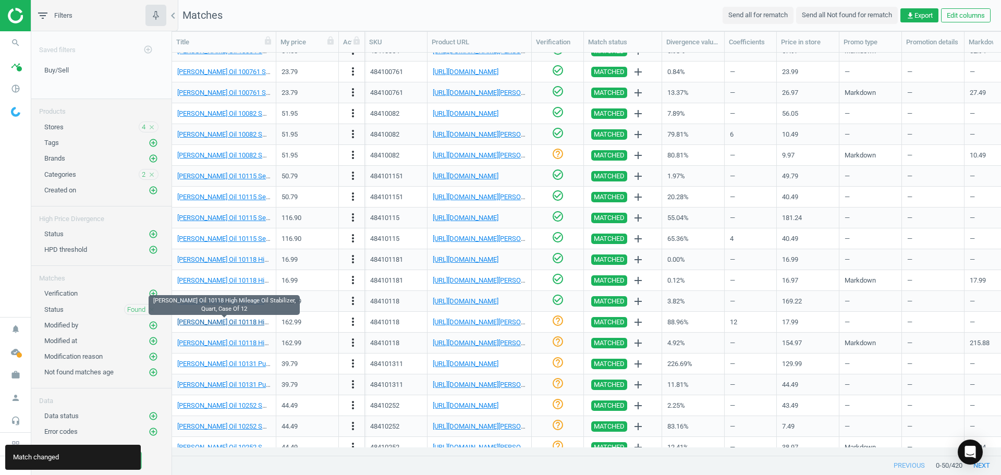
click at [238, 323] on link "[PERSON_NAME] Oil 10118 High Mileage Oil Stabilizer, Quart, Case Of 12" at bounding box center [283, 322] width 212 height 8
click at [246, 322] on link "[PERSON_NAME] Oil 10118 High Mileage Oil Stabilizer, Quart, Case Of 12" at bounding box center [283, 322] width 212 height 8
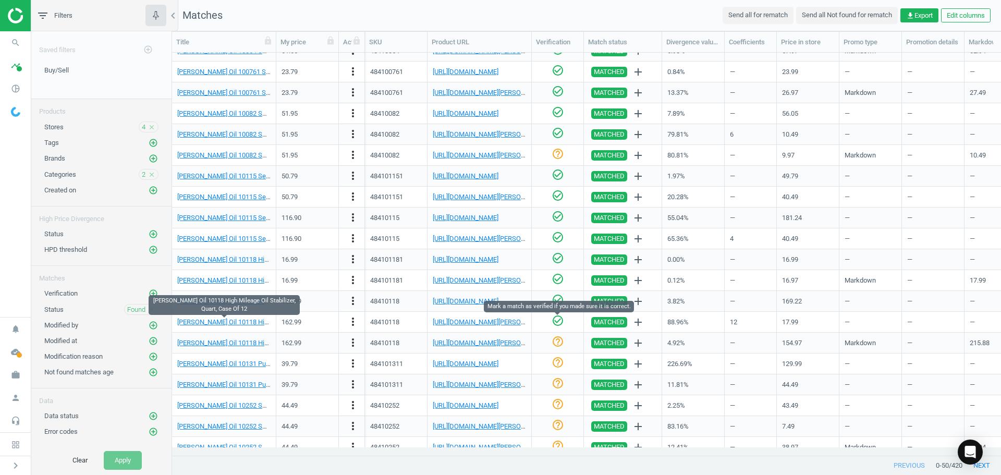
click at [557, 321] on icon "check_circle_outline" at bounding box center [558, 320] width 13 height 13
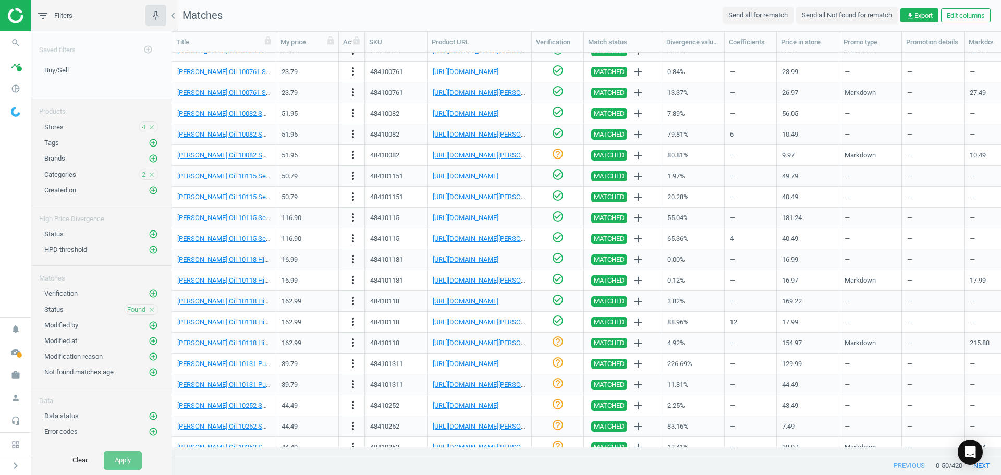
scroll to position [648, 0]
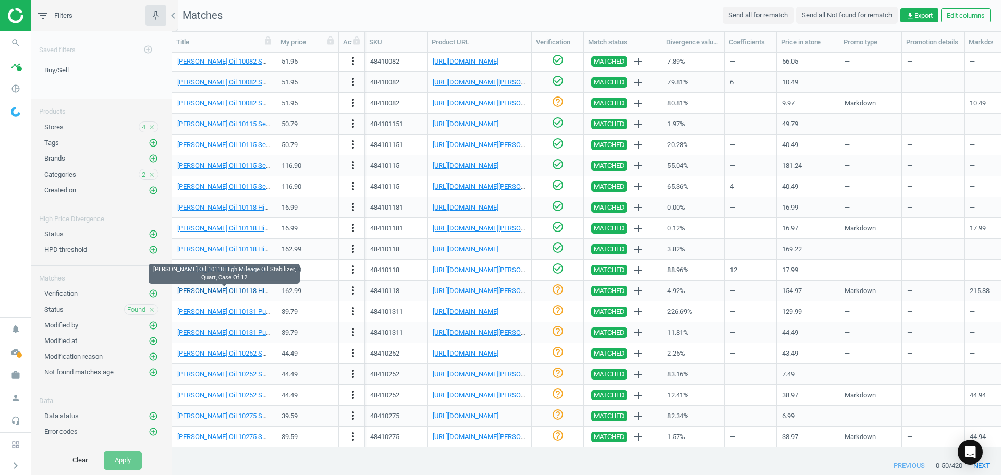
click at [247, 293] on link "[PERSON_NAME] Oil 10118 High Mileage Oil Stabilizer, Quart, Case Of 12" at bounding box center [283, 291] width 212 height 8
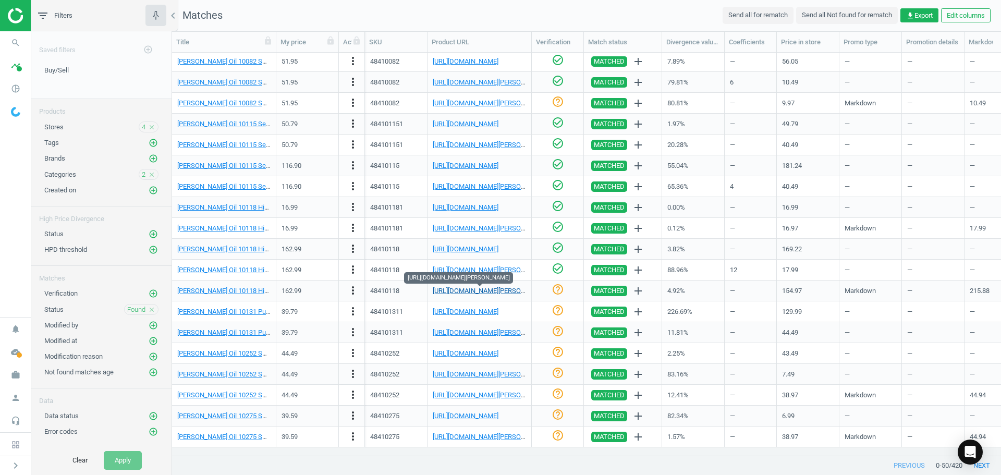
click at [480, 288] on link "[URL][DOMAIN_NAME][PERSON_NAME]" at bounding box center [491, 291] width 116 height 8
click at [554, 288] on icon "check_circle_outline" at bounding box center [558, 289] width 13 height 13
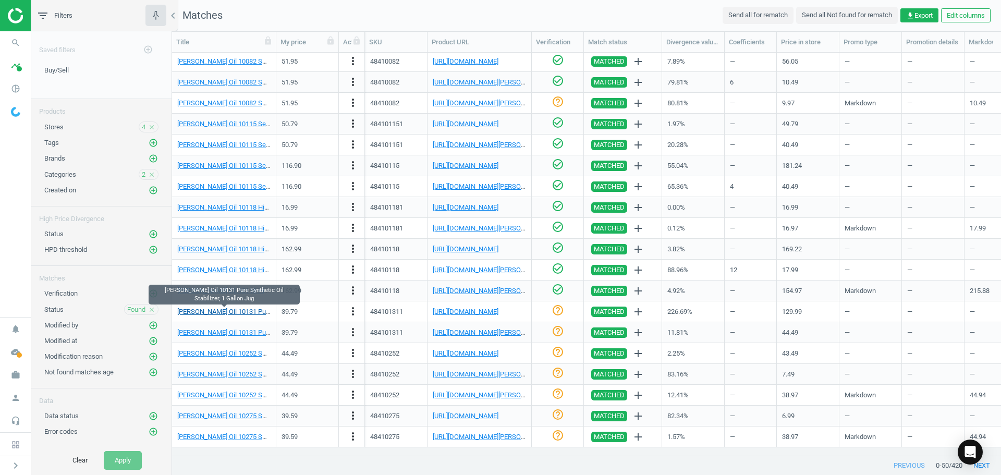
click at [214, 310] on link "[PERSON_NAME] Oil 10131 Pure Synthetic Oil Stabilizer, 1 Gallon Jug" at bounding box center [277, 312] width 201 height 8
click at [508, 305] on div "[URL][DOMAIN_NAME]" at bounding box center [479, 311] width 93 height 18
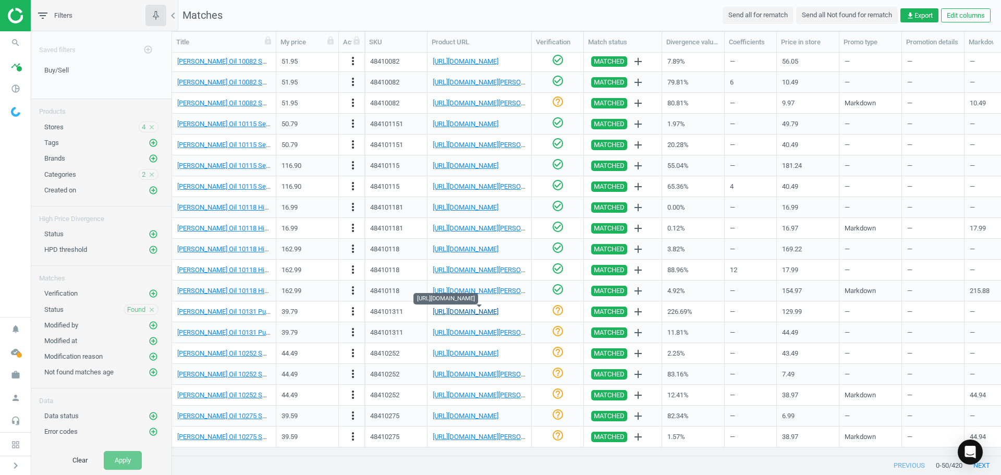
click at [498, 313] on link "[URL][DOMAIN_NAME]" at bounding box center [466, 312] width 66 height 8
click at [496, 305] on div "[URL][DOMAIN_NAME]" at bounding box center [479, 311] width 93 height 18
click at [498, 311] on link "[URL][DOMAIN_NAME]" at bounding box center [466, 312] width 66 height 8
click at [355, 313] on icon "more_vert" at bounding box center [353, 311] width 13 height 13
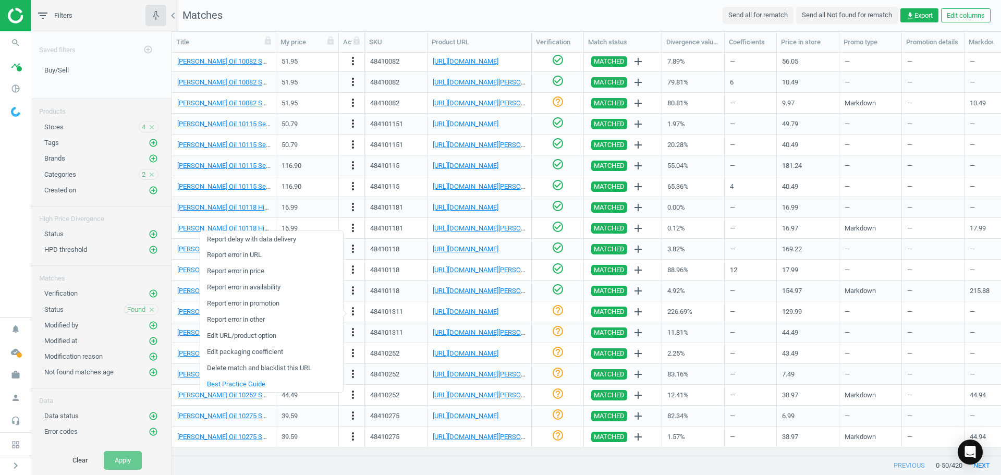
click at [267, 338] on link "Edit URL/product option" at bounding box center [271, 336] width 143 height 16
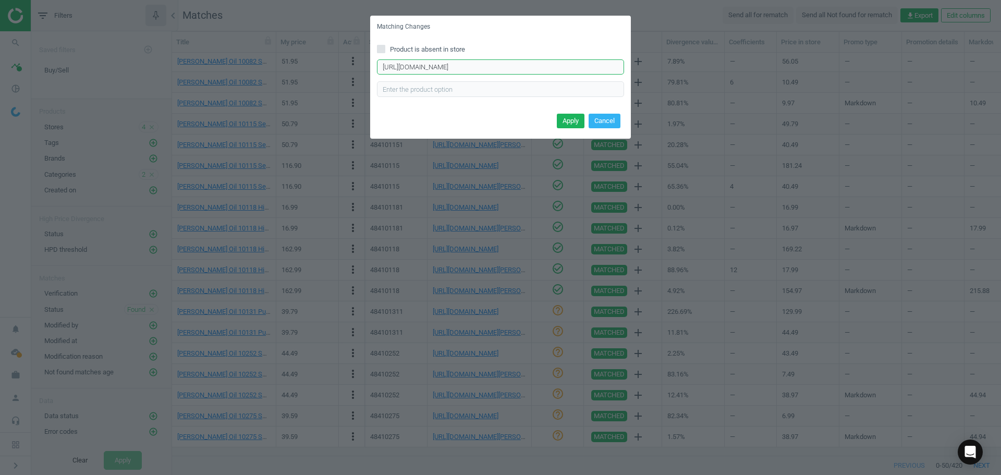
drag, startPoint x: 522, startPoint y: 65, endPoint x: 270, endPoint y: 55, distance: 253.1
click at [270, 55] on div "Matching Changes Product is absent in store [URL][DOMAIN_NAME] Enter correct pr…" at bounding box center [500, 237] width 1001 height 475
paste input "[URL][DOMAIN_NAME]"
type input "[URL][DOMAIN_NAME]"
click at [565, 119] on button "Apply" at bounding box center [571, 121] width 28 height 15
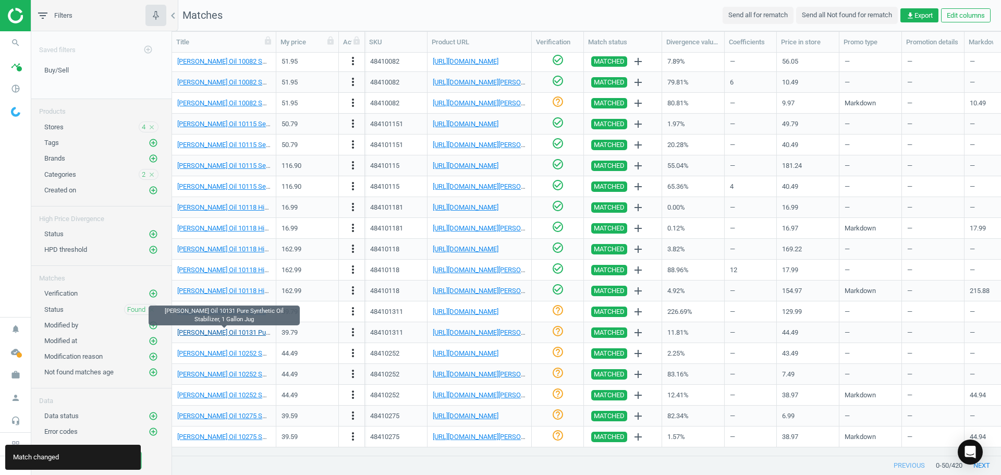
click at [246, 332] on link "[PERSON_NAME] Oil 10131 Pure Synthetic Oil Stabilizer, 1 Gallon Jug" at bounding box center [277, 332] width 201 height 8
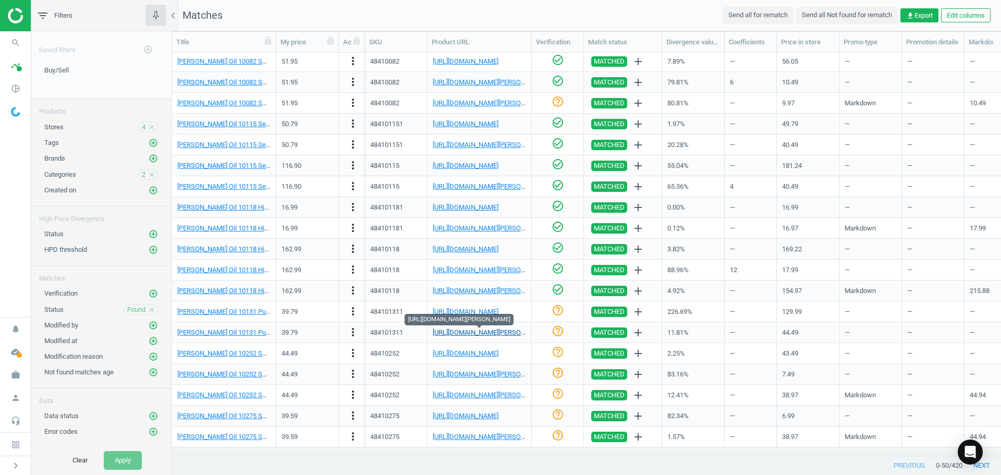
click at [468, 335] on link "[URL][DOMAIN_NAME][PERSON_NAME]" at bounding box center [491, 332] width 116 height 8
click at [561, 335] on icon "check_circle_outline" at bounding box center [558, 331] width 13 height 13
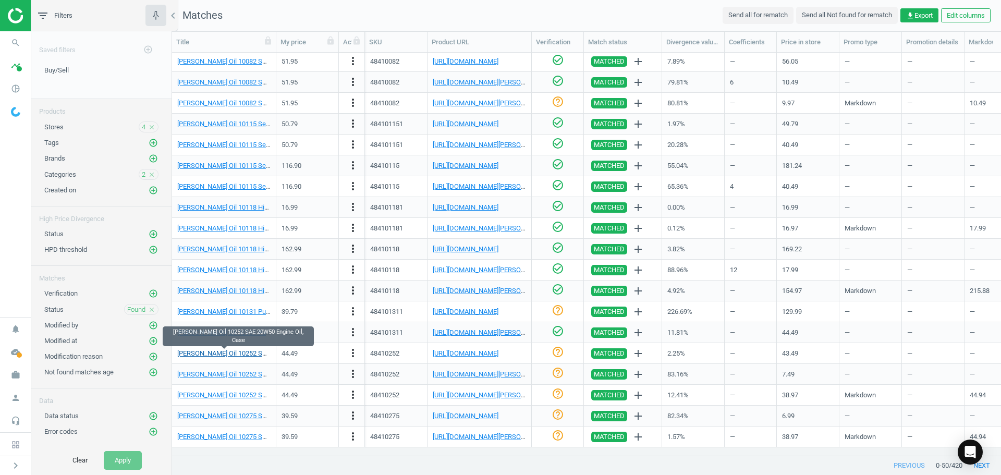
click at [240, 351] on link "[PERSON_NAME] Oil 10252 SAE 20W50 Engine Oil, Case" at bounding box center [259, 353] width 164 height 8
click at [479, 354] on link "[URL][DOMAIN_NAME]" at bounding box center [466, 353] width 66 height 8
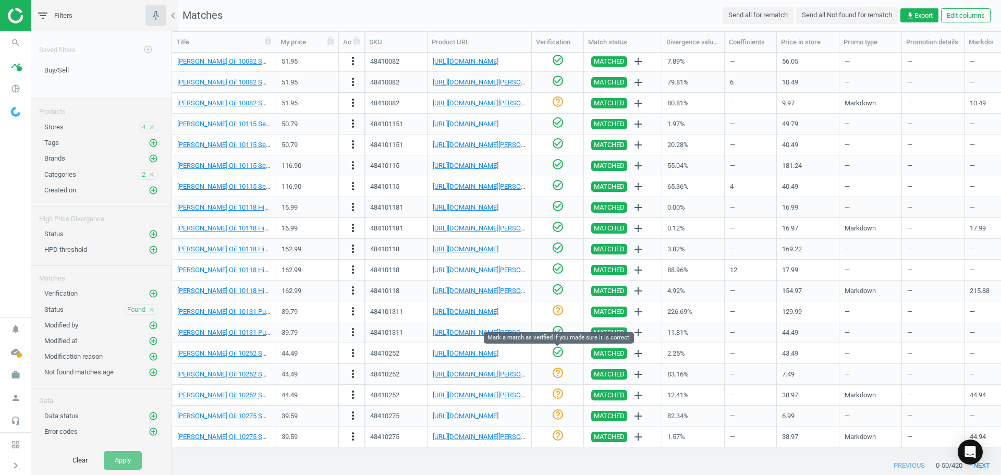
click at [558, 356] on icon "check_circle_outline" at bounding box center [558, 352] width 13 height 13
click at [237, 370] on link "[PERSON_NAME] Oil 10252 SAE 20W50 Engine Oil, Case" at bounding box center [259, 374] width 164 height 8
click at [478, 376] on link "[URL][DOMAIN_NAME][PERSON_NAME]" at bounding box center [491, 374] width 116 height 8
click at [352, 371] on icon "more_vert" at bounding box center [353, 374] width 13 height 13
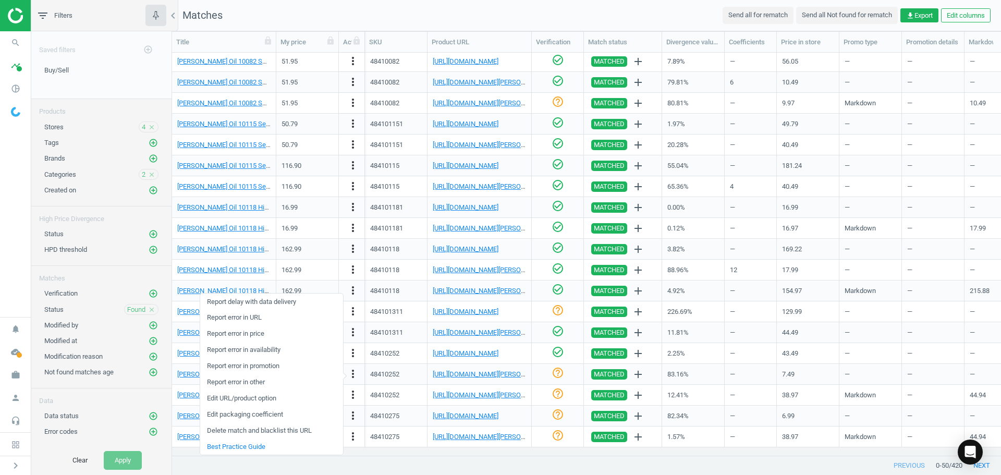
click at [271, 415] on link "Edit packaging coefficient" at bounding box center [271, 415] width 143 height 16
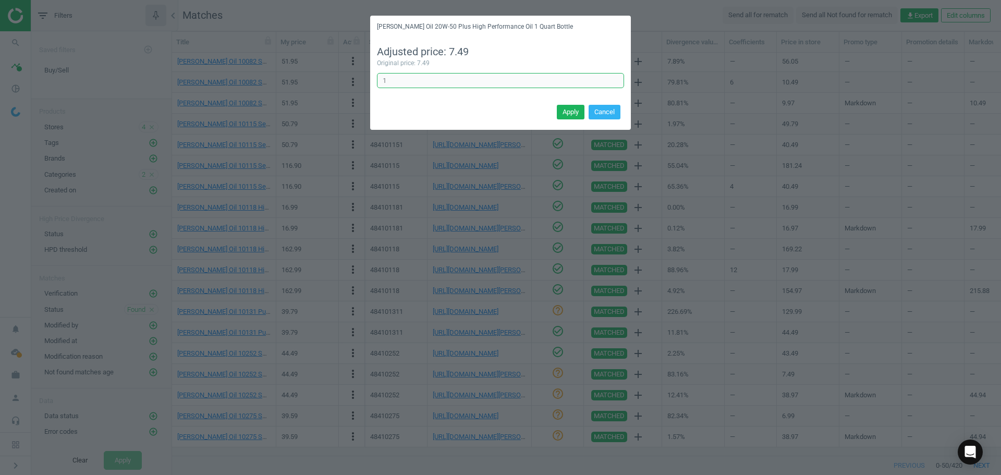
click at [421, 86] on input "1" at bounding box center [500, 81] width 247 height 16
type input "6"
click at [569, 114] on button "Apply" at bounding box center [571, 112] width 28 height 15
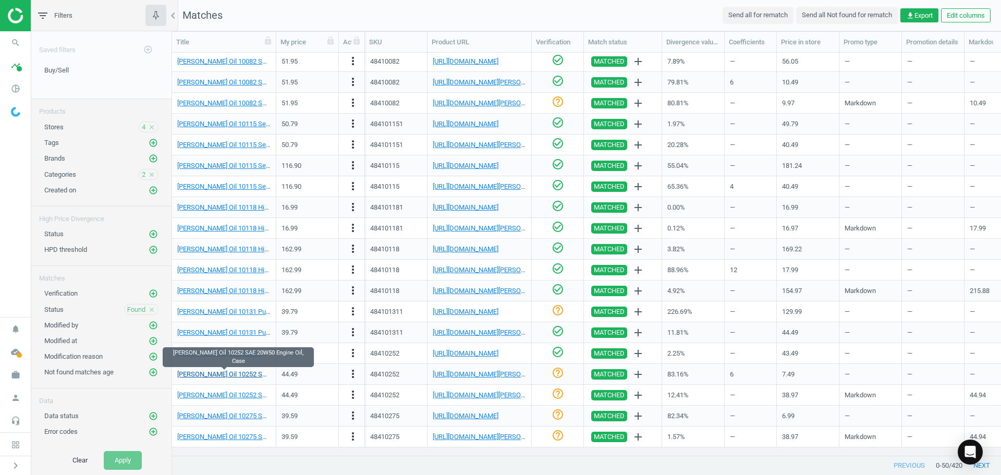
click at [248, 370] on link "[PERSON_NAME] Oil 10252 SAE 20W50 Engine Oil, Case" at bounding box center [259, 374] width 164 height 8
click at [458, 372] on link "[URL][DOMAIN_NAME][PERSON_NAME]" at bounding box center [491, 374] width 116 height 8
click at [235, 379] on div "[PERSON_NAME] Oil 10252 SAE 20W50 Engine Oil, Case" at bounding box center [223, 374] width 93 height 18
click at [238, 373] on link "[PERSON_NAME] Oil 10252 SAE 20W50 Engine Oil, Case" at bounding box center [259, 374] width 164 height 8
click at [473, 376] on link "[URL][DOMAIN_NAME][PERSON_NAME]" at bounding box center [491, 374] width 116 height 8
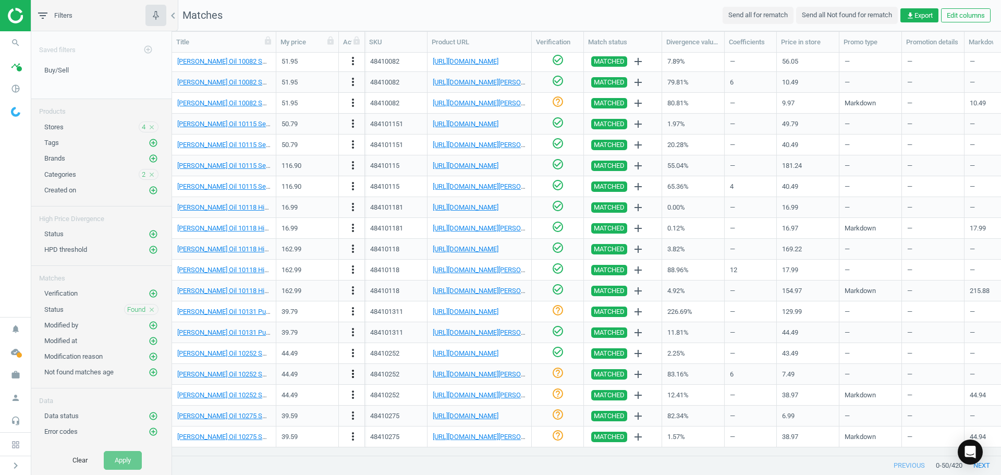
click at [350, 373] on icon "more_vert" at bounding box center [353, 374] width 13 height 13
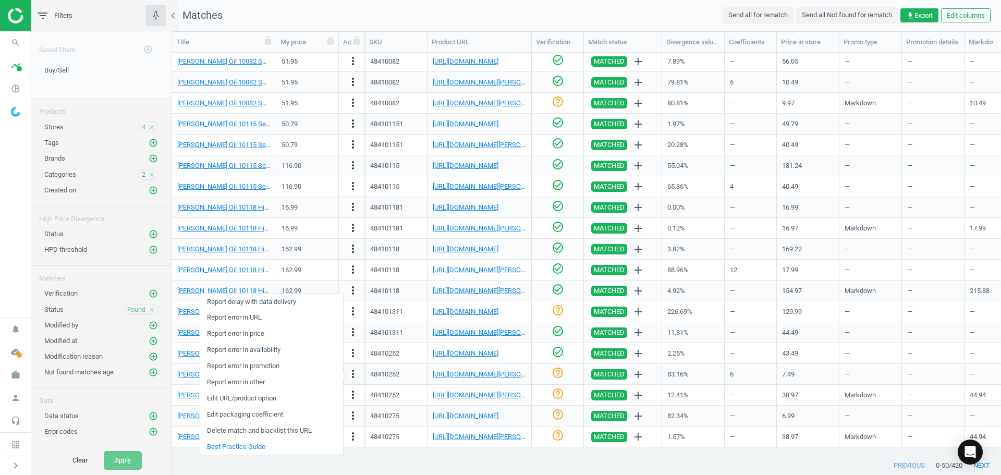
click at [284, 417] on link "Edit packaging coefficient" at bounding box center [271, 415] width 143 height 16
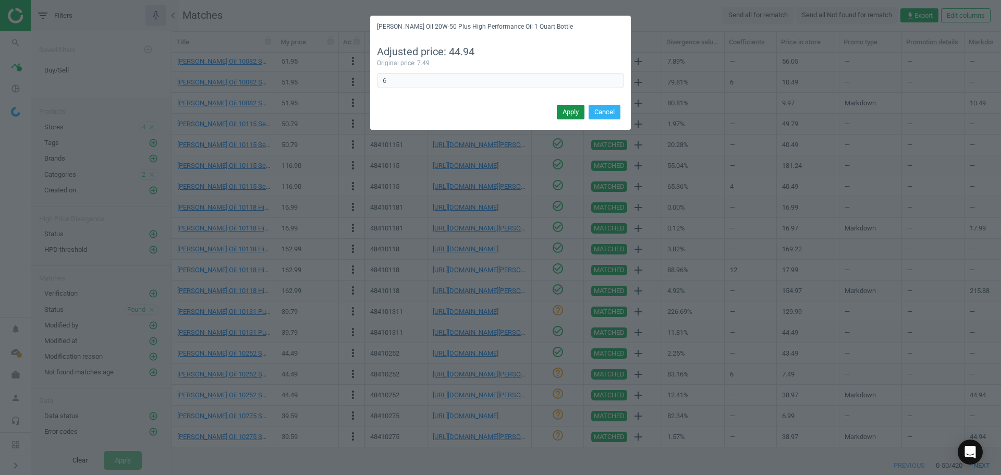
click at [563, 116] on button "Apply" at bounding box center [571, 112] width 28 height 15
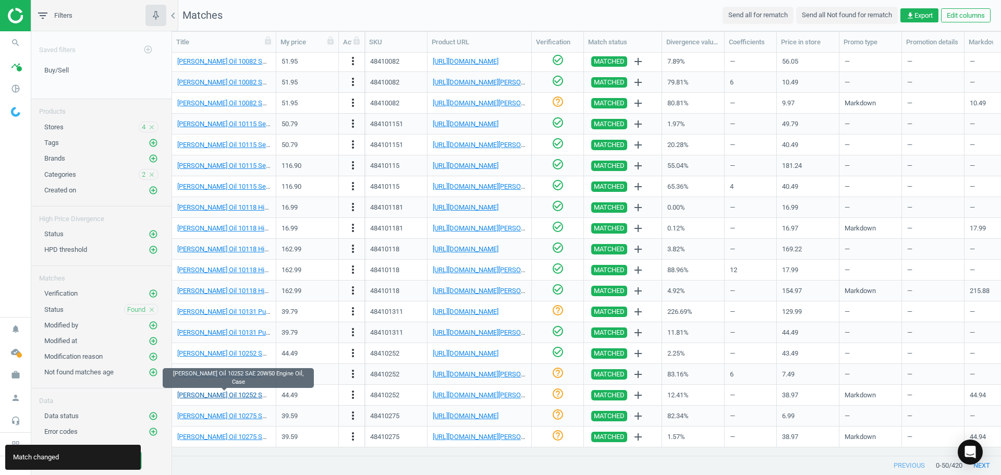
click at [252, 397] on link "[PERSON_NAME] Oil 10252 SAE 20W50 Engine Oil, Case" at bounding box center [259, 395] width 164 height 8
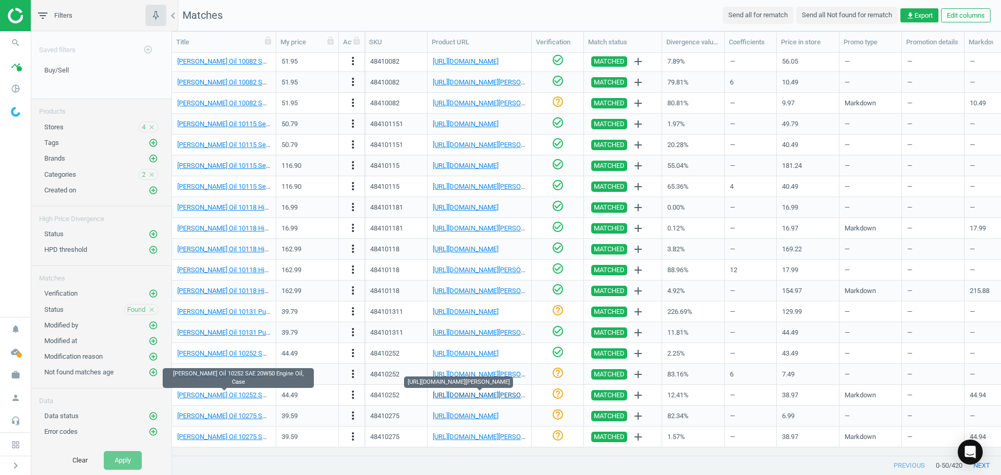
click at [464, 391] on link "[URL][DOMAIN_NAME][PERSON_NAME]" at bounding box center [491, 395] width 116 height 8
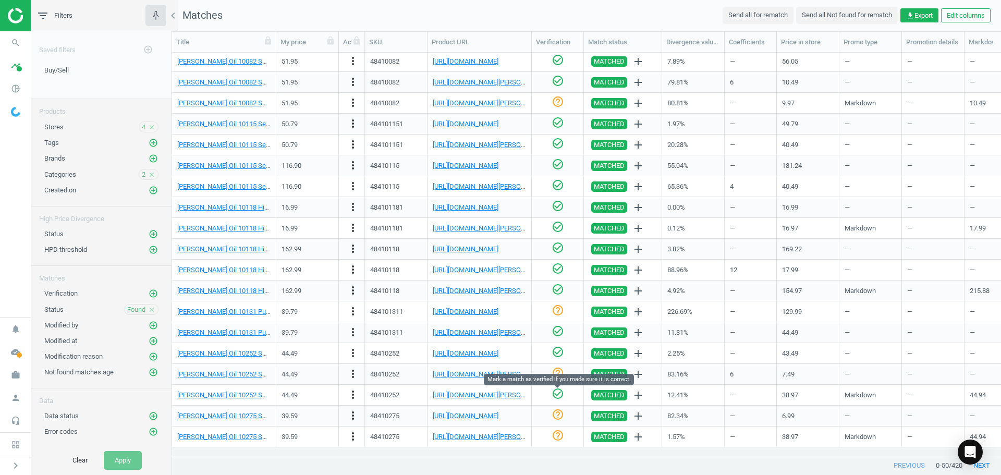
click at [553, 396] on icon "check_circle_outline" at bounding box center [558, 393] width 13 height 13
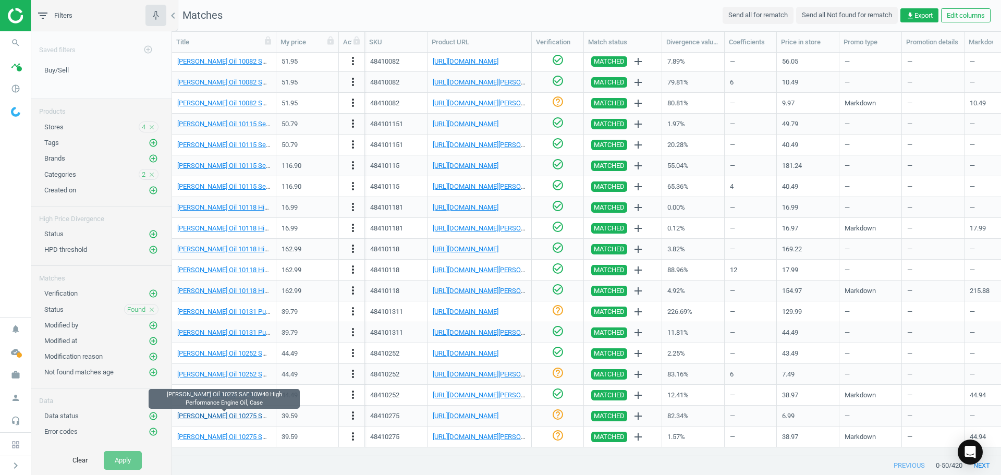
click at [235, 412] on link "[PERSON_NAME] Oil 10275 SAE 10W40 High Performance Engine Oil, Case" at bounding box center [287, 416] width 220 height 8
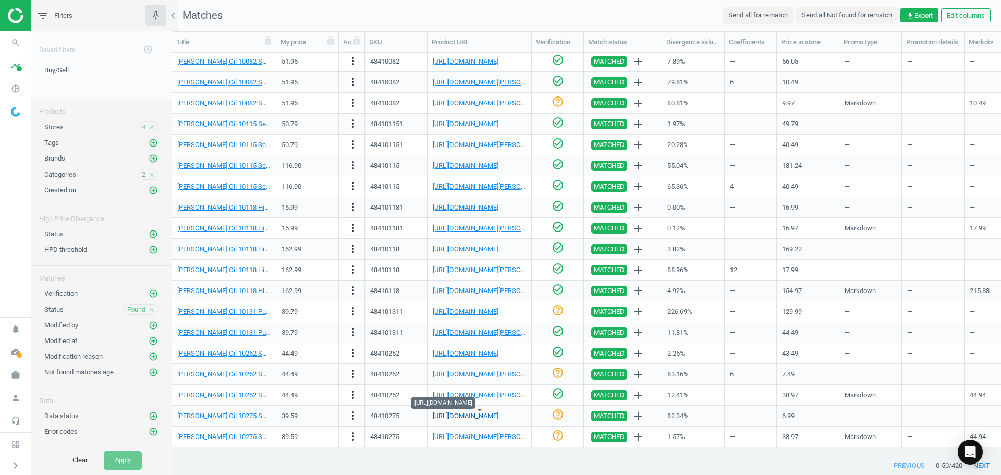
click at [464, 417] on link "[URL][DOMAIN_NAME]" at bounding box center [466, 416] width 66 height 8
click at [230, 413] on link "[PERSON_NAME] Oil 10275 SAE 10W40 High Performance Engine Oil, Case" at bounding box center [287, 416] width 220 height 8
click at [356, 419] on icon "more_vert" at bounding box center [353, 415] width 13 height 13
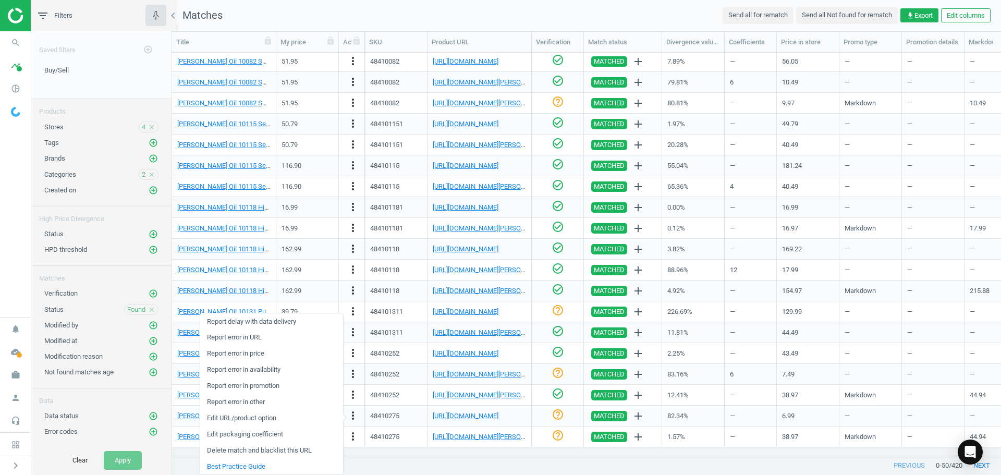
click at [265, 419] on link "Edit URL/product option" at bounding box center [271, 418] width 143 height 16
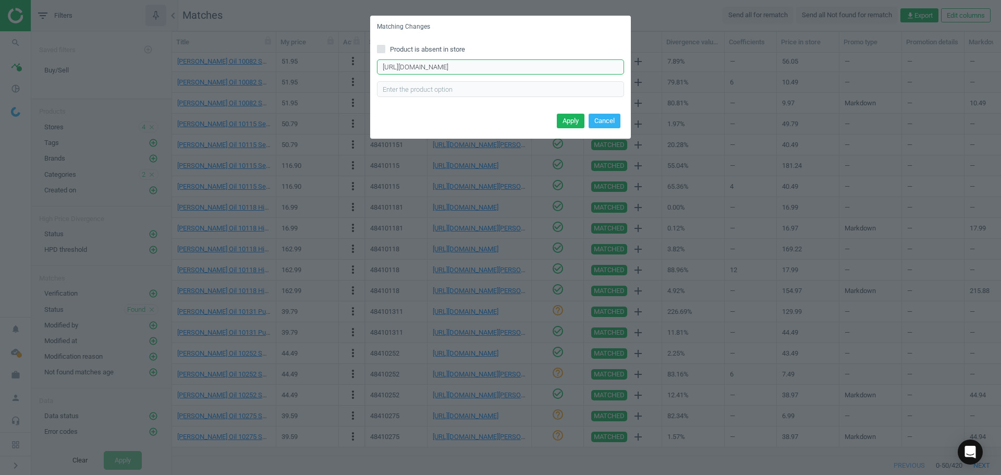
drag, startPoint x: 539, startPoint y: 65, endPoint x: 204, endPoint y: 52, distance: 335.0
click at [204, 52] on div "Matching Changes Product is absent in store [URL][DOMAIN_NAME] Enter correct pr…" at bounding box center [500, 237] width 1001 height 475
paste input "[URL][DOMAIN_NAME]"
type input "[URL][DOMAIN_NAME]"
click at [568, 118] on button "Apply" at bounding box center [571, 121] width 28 height 15
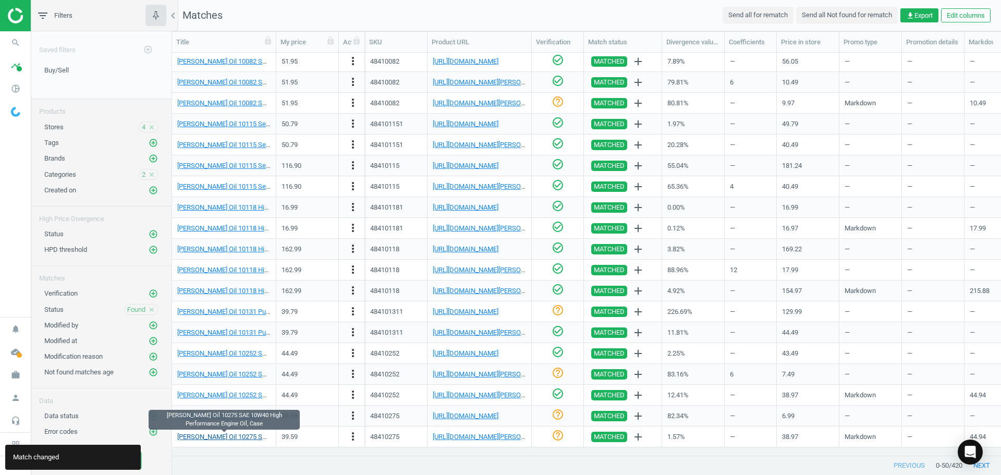
click at [232, 436] on link "[PERSON_NAME] Oil 10275 SAE 10W40 High Performance Engine Oil, Case" at bounding box center [287, 437] width 220 height 8
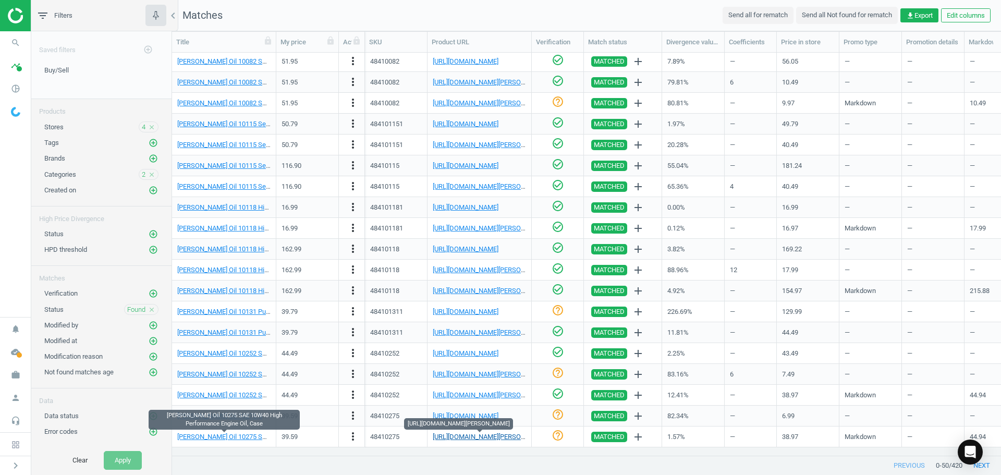
click at [495, 440] on link "[URL][DOMAIN_NAME][PERSON_NAME]" at bounding box center [491, 437] width 116 height 8
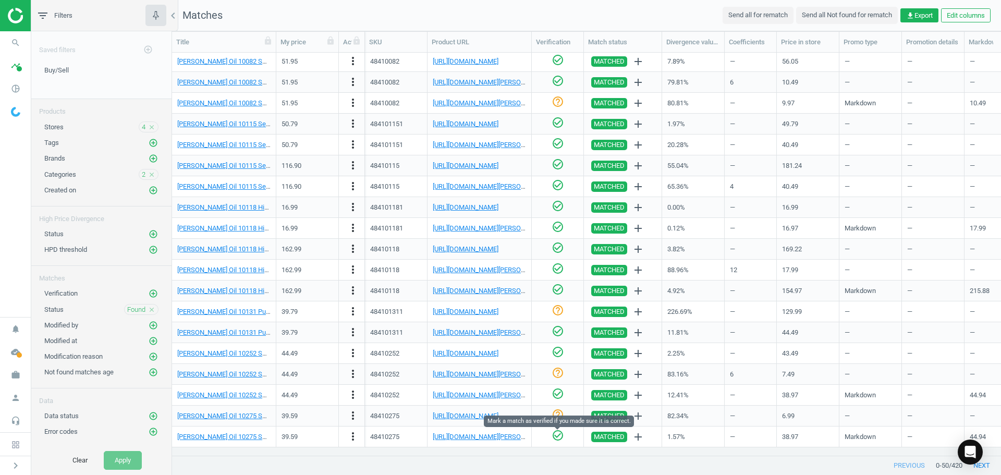
click at [562, 438] on icon "check_circle_outline" at bounding box center [558, 435] width 13 height 13
click at [721, 2] on nav "Matches Send all for rematch Send all Not found for rematch get_app Export Edit…" at bounding box center [586, 15] width 829 height 31
click at [983, 465] on button "next" at bounding box center [982, 465] width 39 height 19
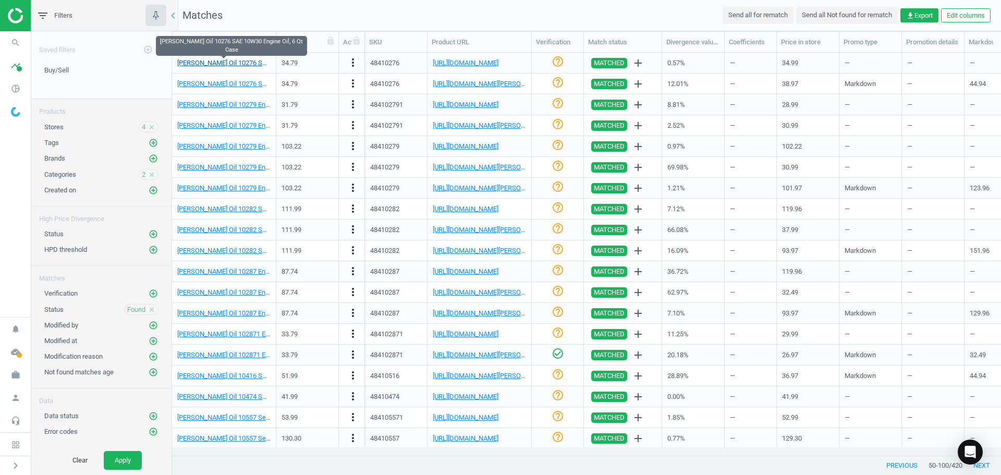
click at [236, 59] on link "[PERSON_NAME] Oil 10276 SAE 10W30 Engine Oil, 6 Qt Case" at bounding box center [266, 63] width 178 height 8
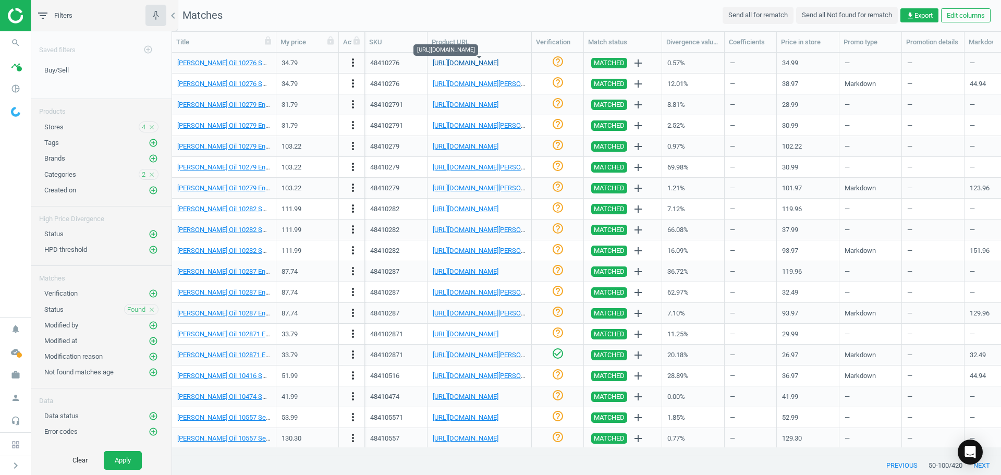
click at [466, 63] on link "[URL][DOMAIN_NAME]" at bounding box center [466, 63] width 66 height 8
click at [557, 63] on icon "check_circle_outline" at bounding box center [558, 61] width 13 height 13
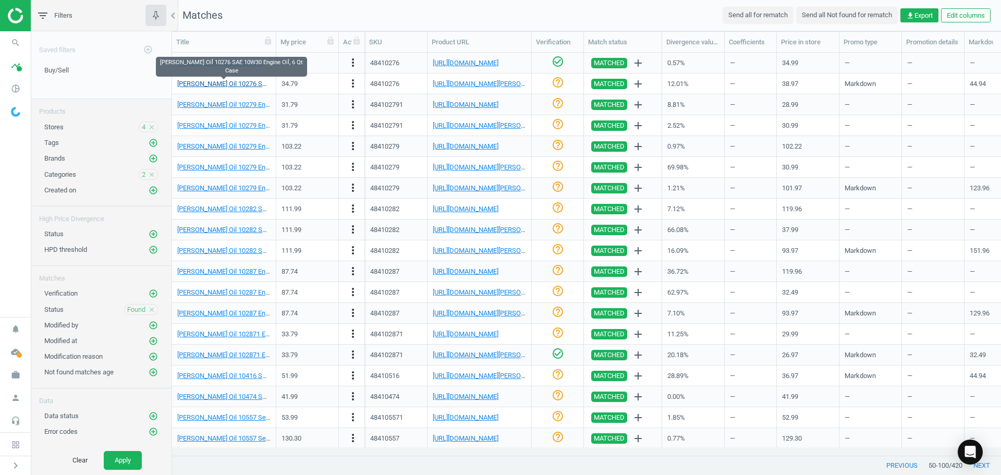
click at [257, 86] on link "[PERSON_NAME] Oil 10276 SAE 10W30 Engine Oil, 6 Qt Case" at bounding box center [266, 84] width 178 height 8
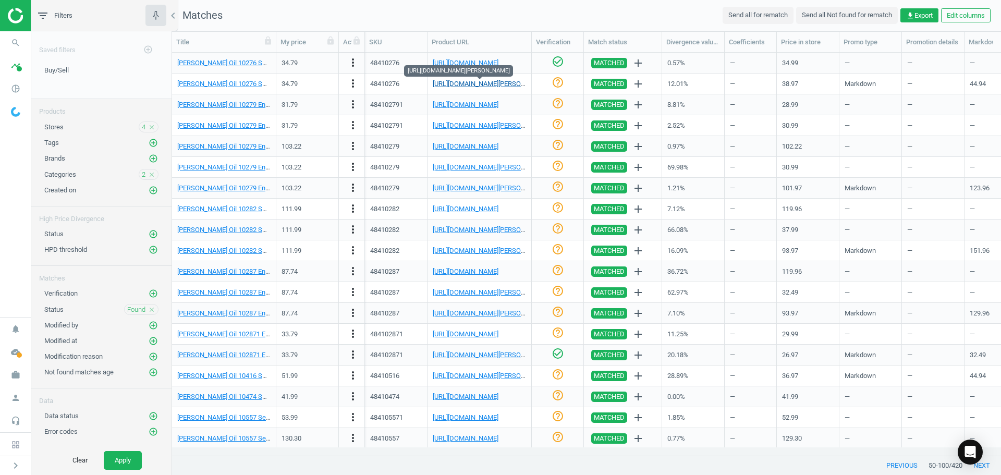
click at [499, 80] on link "[URL][DOMAIN_NAME][PERSON_NAME]" at bounding box center [491, 84] width 116 height 8
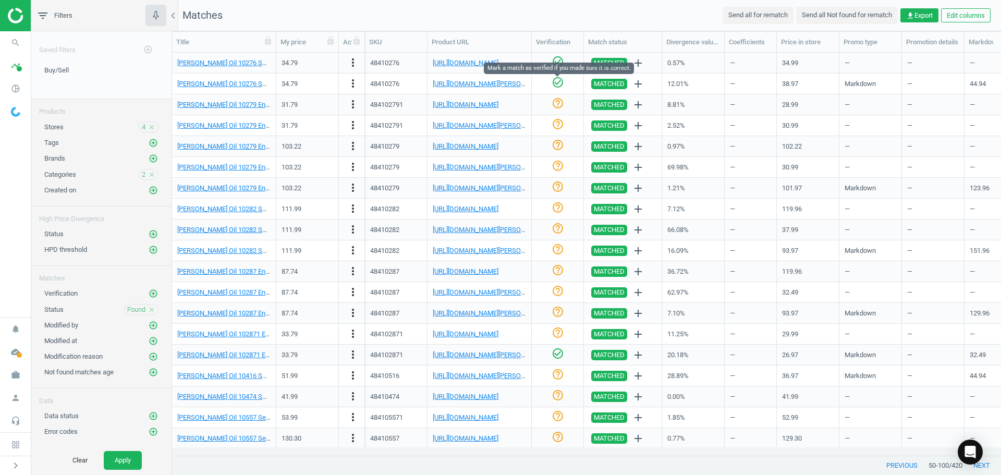
click at [559, 84] on icon "check_circle_outline" at bounding box center [558, 82] width 13 height 13
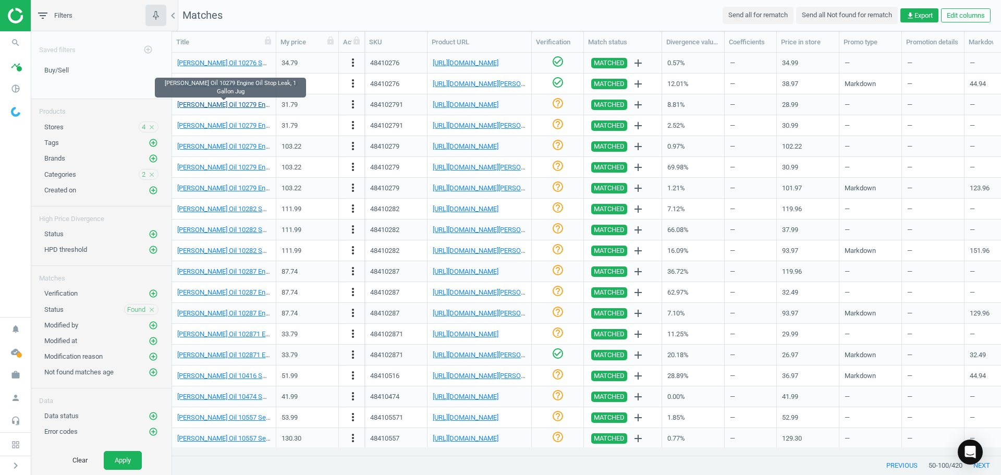
click at [249, 102] on link "[PERSON_NAME] Oil 10279 Engine Oil Stop Leak, 1 Gallon Jug" at bounding box center [267, 105] width 181 height 8
click at [481, 105] on link "[URL][DOMAIN_NAME]" at bounding box center [466, 105] width 66 height 8
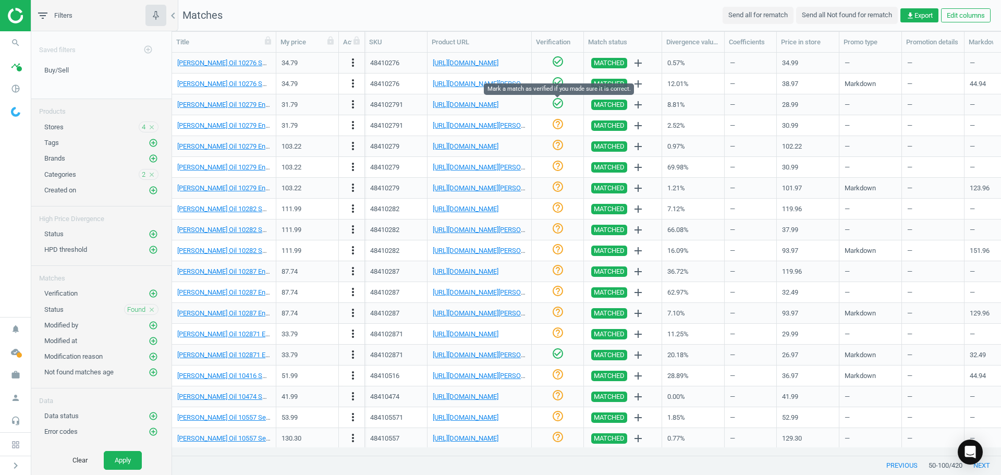
click at [558, 104] on icon "check_circle_outline" at bounding box center [558, 103] width 13 height 13
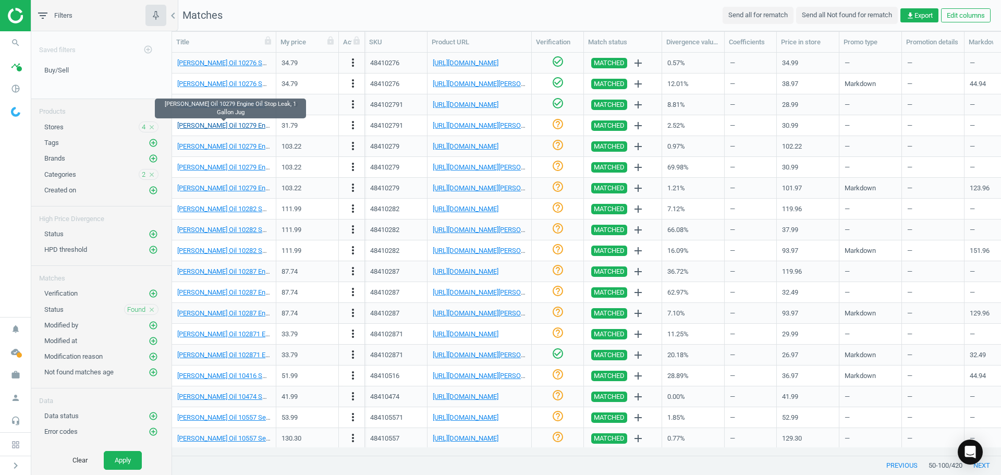
click at [244, 125] on link "[PERSON_NAME] Oil 10279 Engine Oil Stop Leak, 1 Gallon Jug" at bounding box center [267, 125] width 181 height 8
click at [485, 119] on div "[URL][DOMAIN_NAME][PERSON_NAME]" at bounding box center [479, 125] width 93 height 18
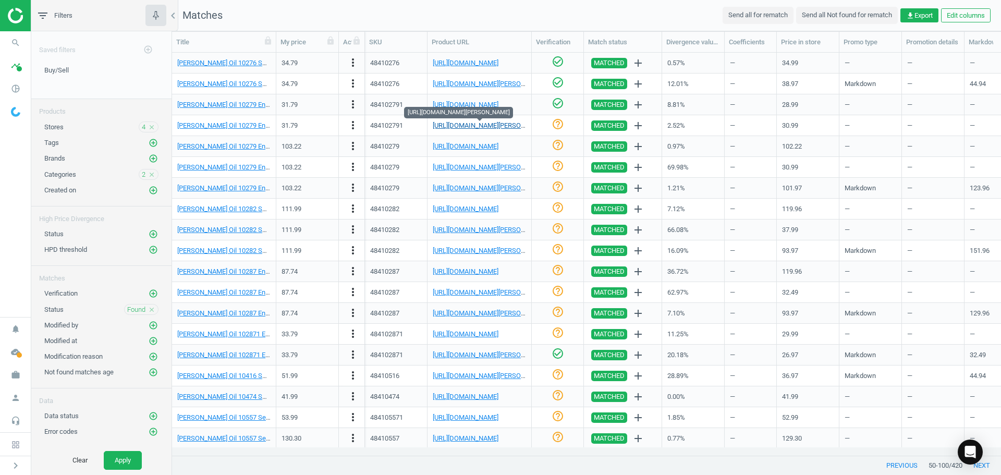
click at [484, 123] on link "[URL][DOMAIN_NAME][PERSON_NAME]" at bounding box center [491, 125] width 116 height 8
click at [230, 124] on link "[PERSON_NAME] Oil 10279 Engine Oil Stop Leak, 1 Gallon Jug" at bounding box center [267, 125] width 181 height 8
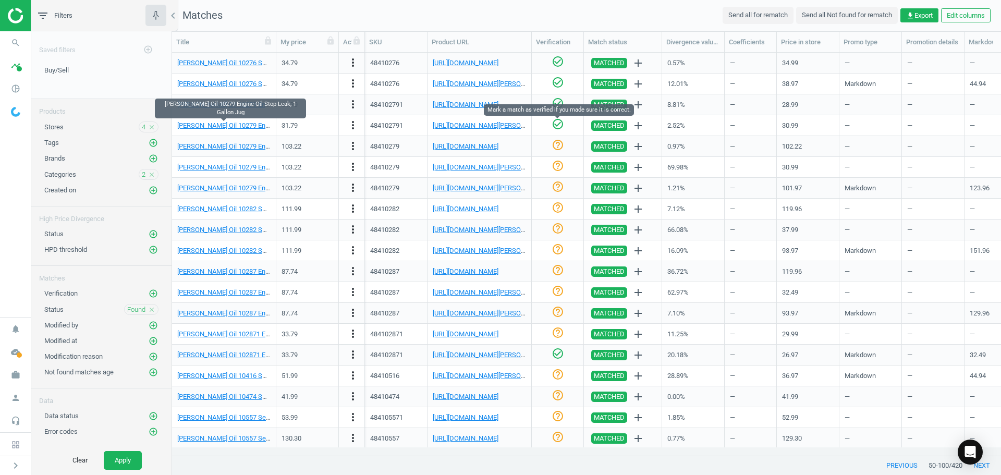
click at [556, 124] on icon "check_circle_outline" at bounding box center [558, 124] width 13 height 13
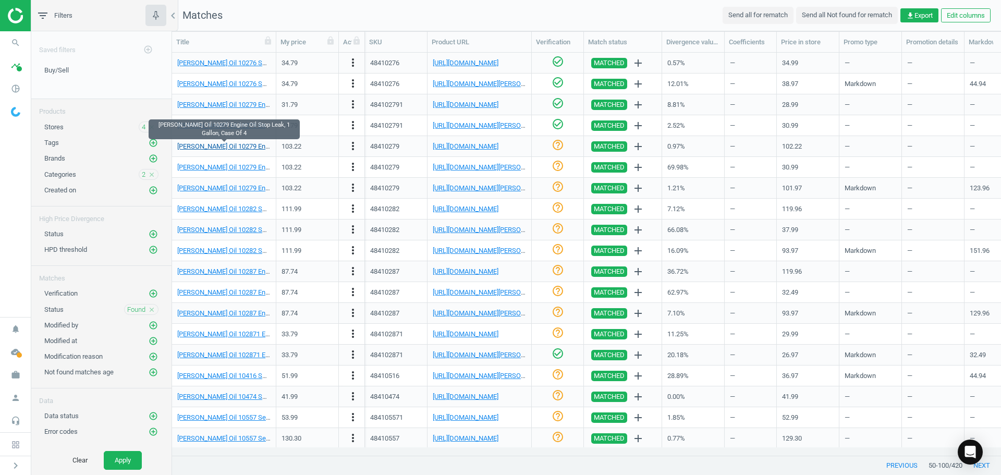
click at [239, 150] on link "[PERSON_NAME] Oil 10279 Engine Oil Stop Leak, 1 Gallon, Case Of 4" at bounding box center [277, 146] width 201 height 8
click at [471, 143] on link "[URL][DOMAIN_NAME]" at bounding box center [466, 146] width 66 height 8
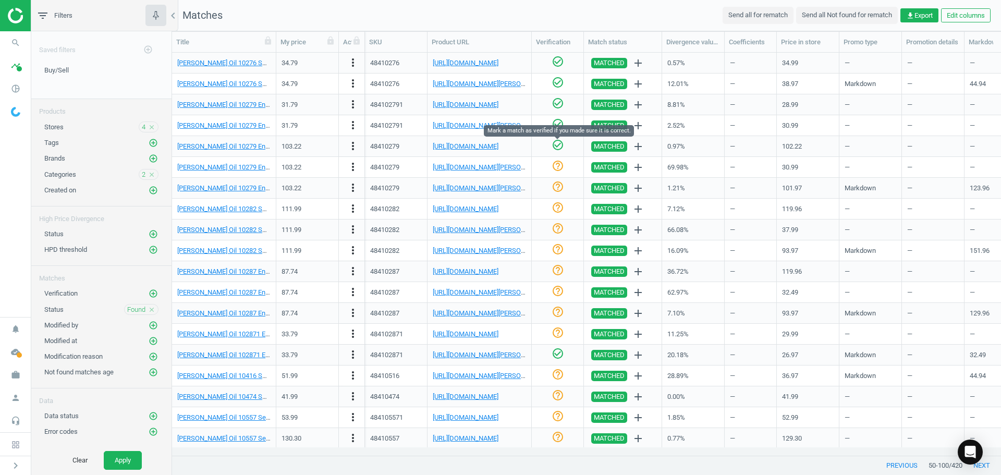
click at [557, 145] on icon "check_circle_outline" at bounding box center [558, 145] width 13 height 13
click at [16, 266] on nav "search Search timeline Data delivery Overview Matches dashboard Matches Rematch…" at bounding box center [15, 174] width 31 height 286
